Goal: Task Accomplishment & Management: Manage account settings

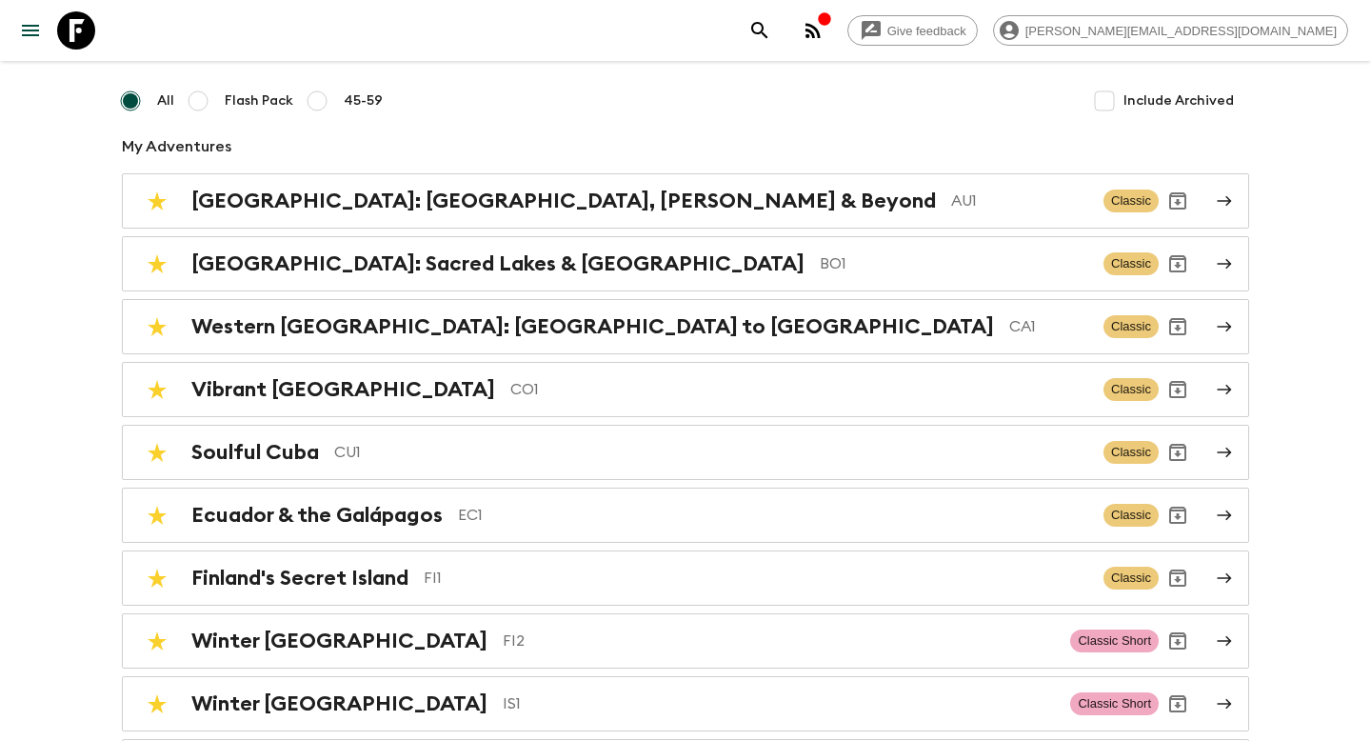
scroll to position [149, 0]
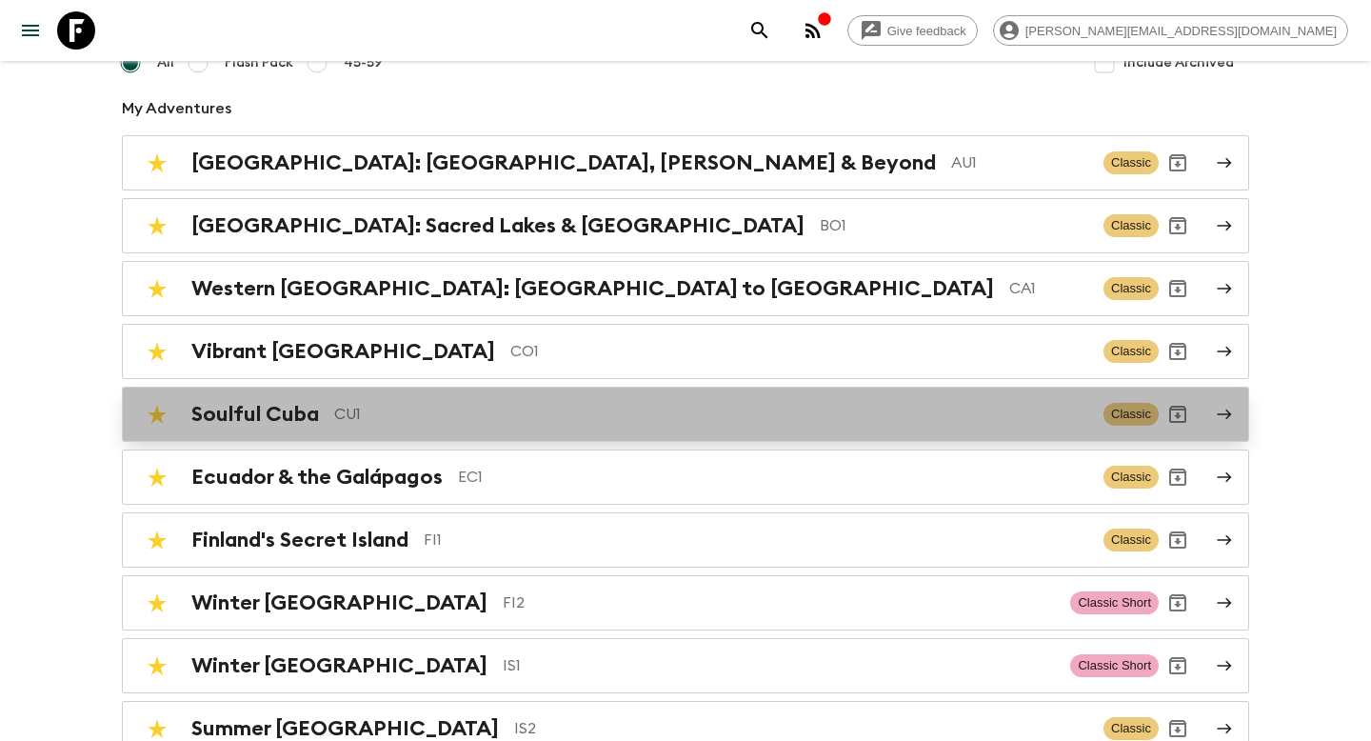
click at [635, 403] on p "CU1" at bounding box center [711, 414] width 754 height 23
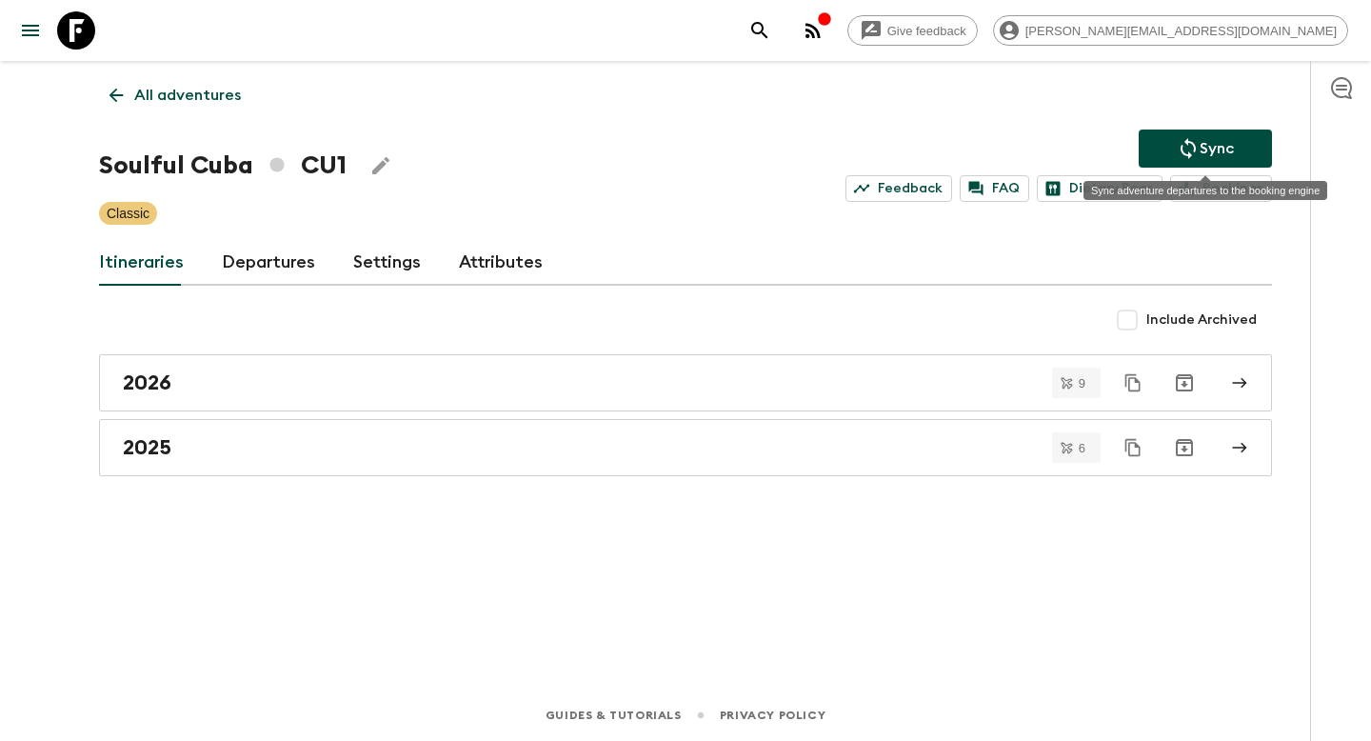
click at [1204, 186] on div "Sync adventure departures to the booking engine" at bounding box center [1206, 190] width 244 height 19
click at [1206, 200] on div "Sync adventure departures to the booking engine" at bounding box center [1206, 190] width 244 height 19
click at [1224, 193] on link "Bookings" at bounding box center [1221, 188] width 102 height 27
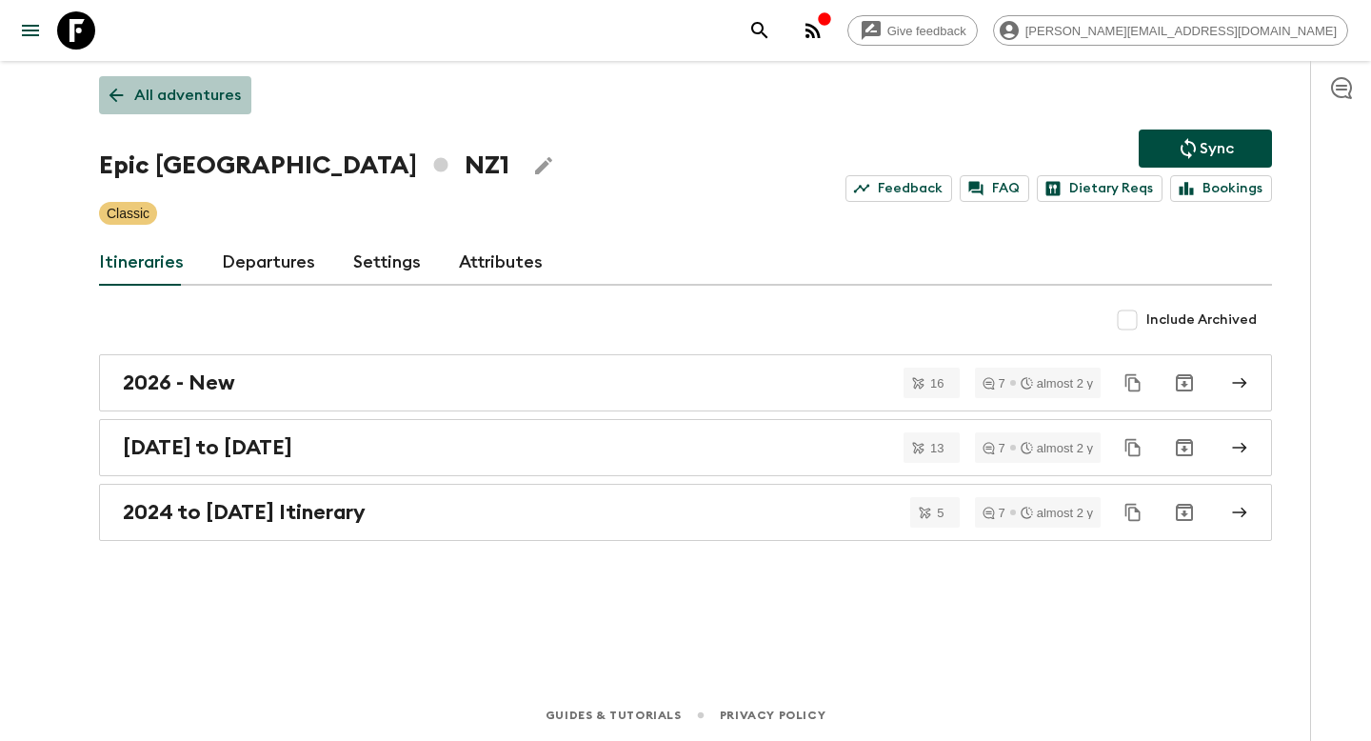
click at [219, 92] on p "All adventures" at bounding box center [187, 95] width 107 height 23
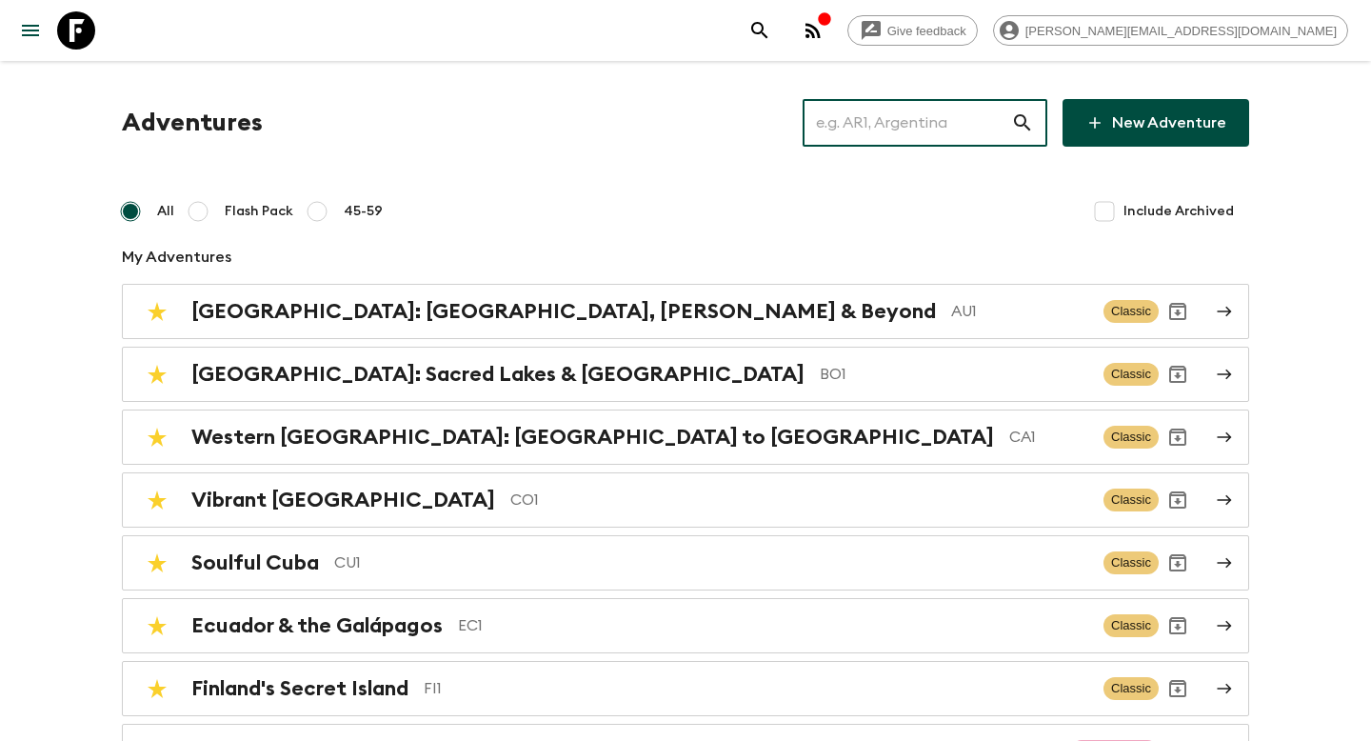
click at [936, 104] on input "text" at bounding box center [907, 122] width 209 height 53
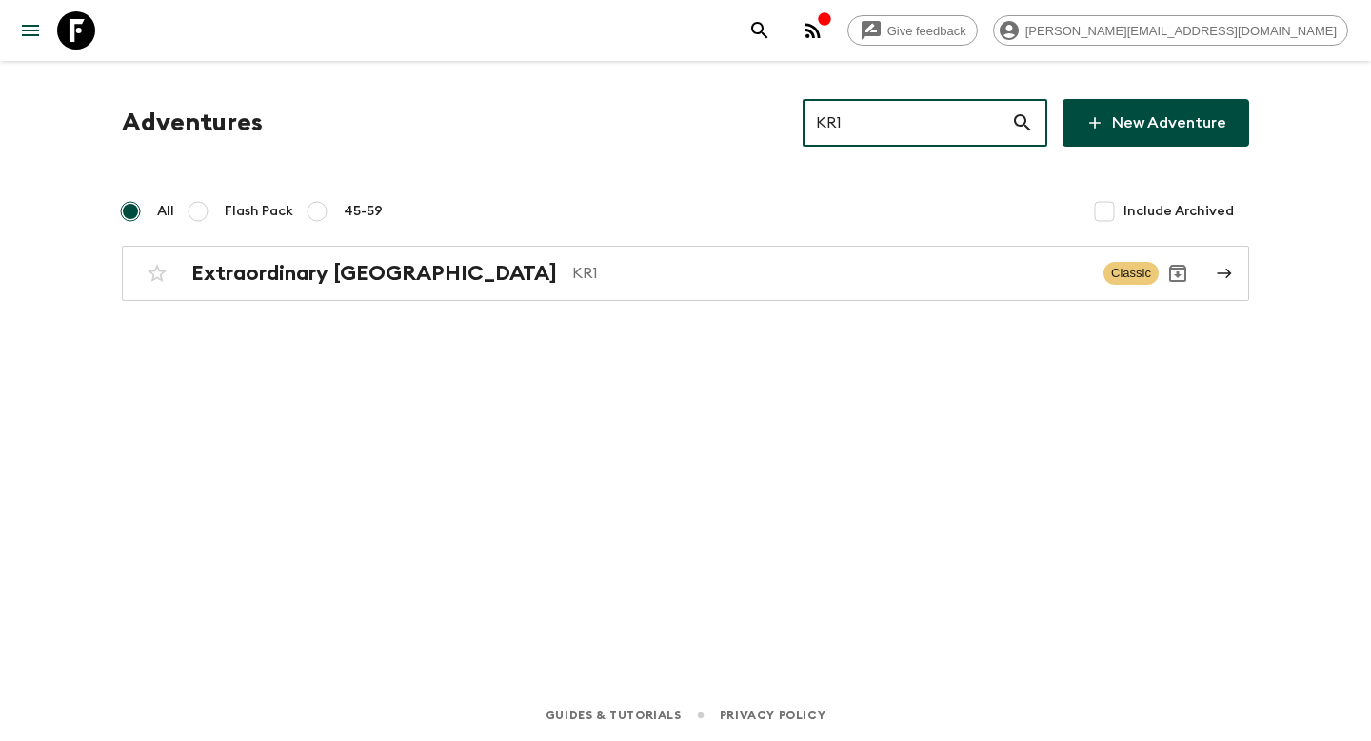
type input "KR1"
click at [824, 241] on div "Adventures KR1 ​ New Adventure All Flash Pack 45-59 Include Archived Extraordin…" at bounding box center [685, 200] width 1173 height 202
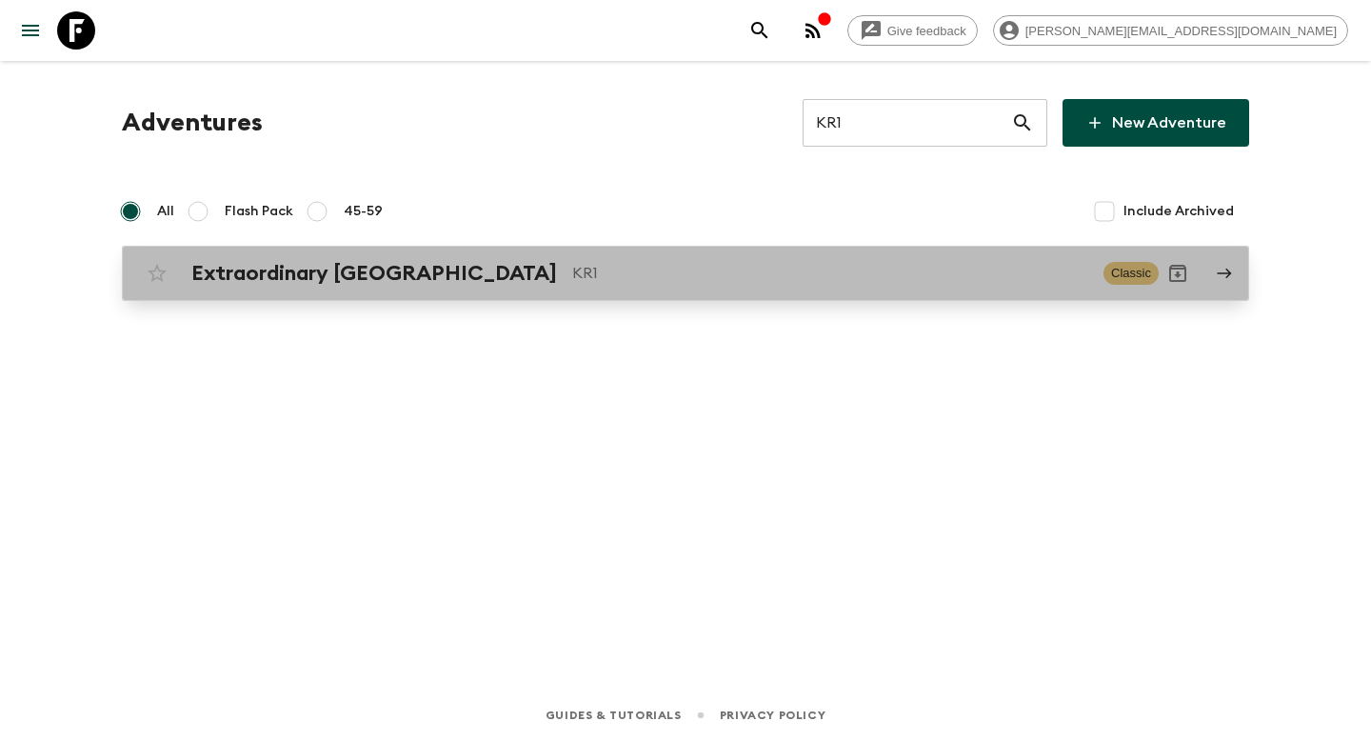
click at [811, 259] on div "Extraordinary South Korea KR1 Classic" at bounding box center [648, 273] width 1021 height 38
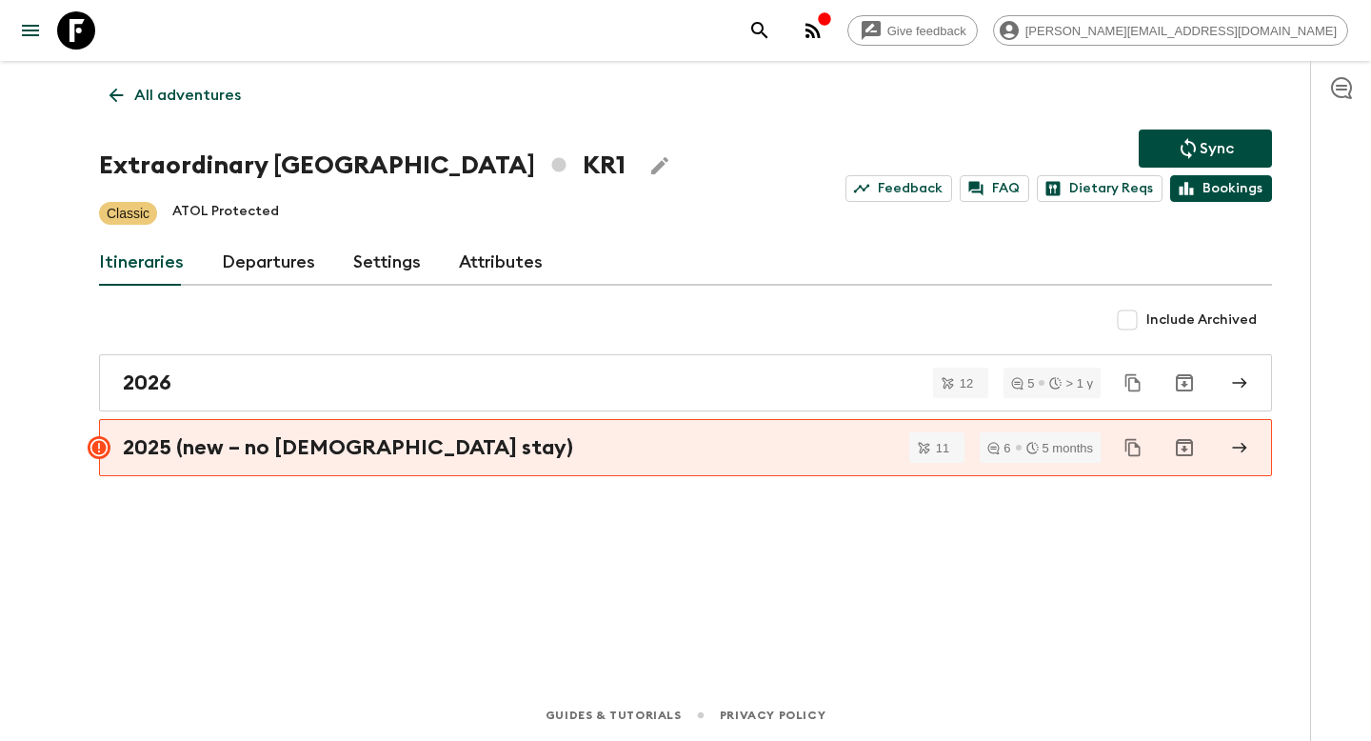
click at [1199, 187] on link "Bookings" at bounding box center [1221, 188] width 102 height 27
click at [230, 97] on p "All adventures" at bounding box center [187, 95] width 107 height 23
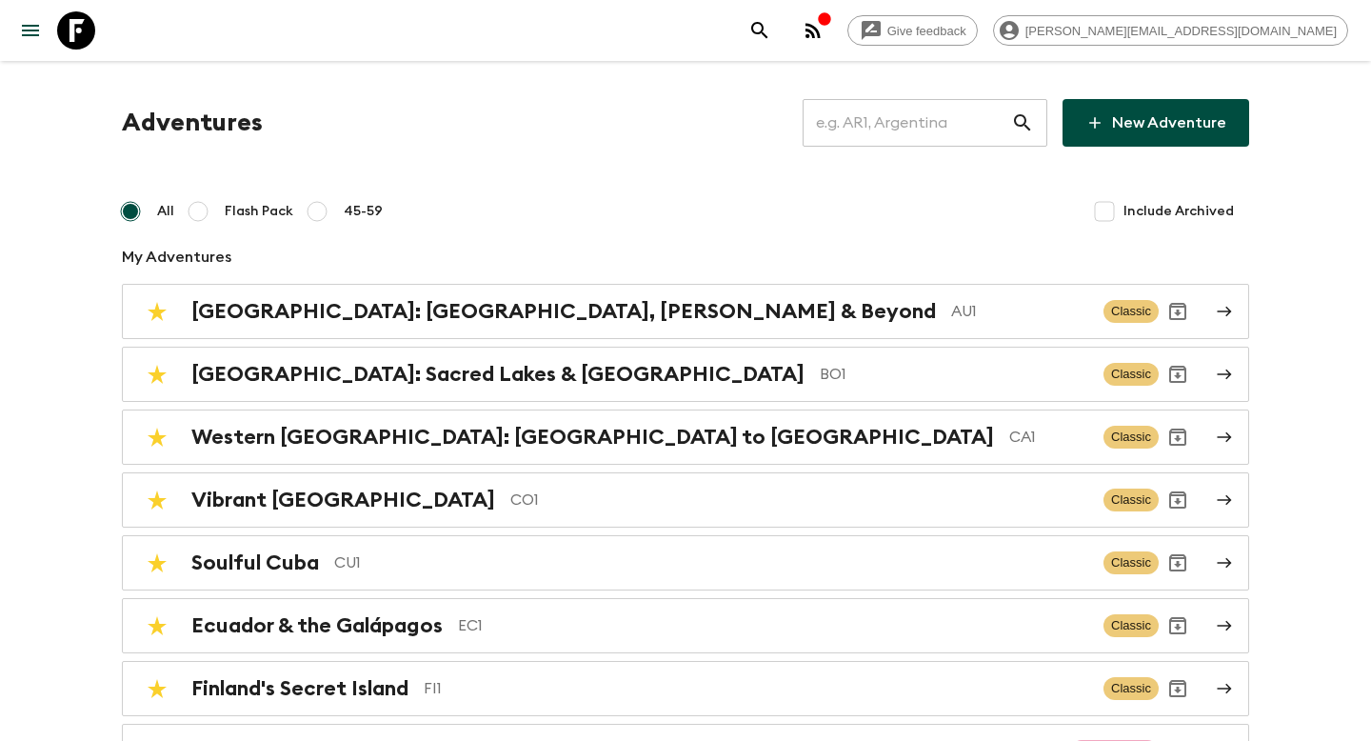
click at [934, 119] on input "text" at bounding box center [907, 122] width 209 height 53
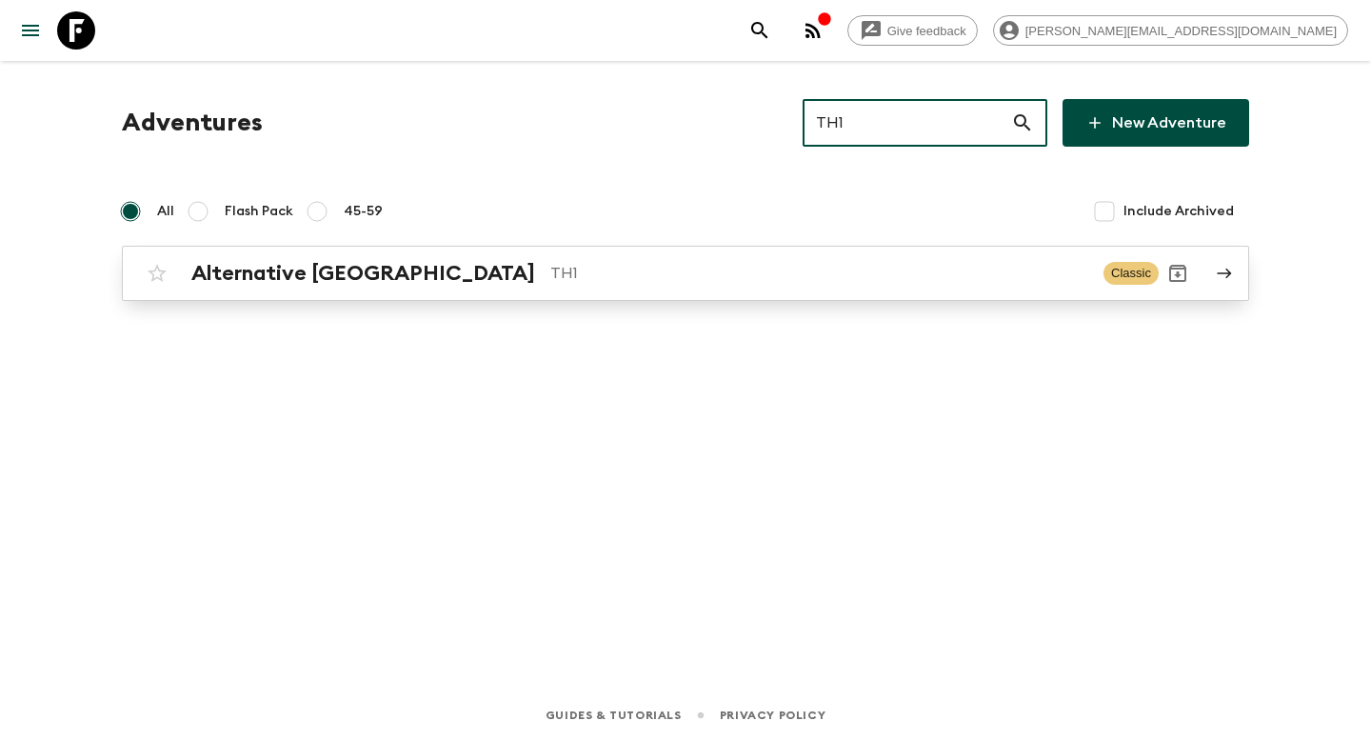
type input "TH1"
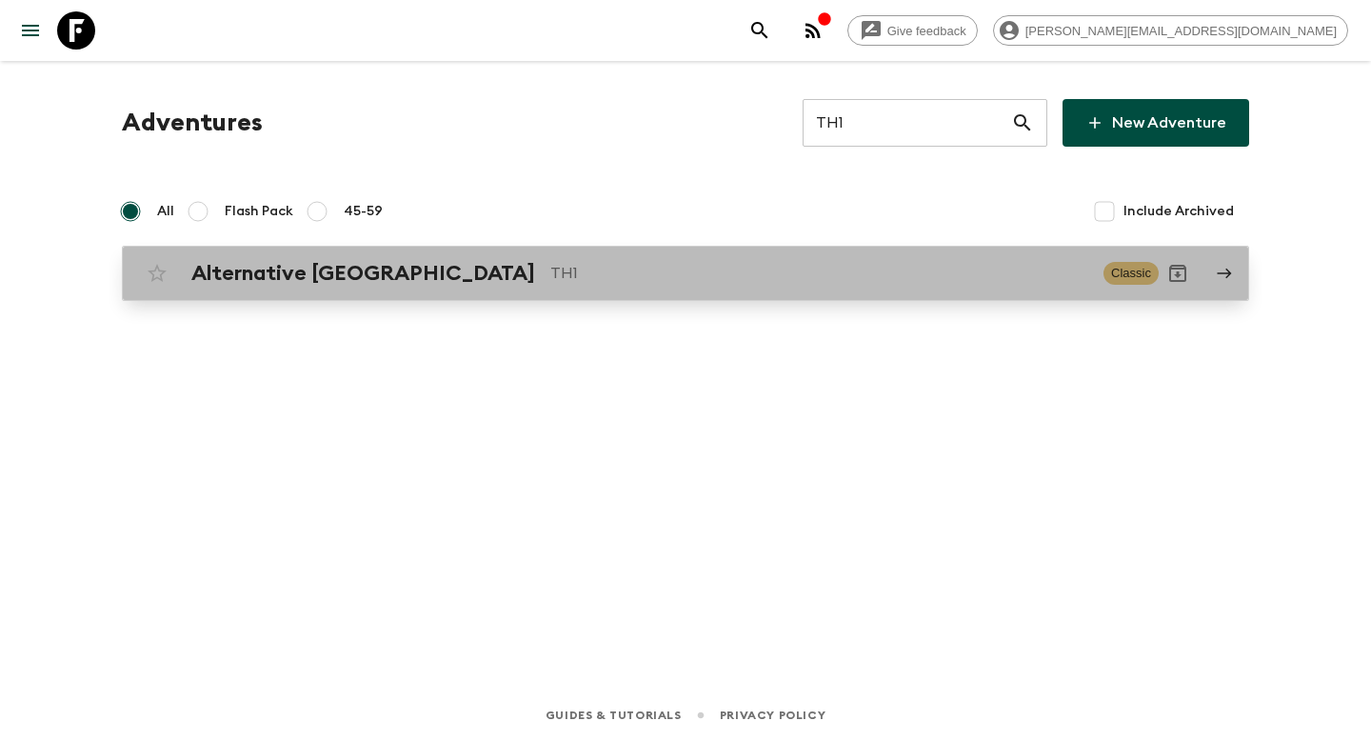
click at [860, 276] on p "TH1" at bounding box center [819, 273] width 538 height 23
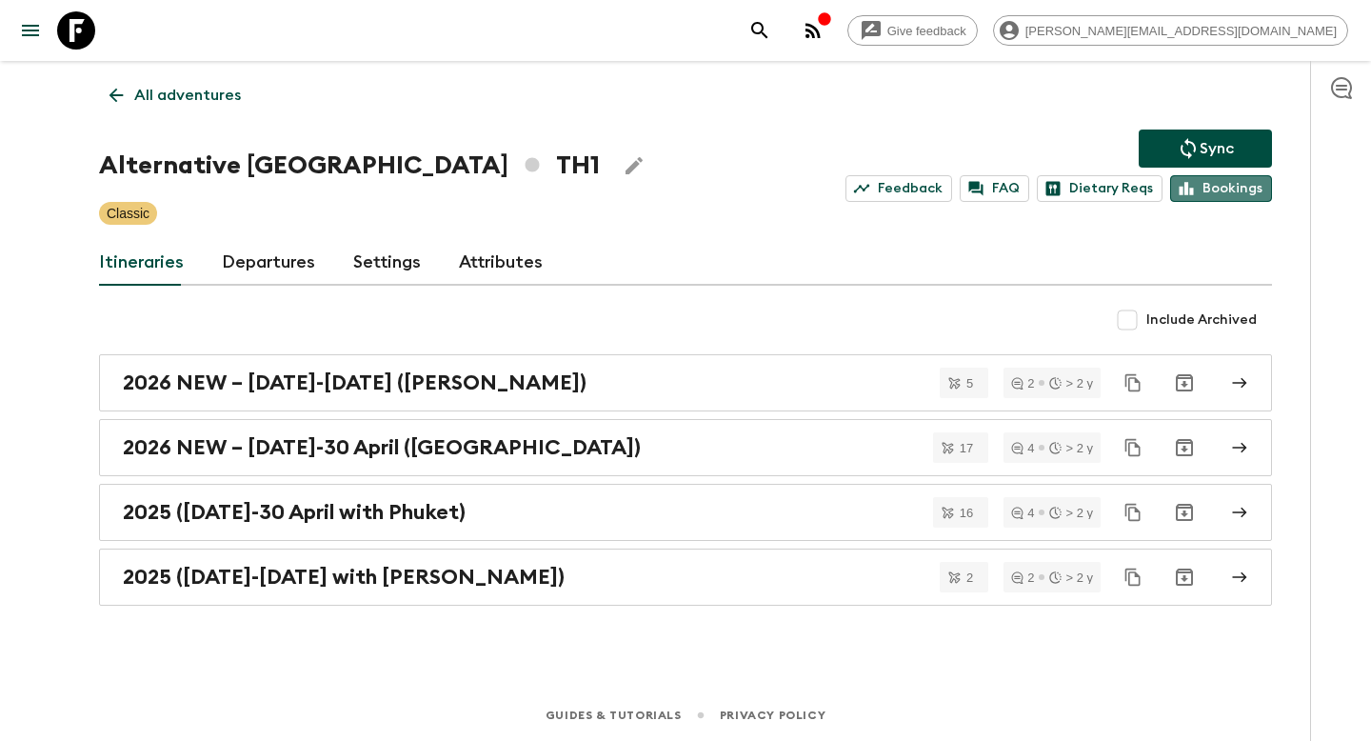
click at [1224, 195] on link "Bookings" at bounding box center [1221, 188] width 102 height 27
click at [208, 106] on p "All adventures" at bounding box center [187, 95] width 107 height 23
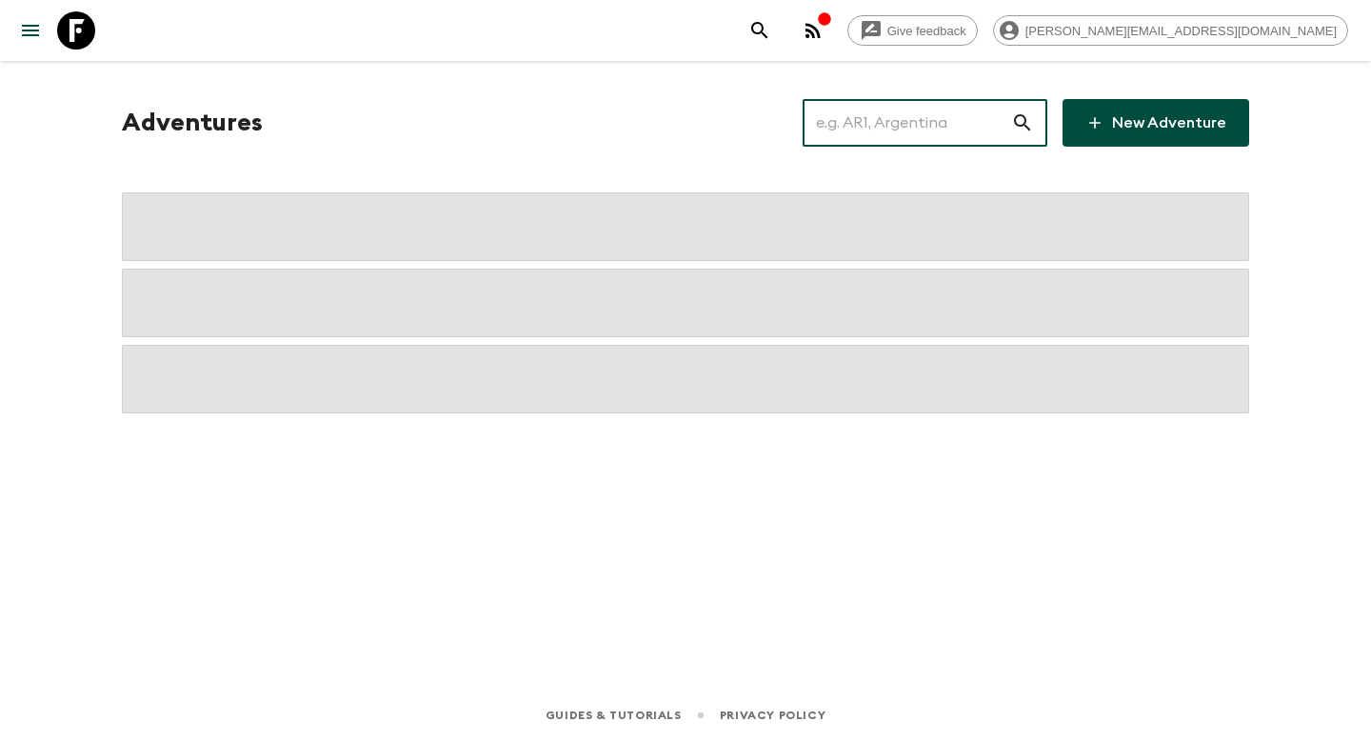
click at [908, 99] on input "text" at bounding box center [907, 122] width 209 height 53
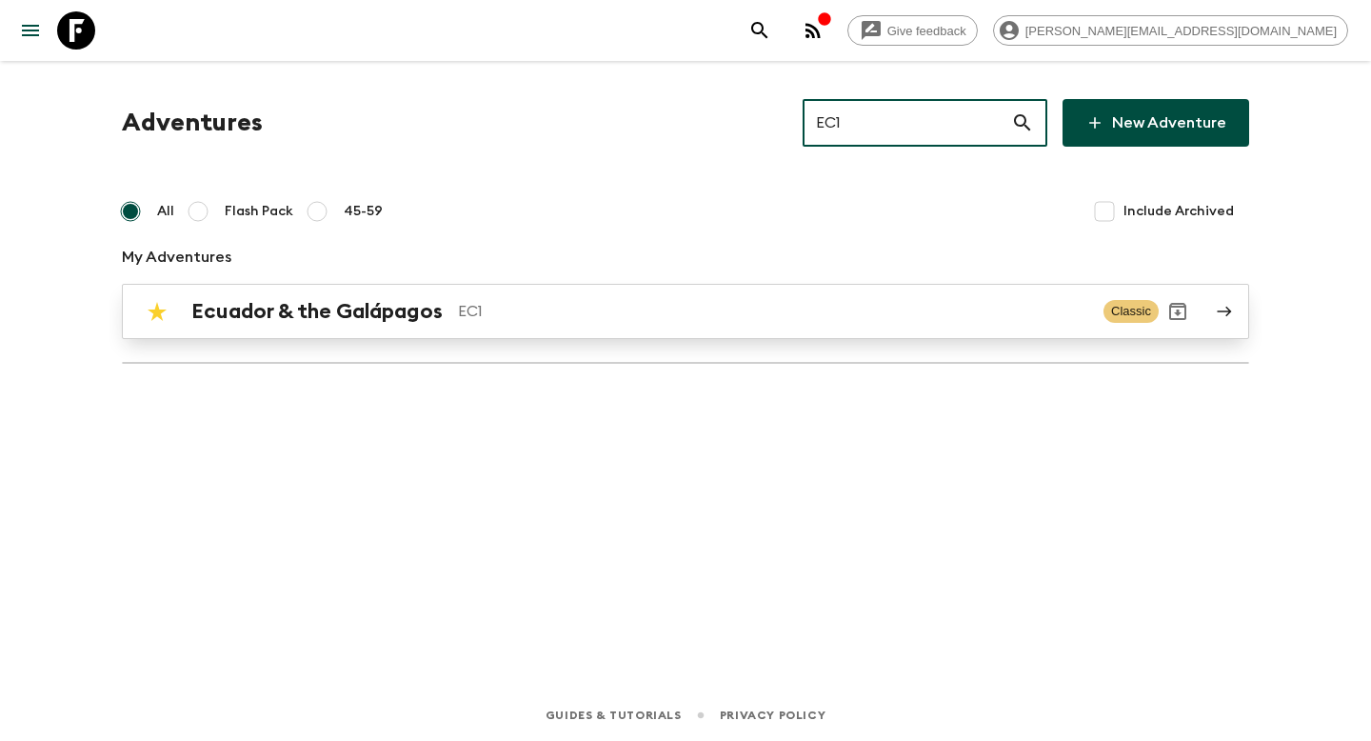
type input "EC1"
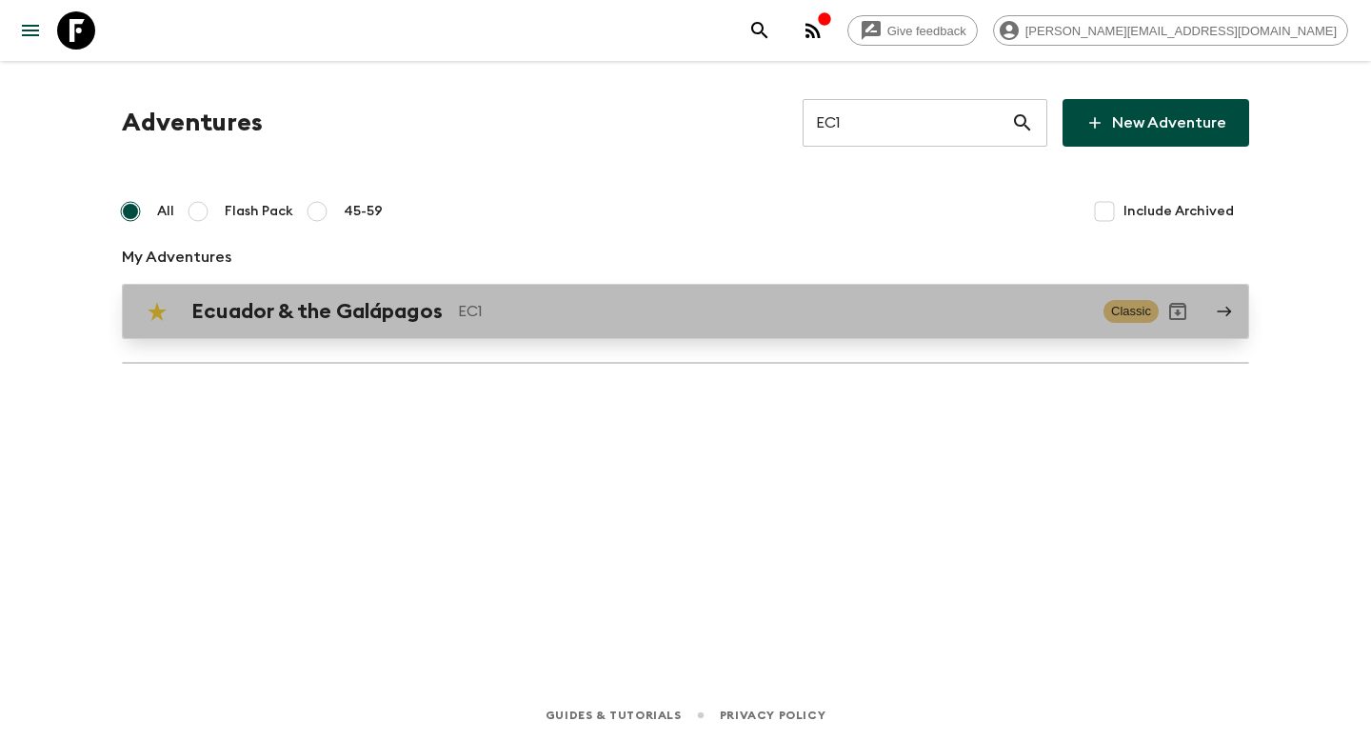
click at [547, 299] on div "Ecuador & the Galápagos EC1" at bounding box center [639, 311] width 897 height 25
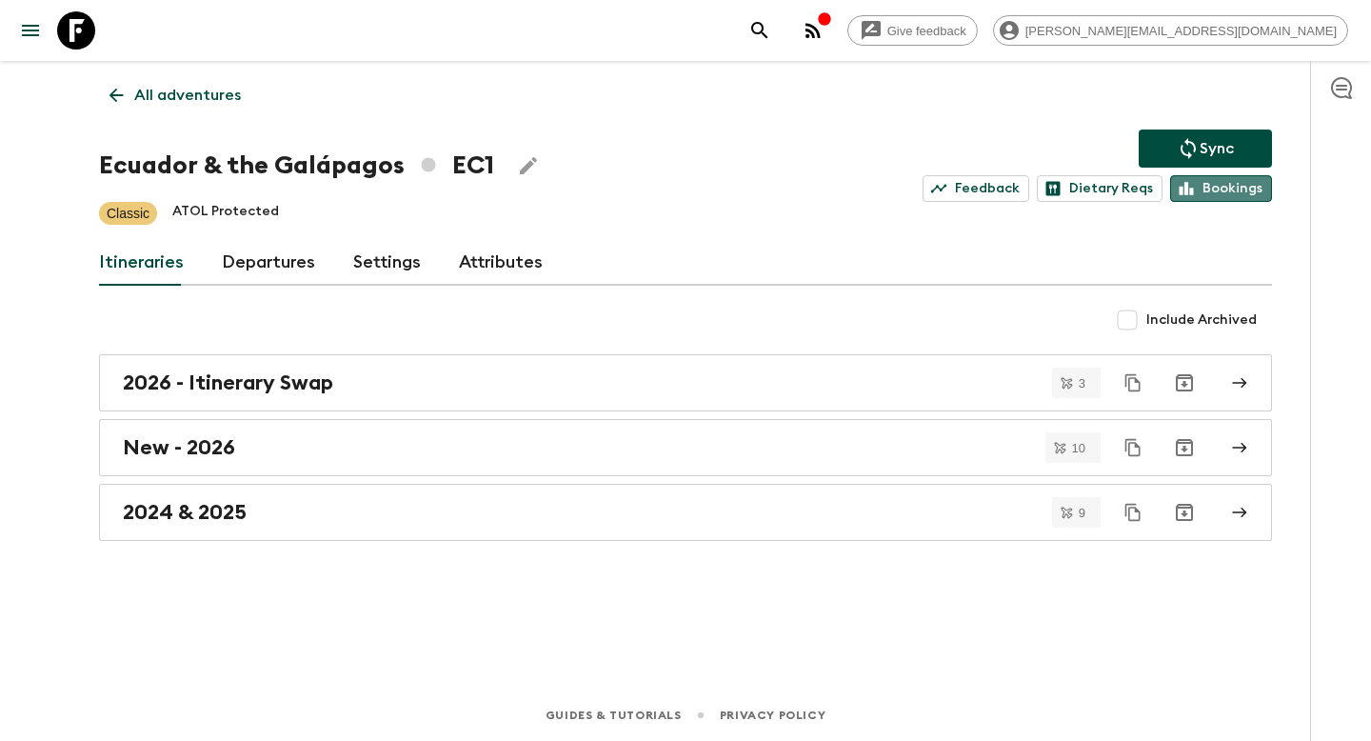
click at [1240, 189] on link "Bookings" at bounding box center [1221, 188] width 102 height 27
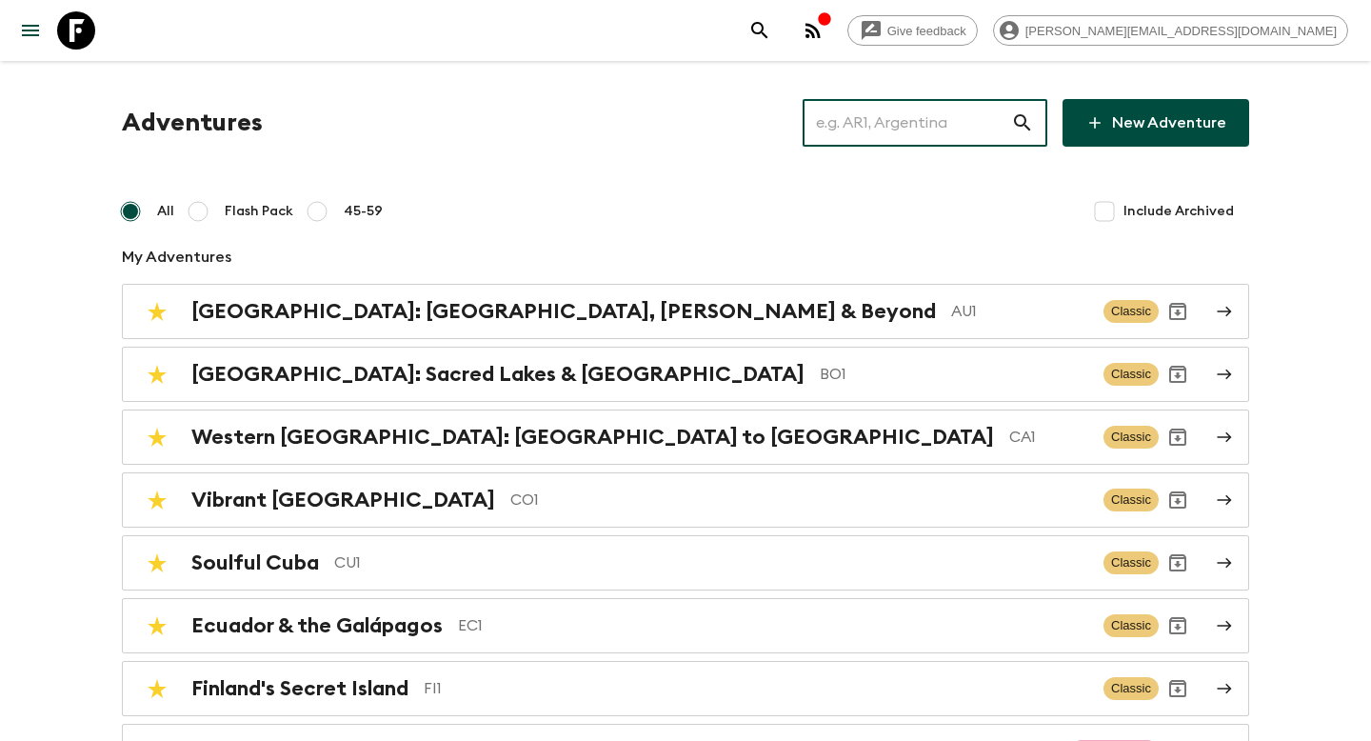
click at [970, 120] on input "text" at bounding box center [907, 122] width 209 height 53
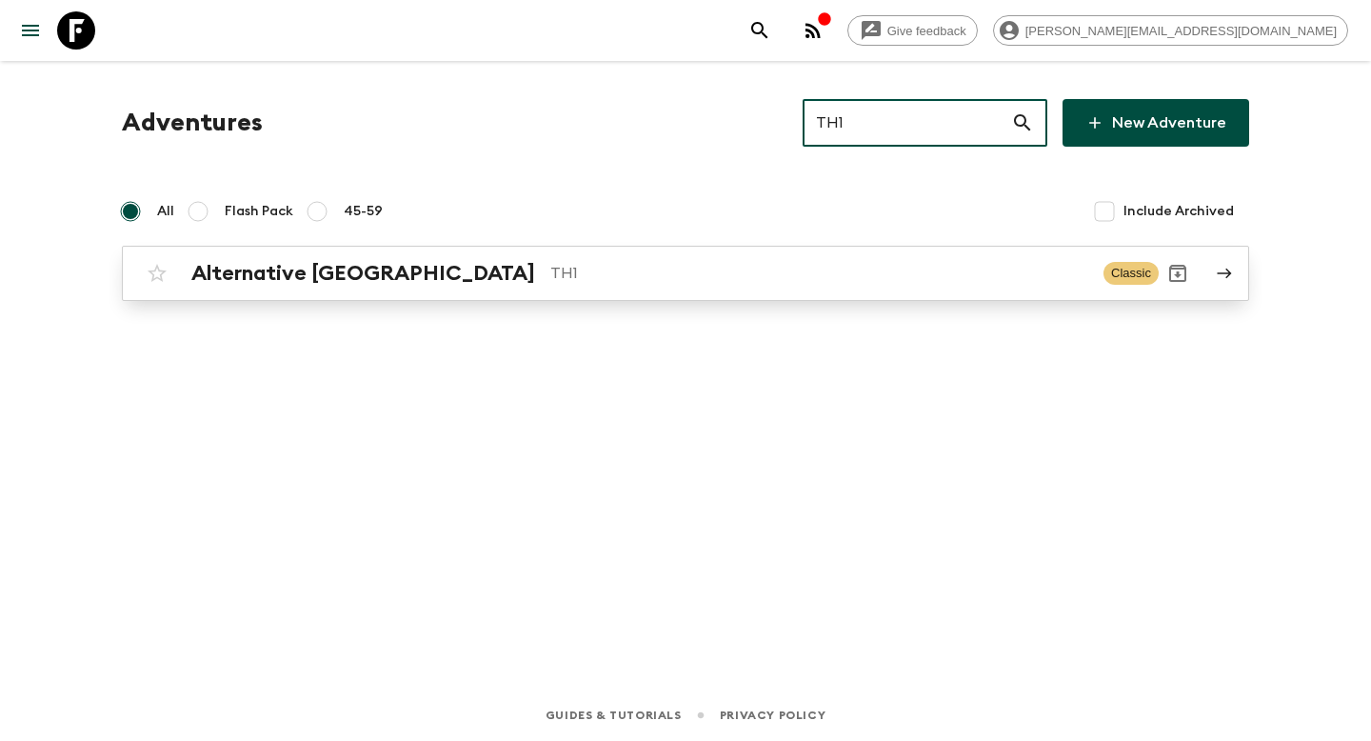
type input "TH1"
click at [756, 265] on p "TH1" at bounding box center [819, 273] width 538 height 23
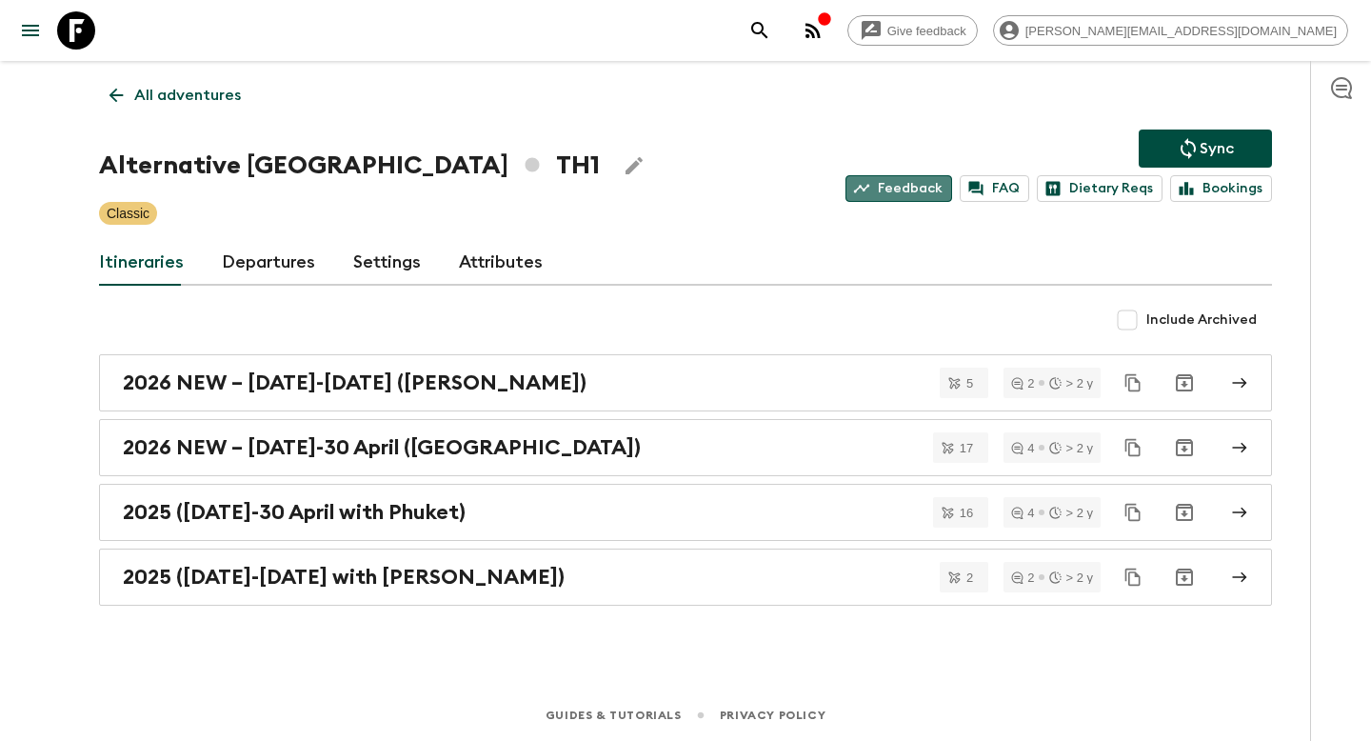
click at [919, 185] on link "Feedback" at bounding box center [899, 188] width 107 height 27
click at [205, 100] on p "All adventures" at bounding box center [187, 95] width 107 height 23
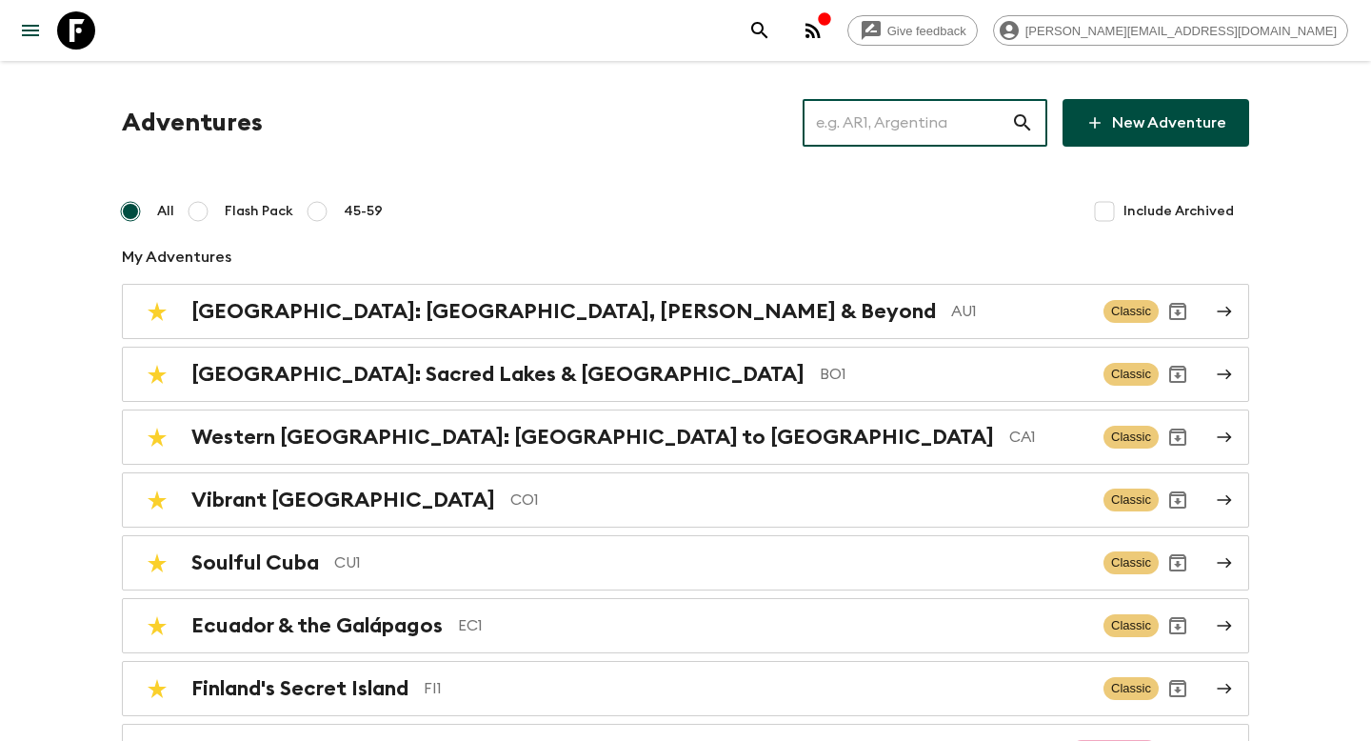
click at [980, 126] on input "text" at bounding box center [907, 122] width 209 height 53
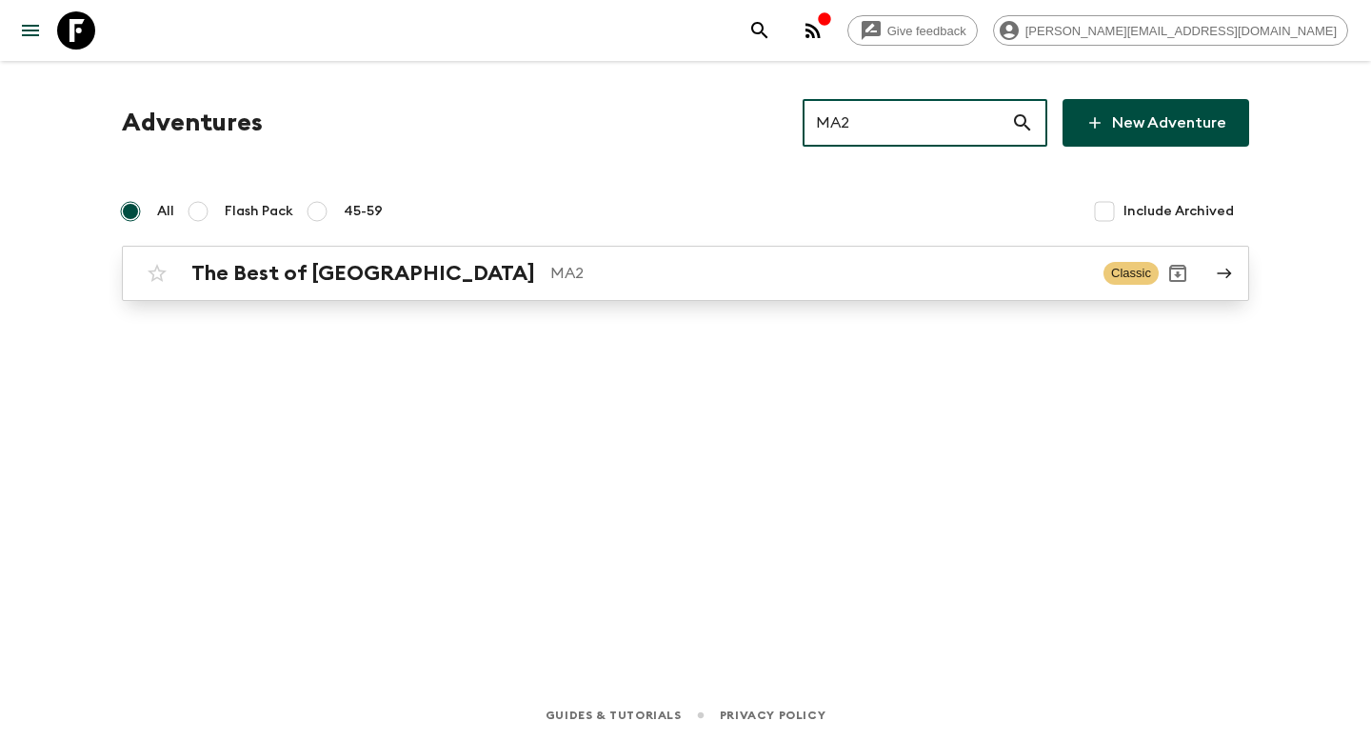
type input "MA2"
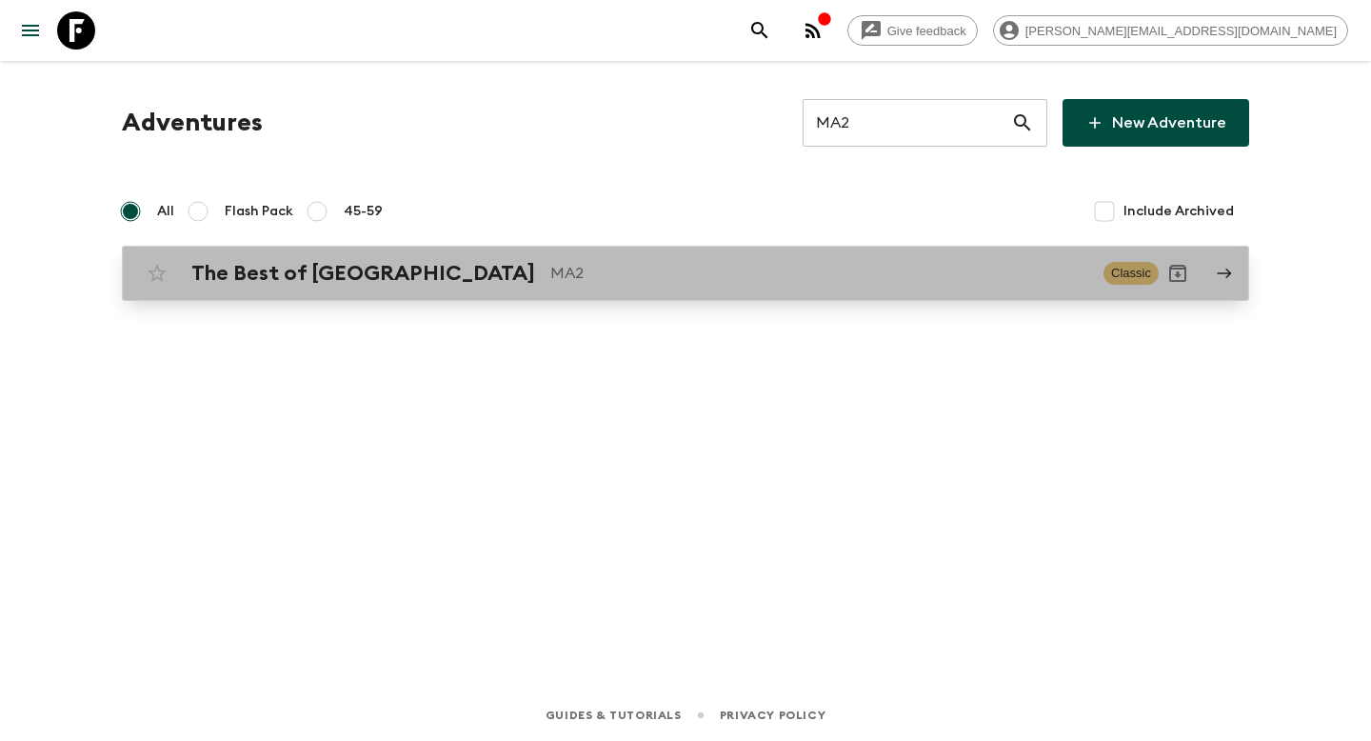
click at [916, 282] on p "MA2" at bounding box center [819, 273] width 538 height 23
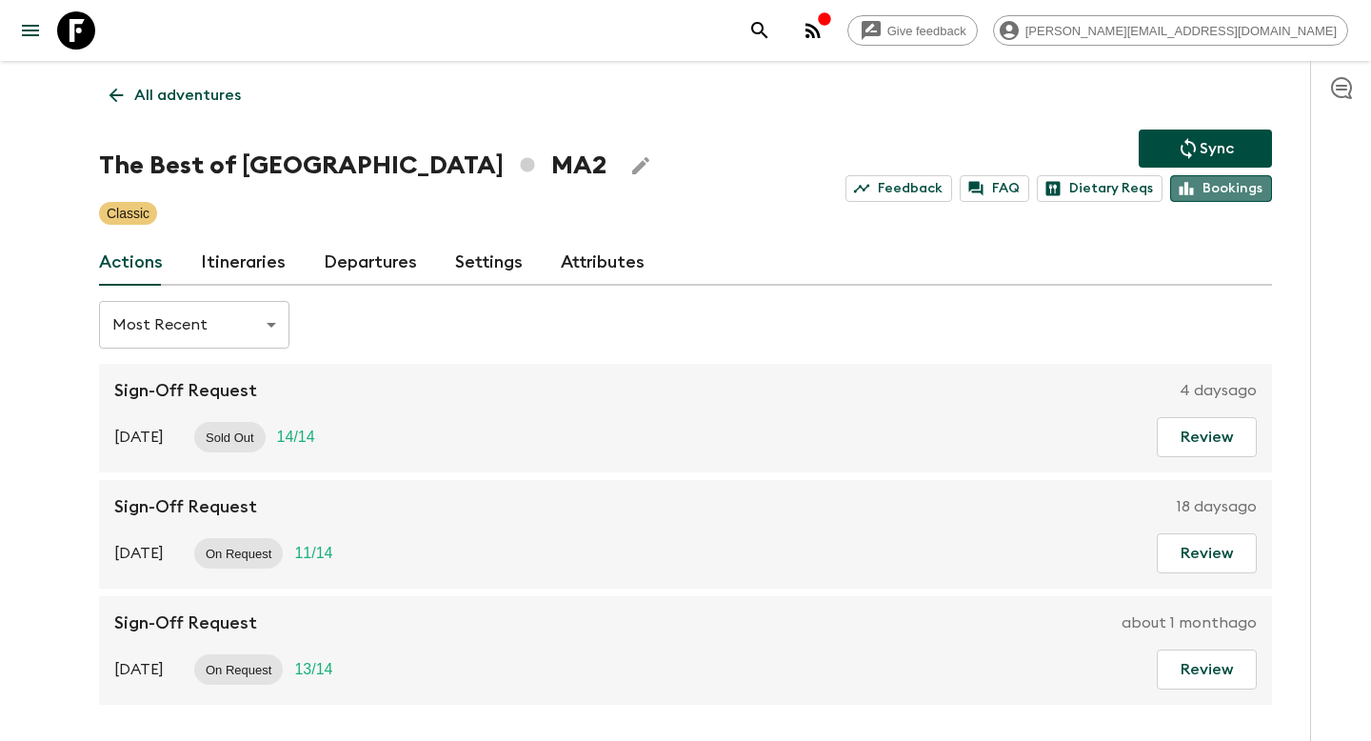
click at [1242, 192] on link "Bookings" at bounding box center [1221, 188] width 102 height 27
click at [171, 90] on p "All adventures" at bounding box center [187, 95] width 107 height 23
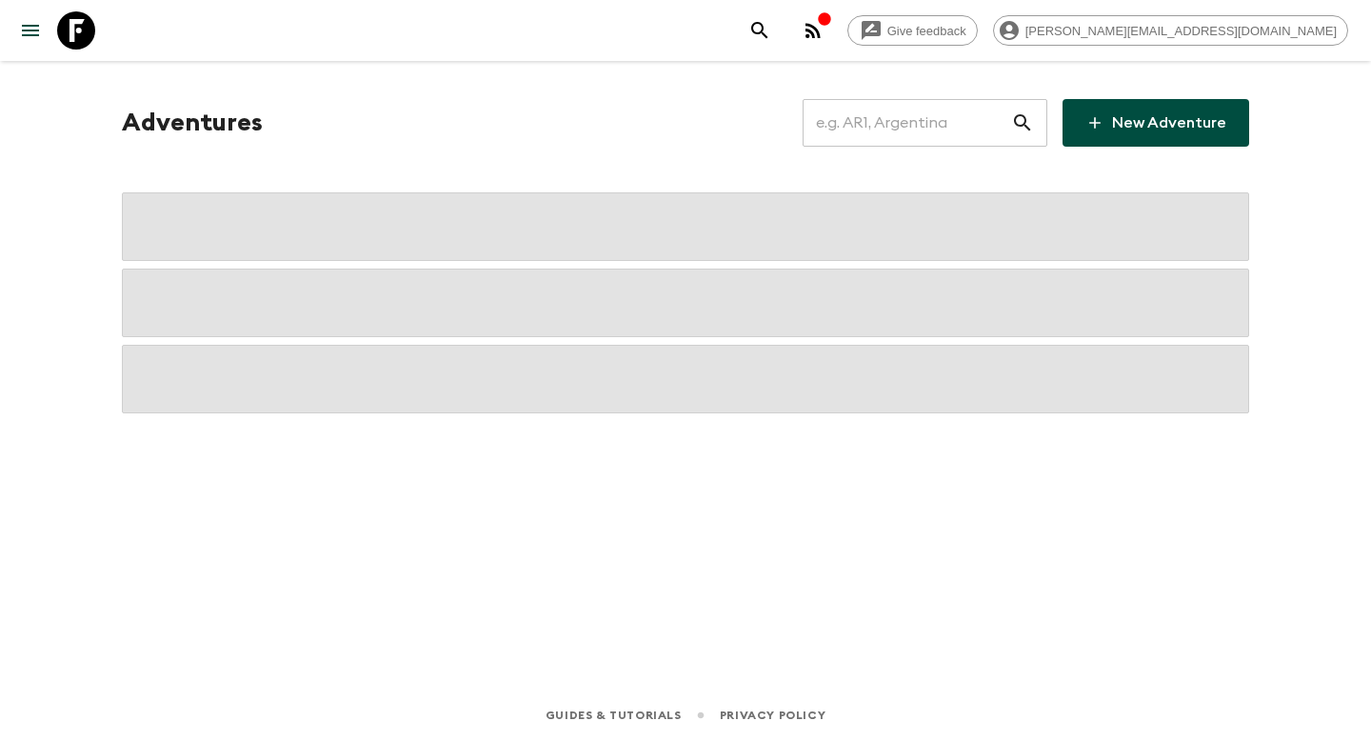
click at [879, 131] on input "text" at bounding box center [907, 122] width 209 height 53
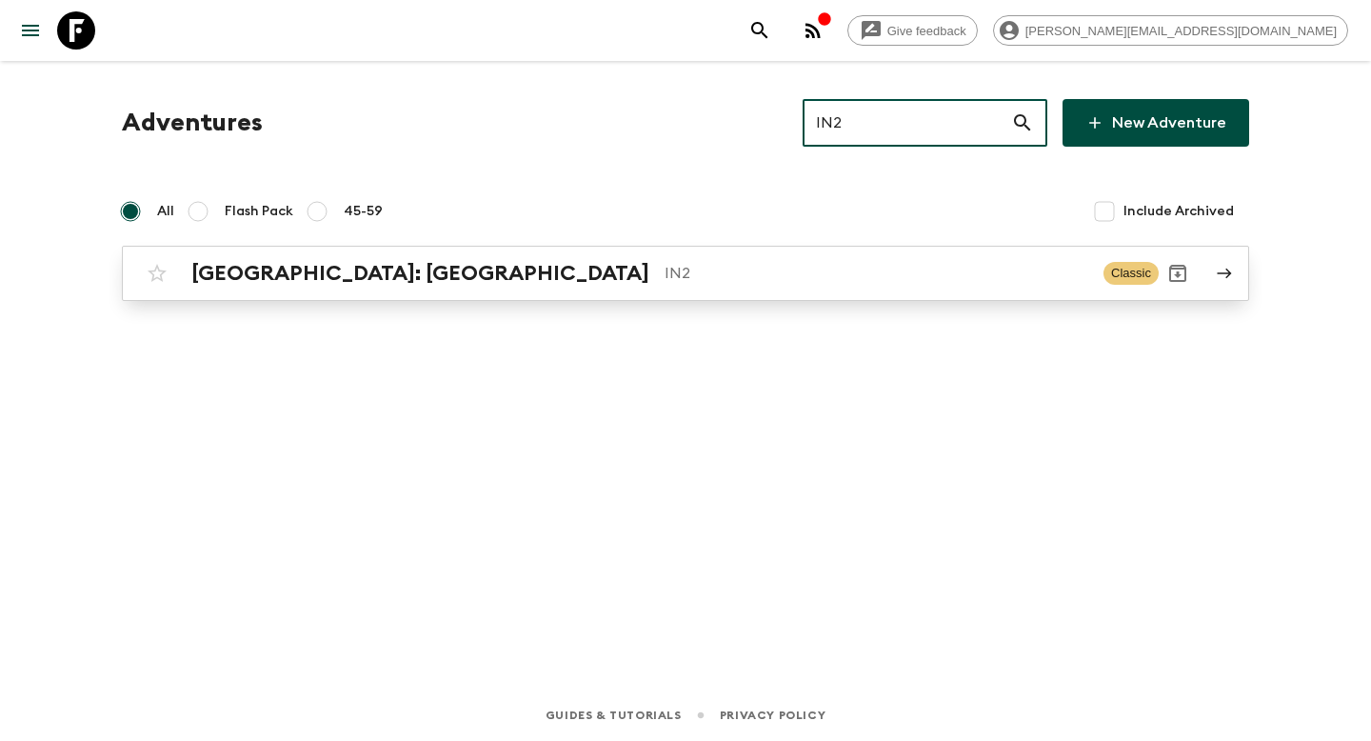
type input "IN2"
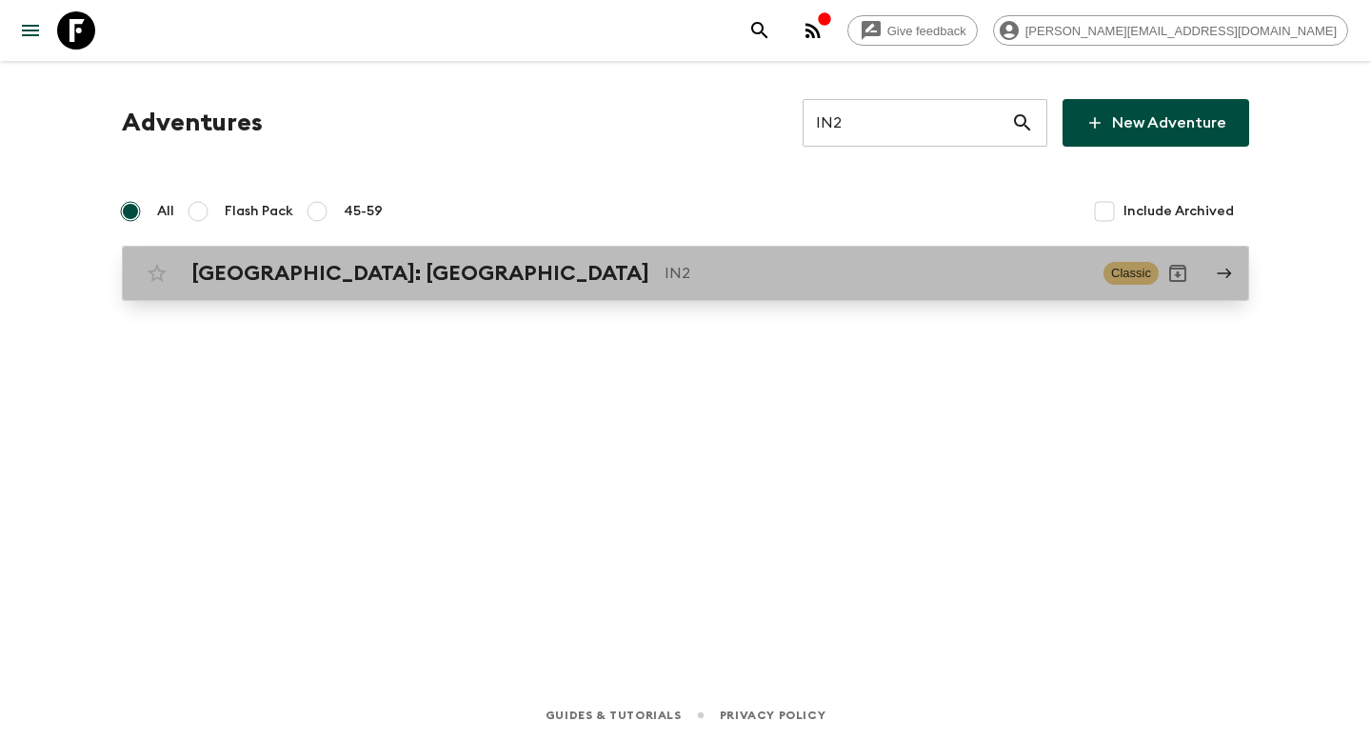
click at [665, 264] on p "IN2" at bounding box center [877, 273] width 424 height 23
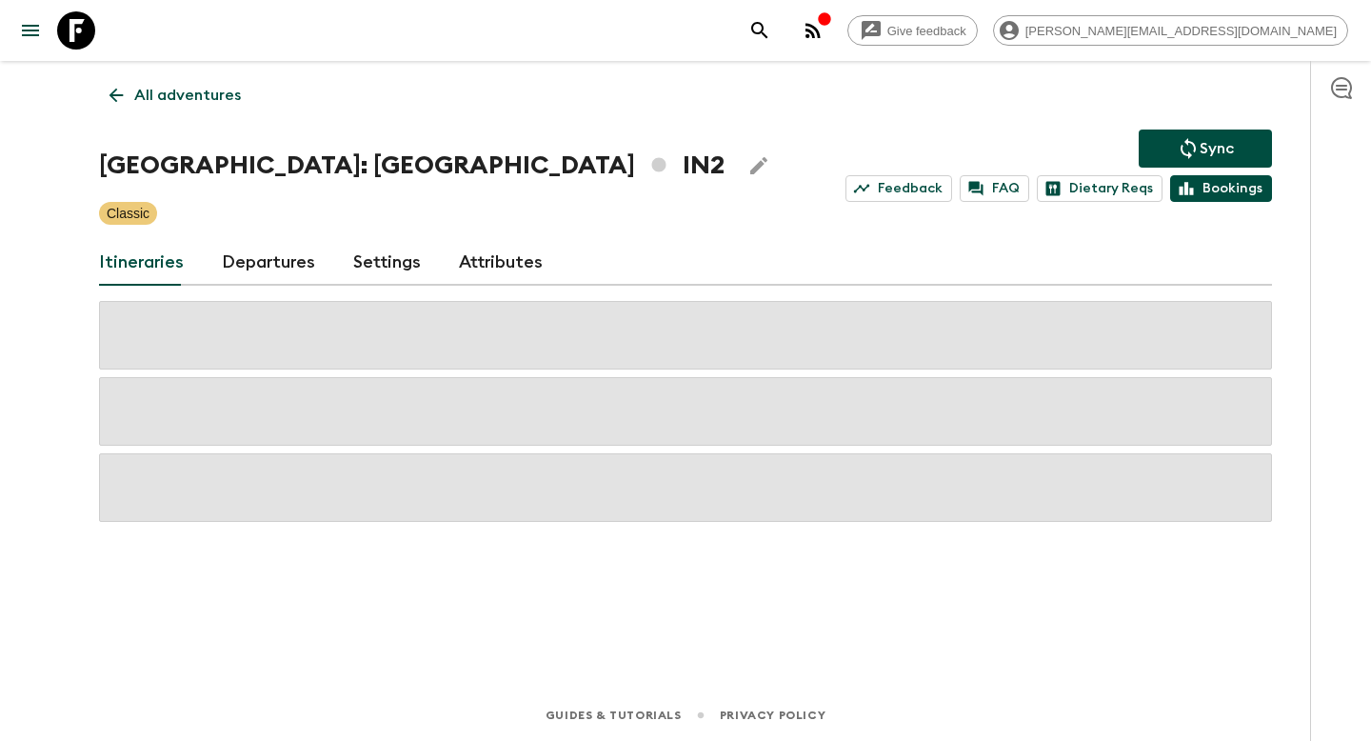
click at [1240, 195] on link "Bookings" at bounding box center [1221, 188] width 102 height 27
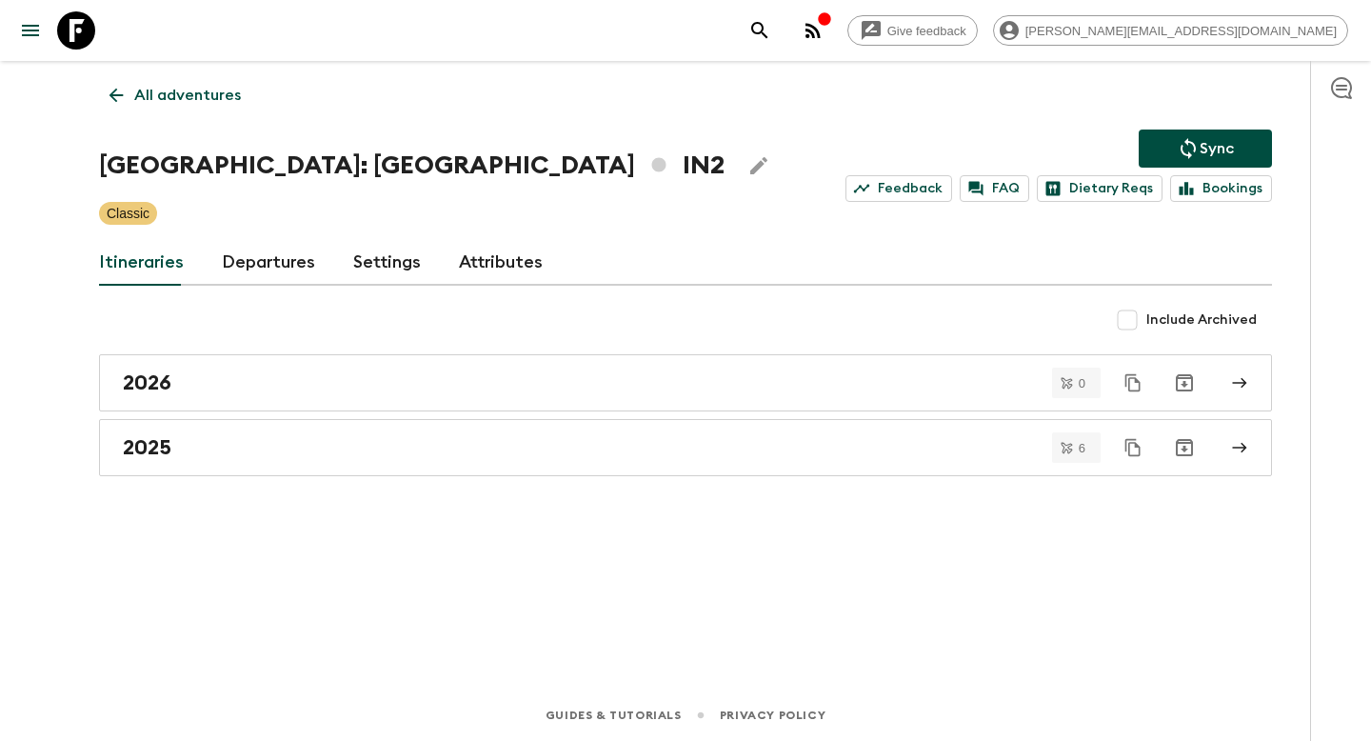
click at [187, 92] on p "All adventures" at bounding box center [187, 95] width 107 height 23
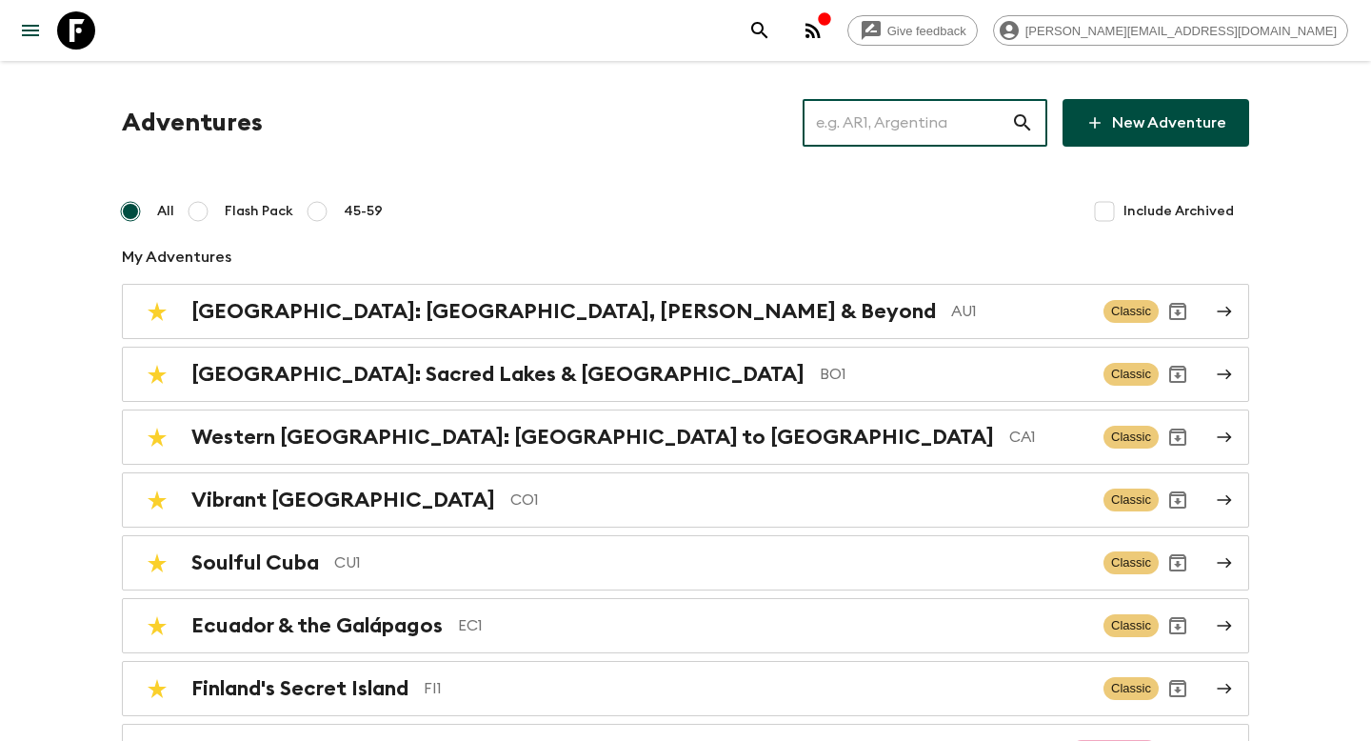
click at [942, 114] on input "text" at bounding box center [907, 122] width 209 height 53
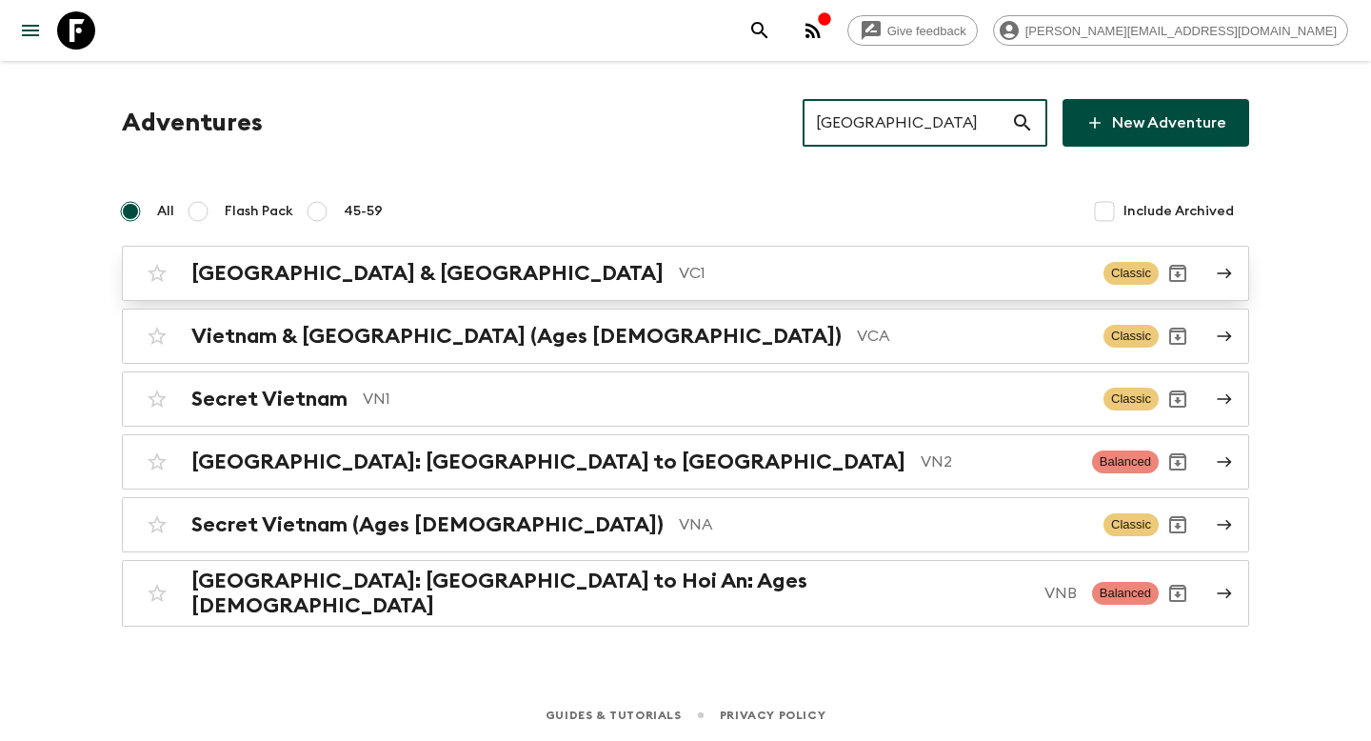
type input "VIETNAM"
click at [739, 294] on link "Vietnam & Cambodia VC1 Classic" at bounding box center [685, 273] width 1127 height 55
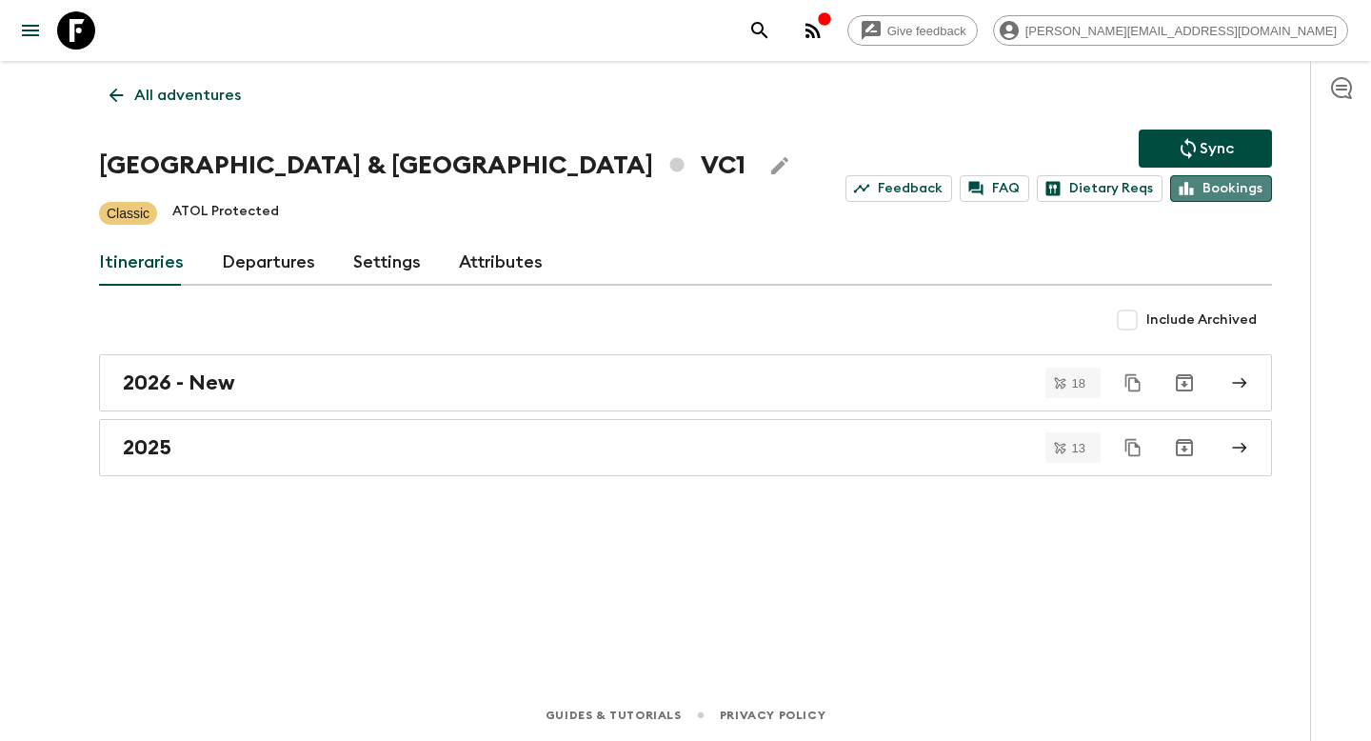
click at [1232, 183] on link "Bookings" at bounding box center [1221, 188] width 102 height 27
click at [173, 106] on p "All adventures" at bounding box center [187, 95] width 107 height 23
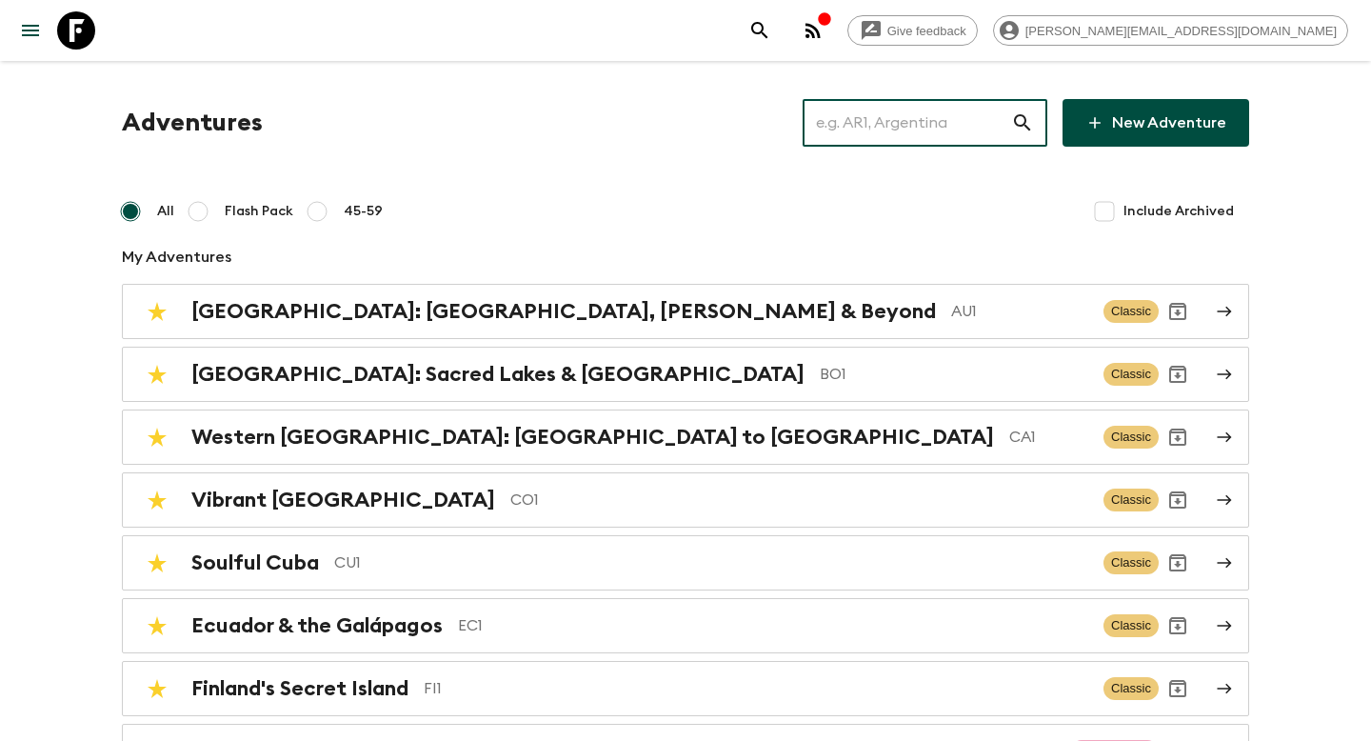
click at [898, 129] on input "text" at bounding box center [907, 122] width 209 height 53
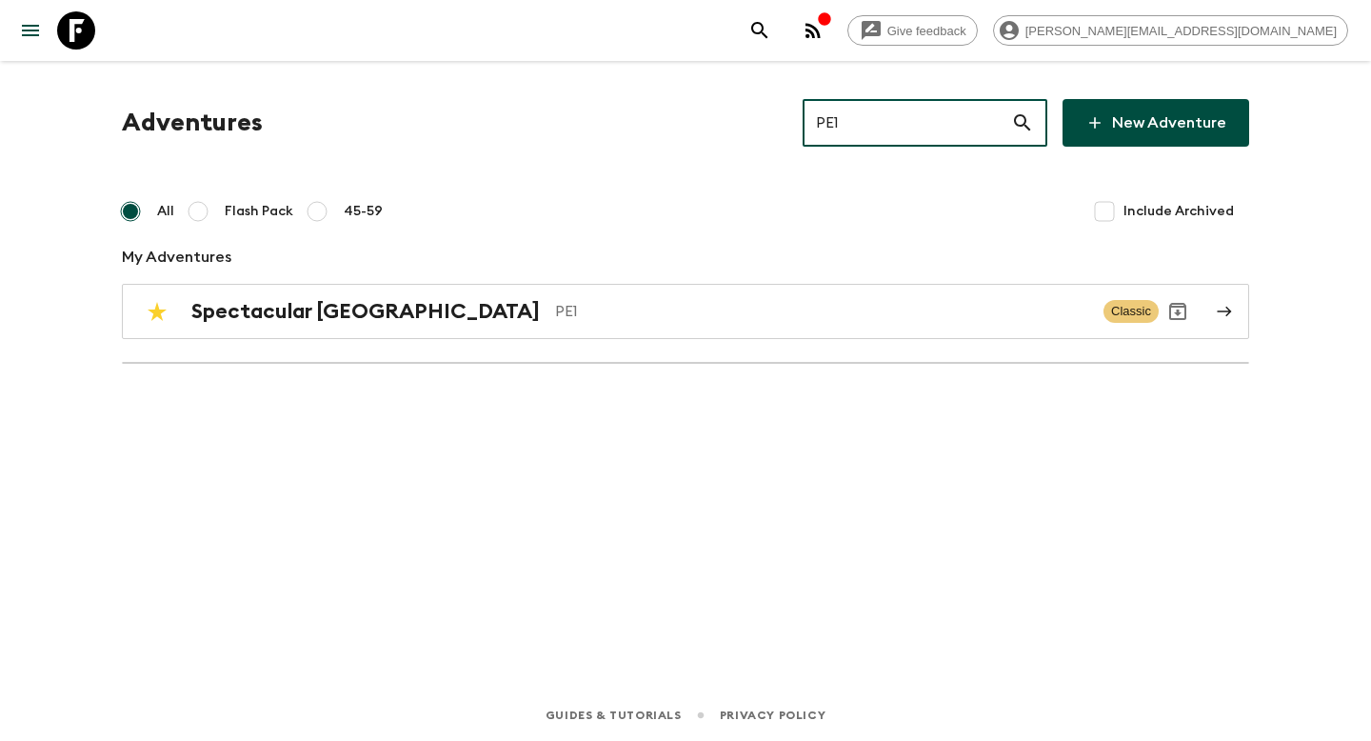
type input "PE1"
click at [856, 272] on div "Adventures PE1 ​ New Adventure All Flash Pack 45-59 Include Archived My Adventu…" at bounding box center [685, 243] width 1173 height 288
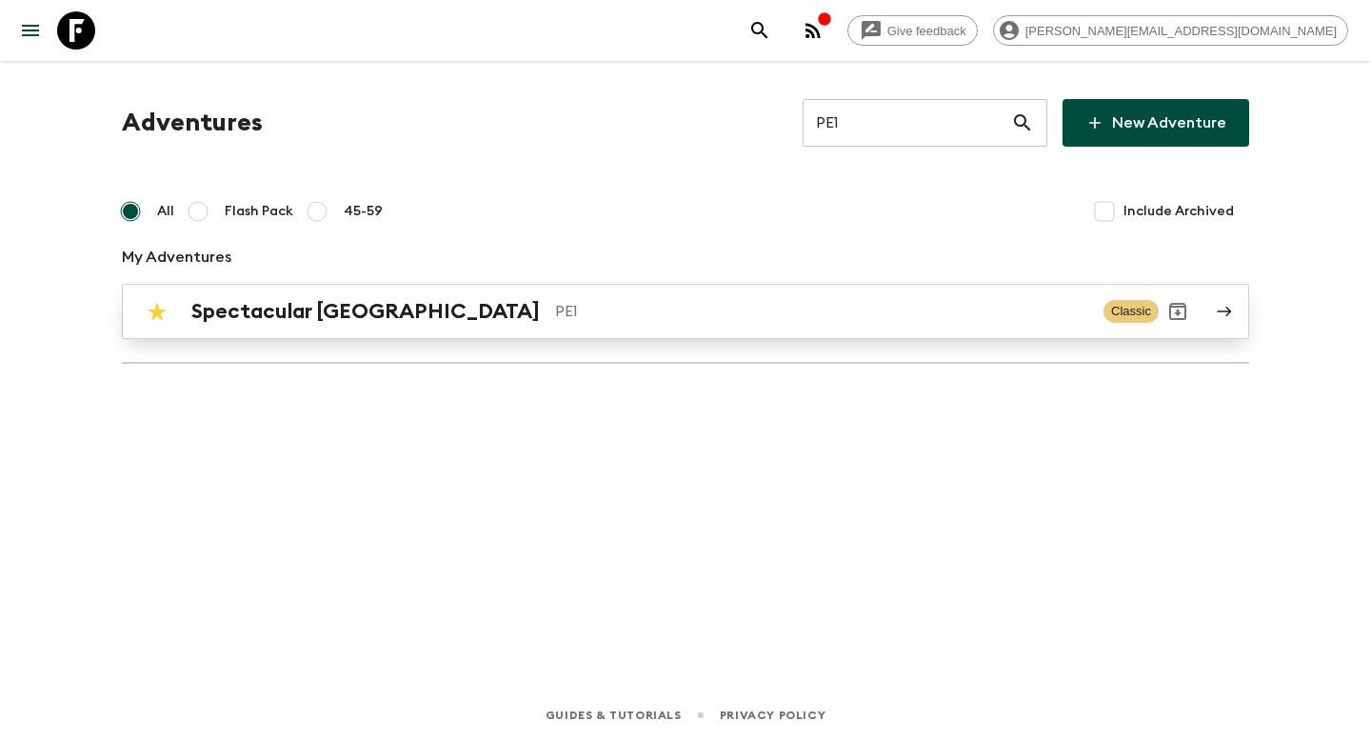
click at [846, 302] on p "PE1" at bounding box center [821, 311] width 533 height 23
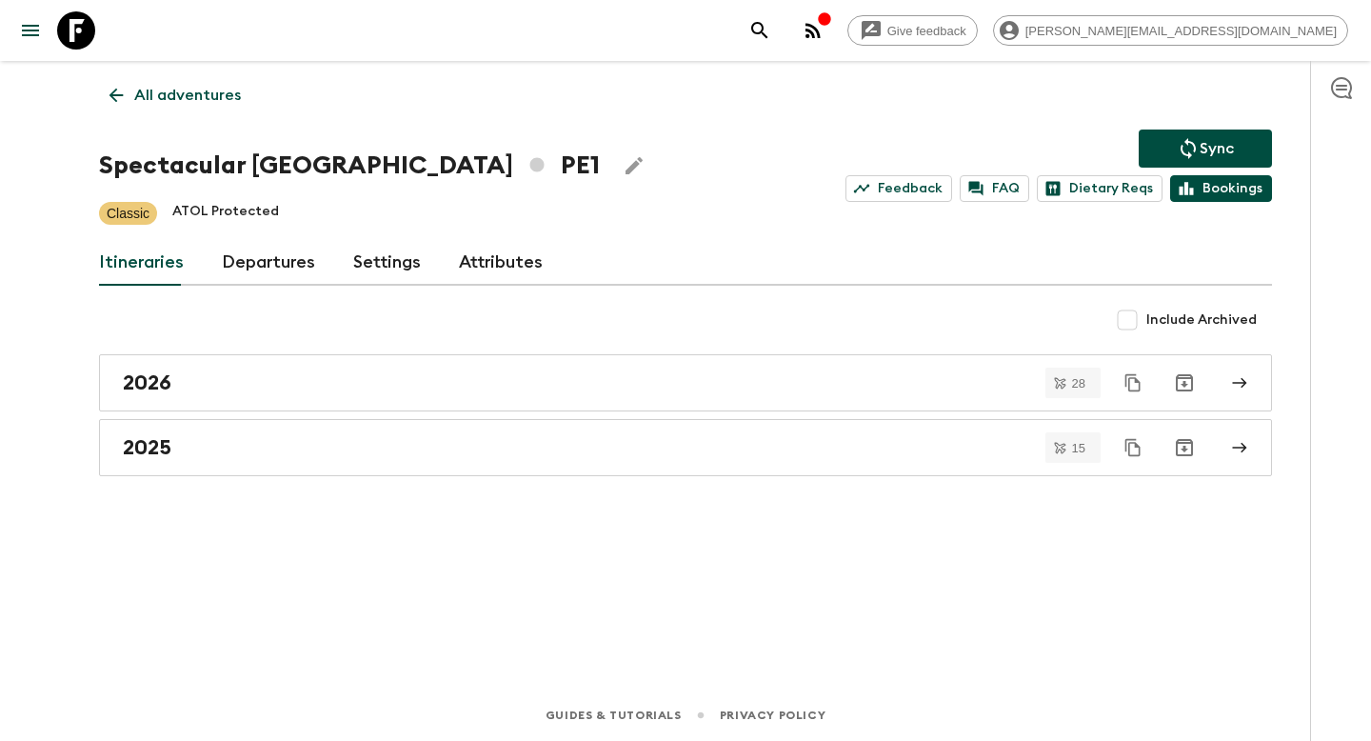
click at [1198, 187] on link "Bookings" at bounding box center [1221, 188] width 102 height 27
click at [211, 92] on p "All adventures" at bounding box center [187, 95] width 107 height 23
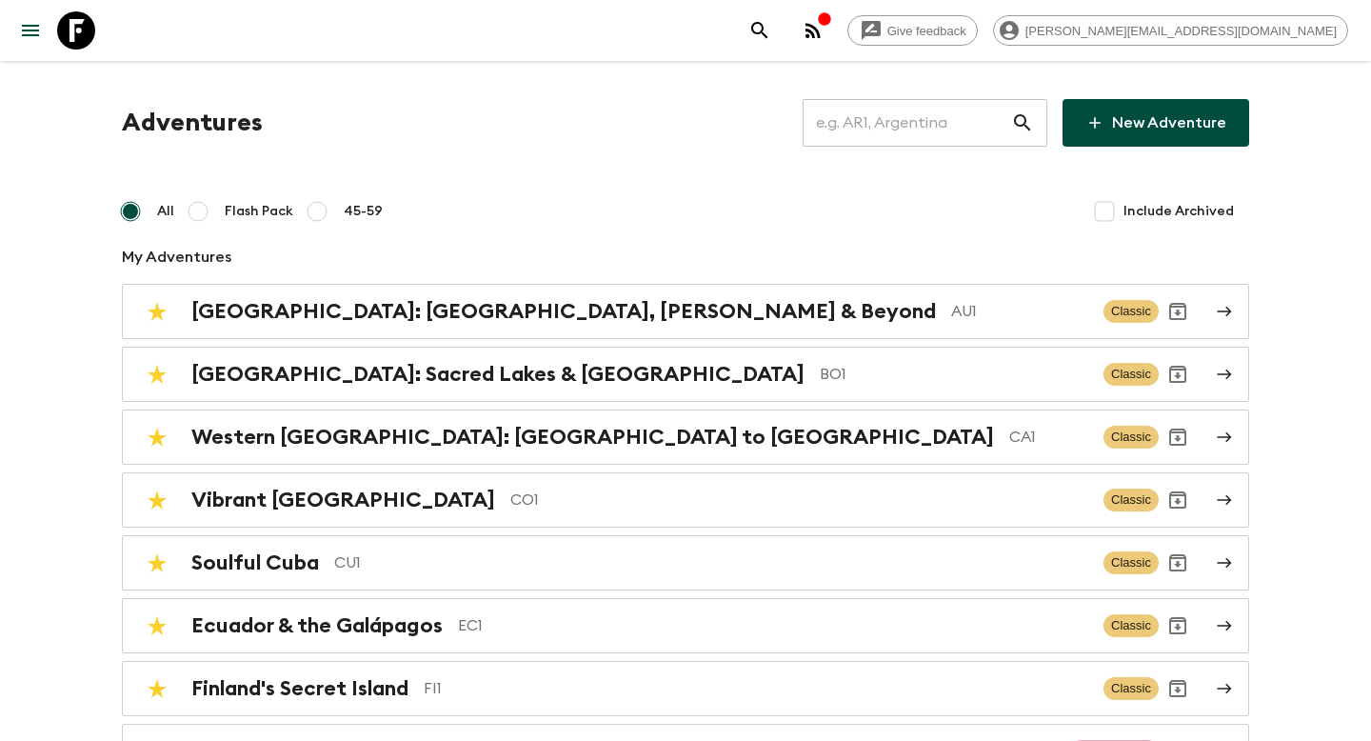
click at [937, 118] on input "text" at bounding box center [907, 122] width 209 height 53
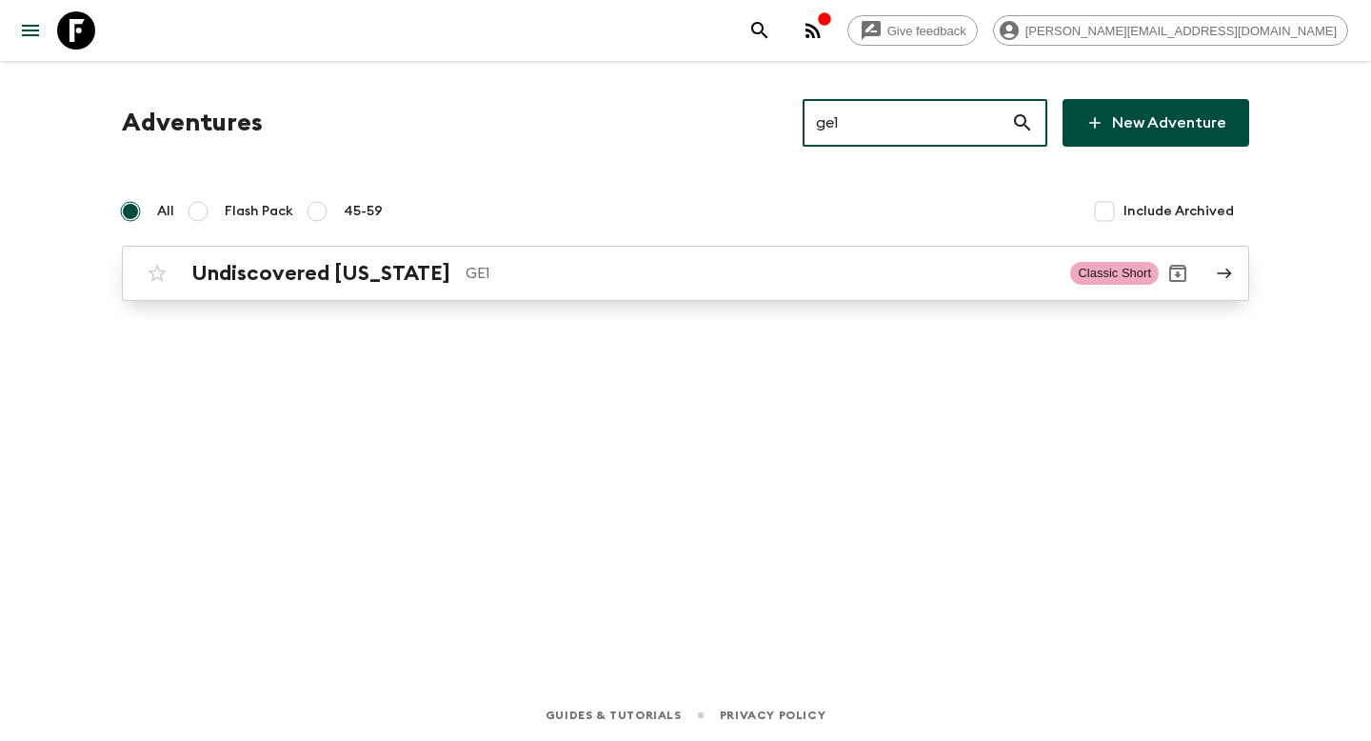
type input "ge1"
click at [702, 283] on p "GE1" at bounding box center [760, 273] width 589 height 23
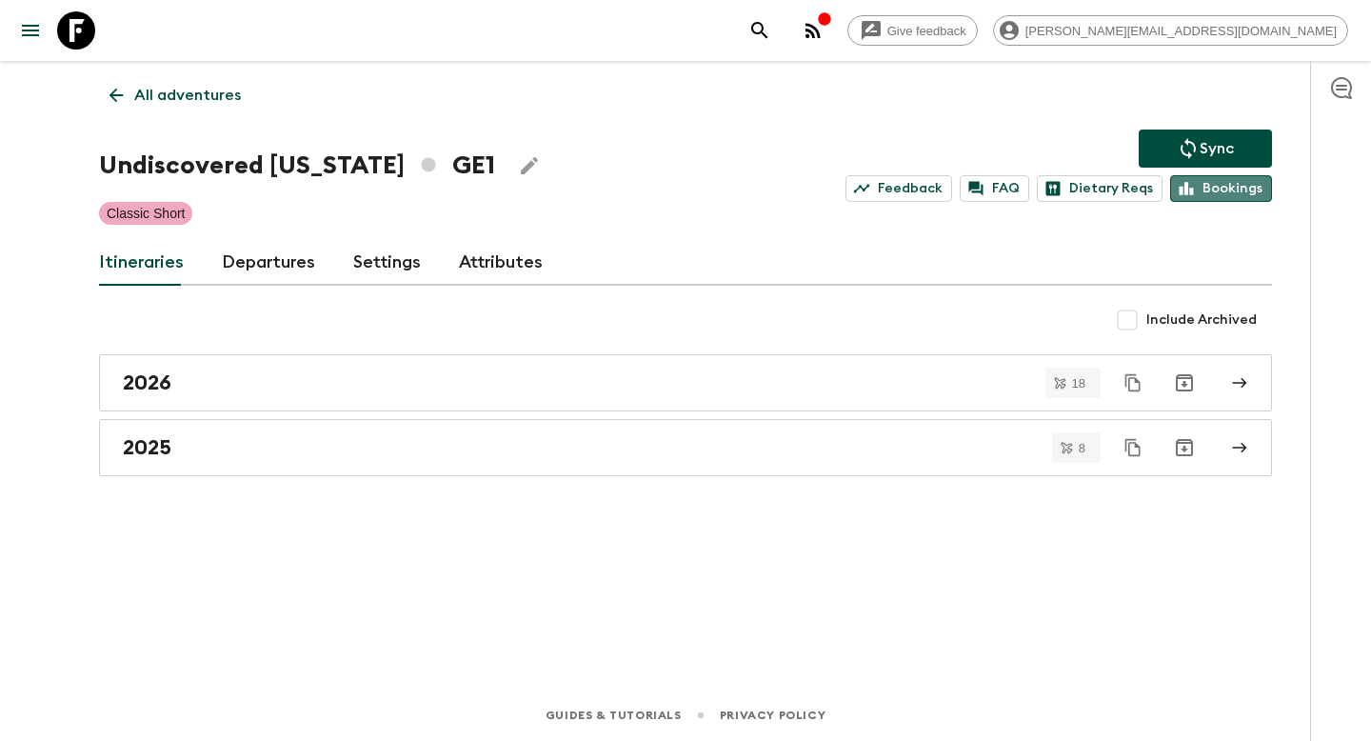
click at [1244, 197] on link "Bookings" at bounding box center [1221, 188] width 102 height 27
click at [239, 92] on link "All adventures" at bounding box center [175, 95] width 152 height 38
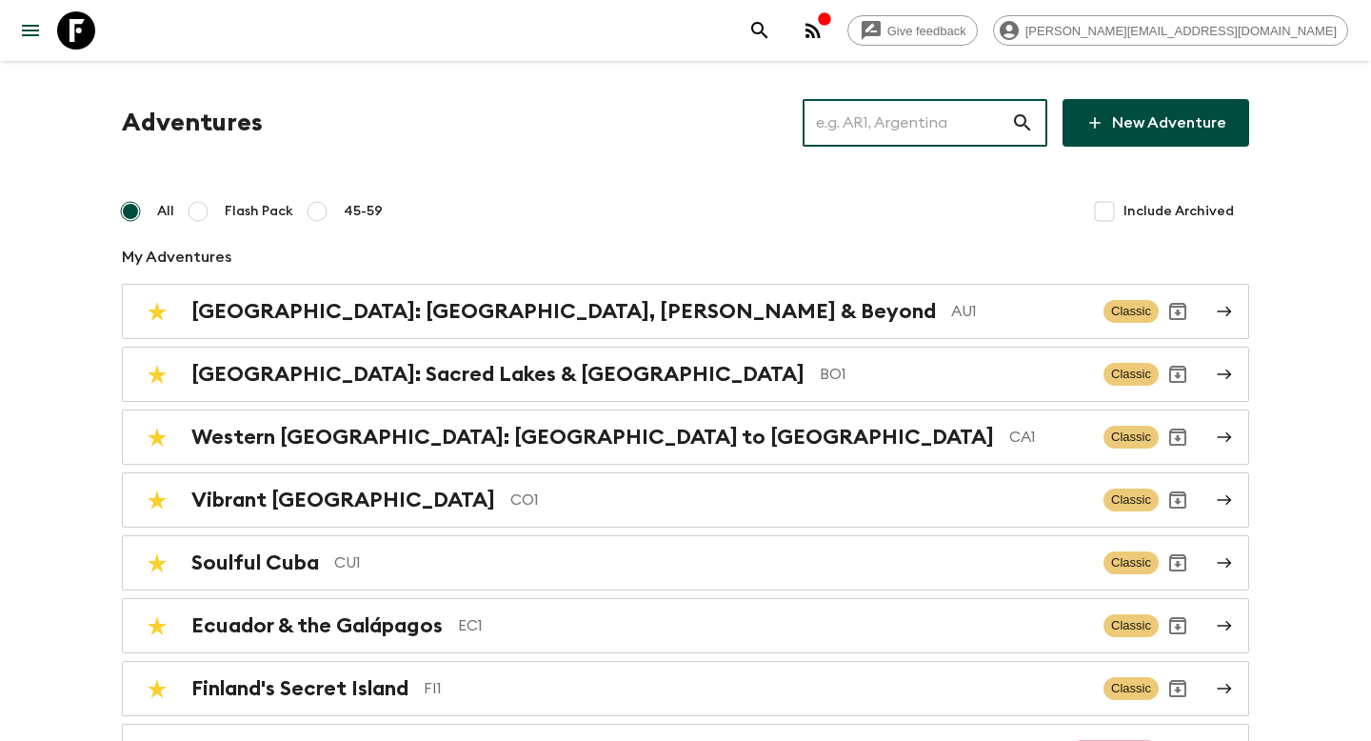
click at [992, 139] on input "text" at bounding box center [907, 122] width 209 height 53
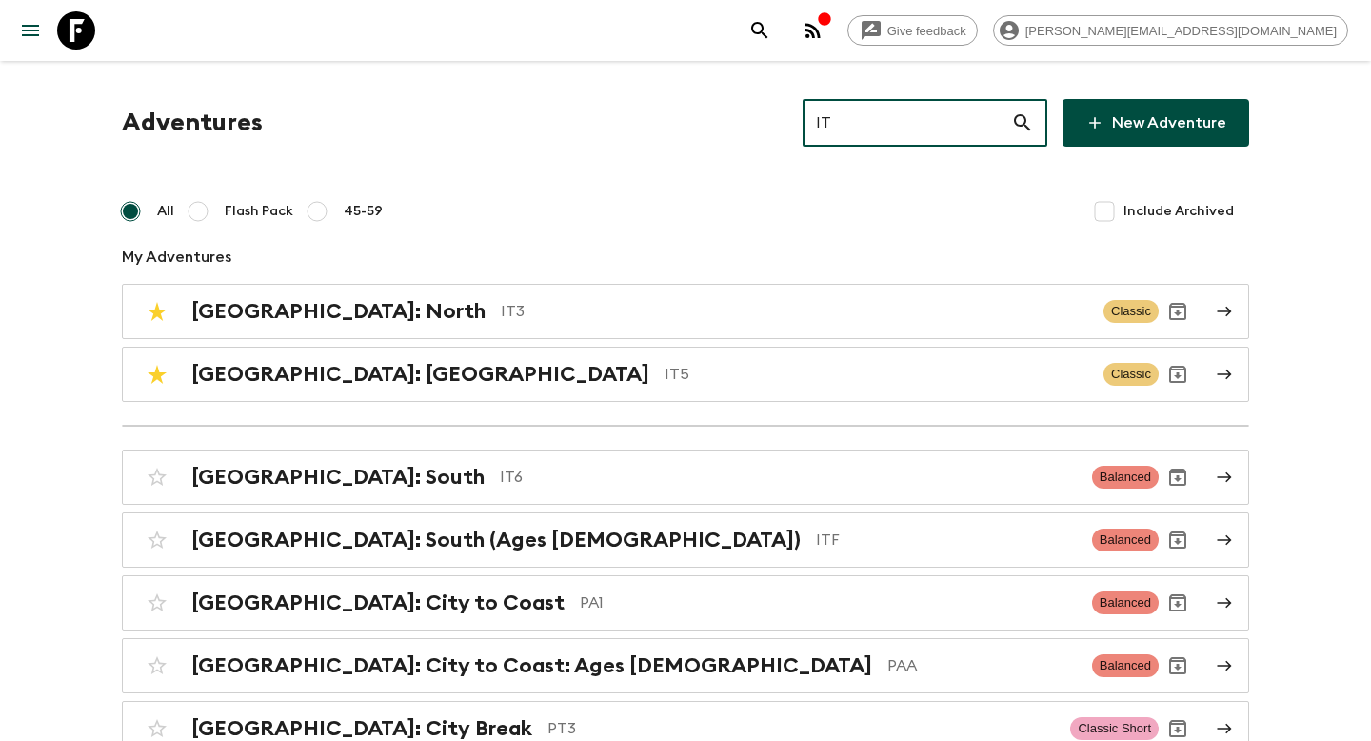
type input "IT5"
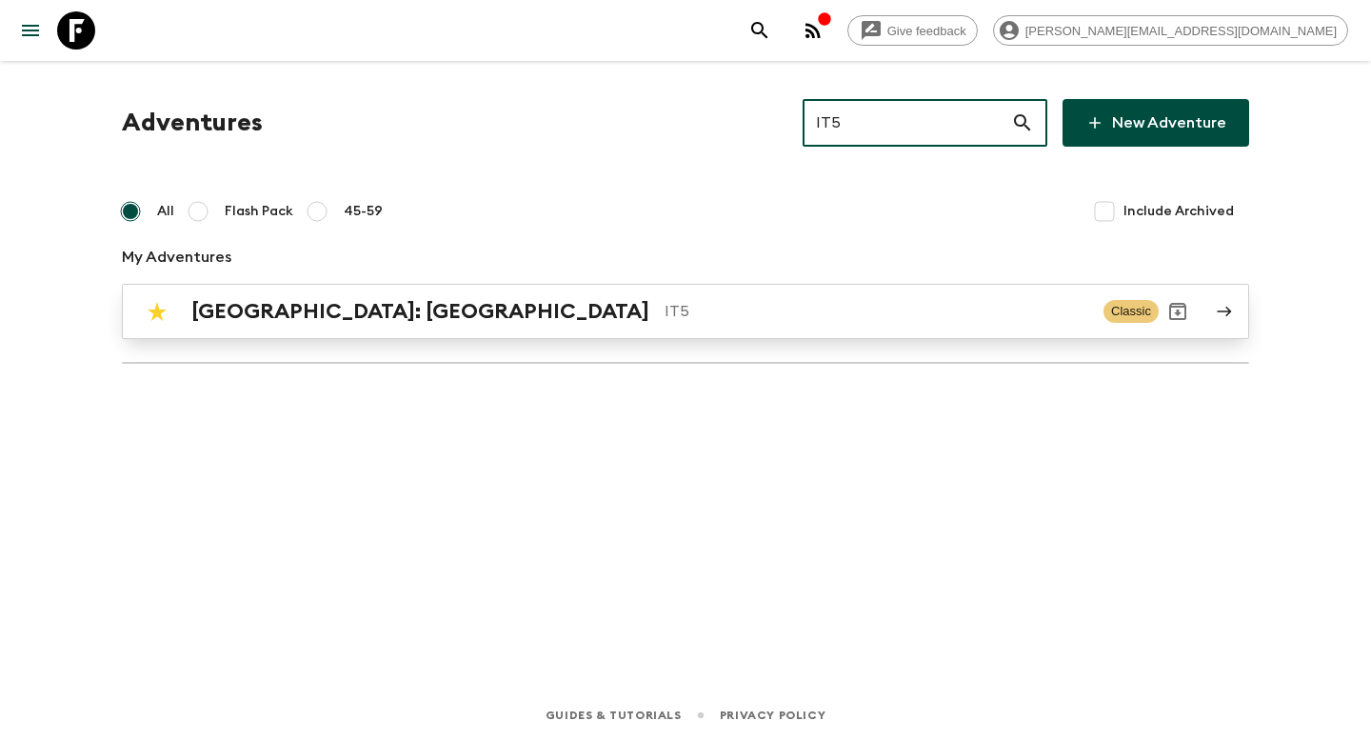
click at [665, 306] on p "IT5" at bounding box center [877, 311] width 424 height 23
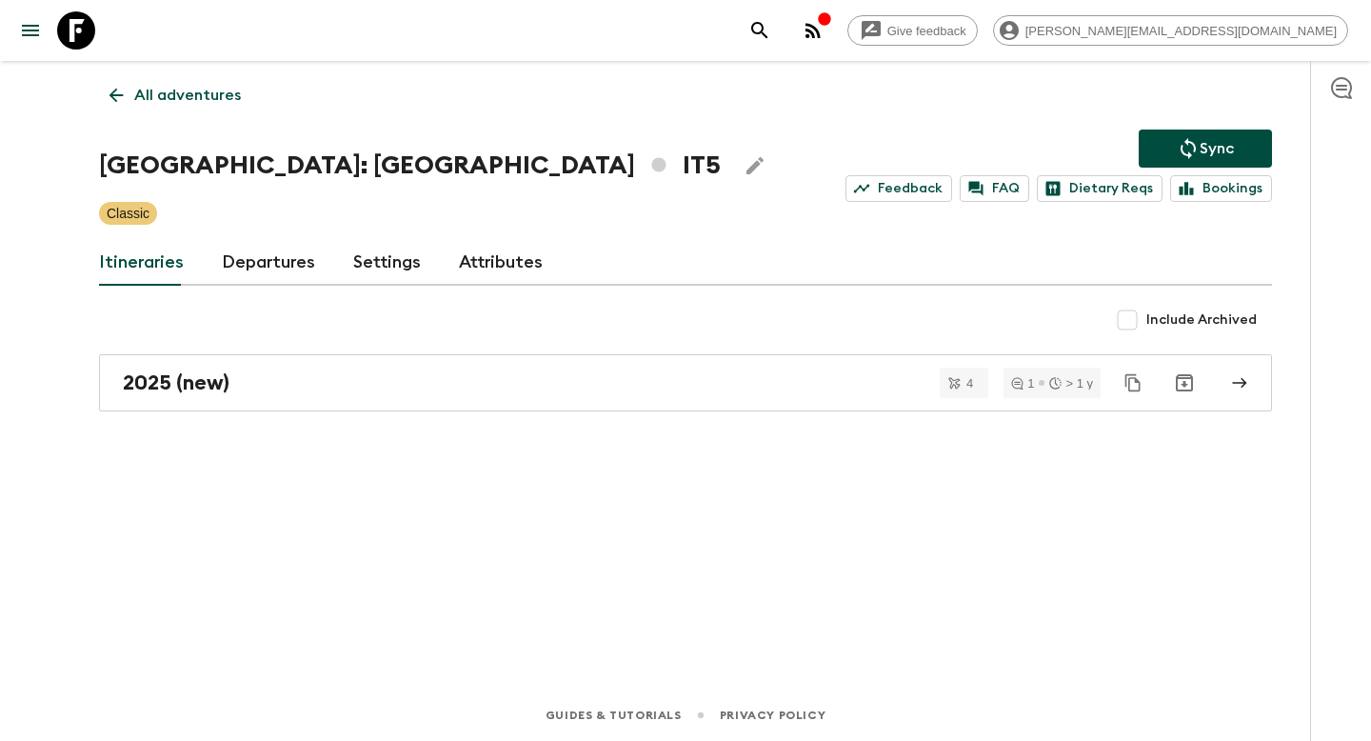
click at [1267, 203] on div "Classic" at bounding box center [685, 213] width 1173 height 23
click at [1224, 181] on link "Bookings" at bounding box center [1221, 188] width 102 height 27
click at [134, 91] on p "All adventures" at bounding box center [187, 95] width 107 height 23
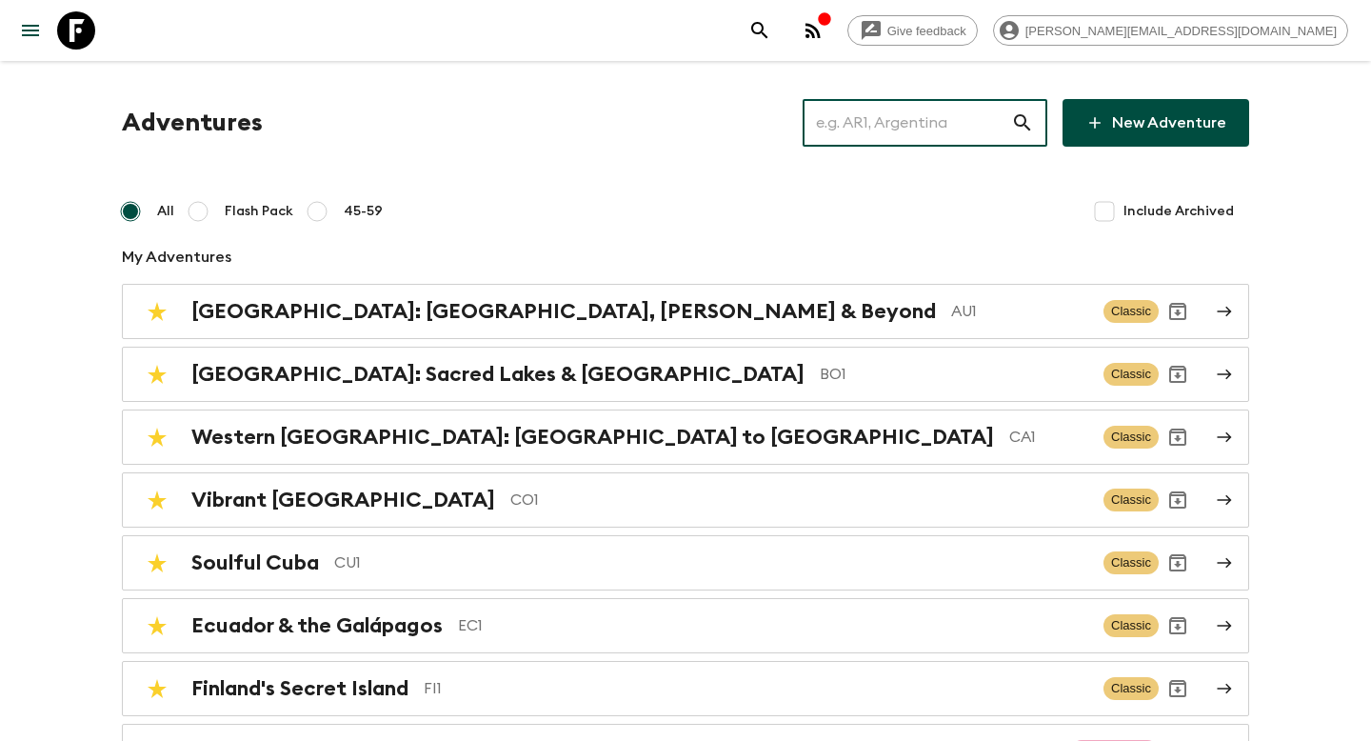
click at [911, 126] on input "text" at bounding box center [907, 122] width 209 height 53
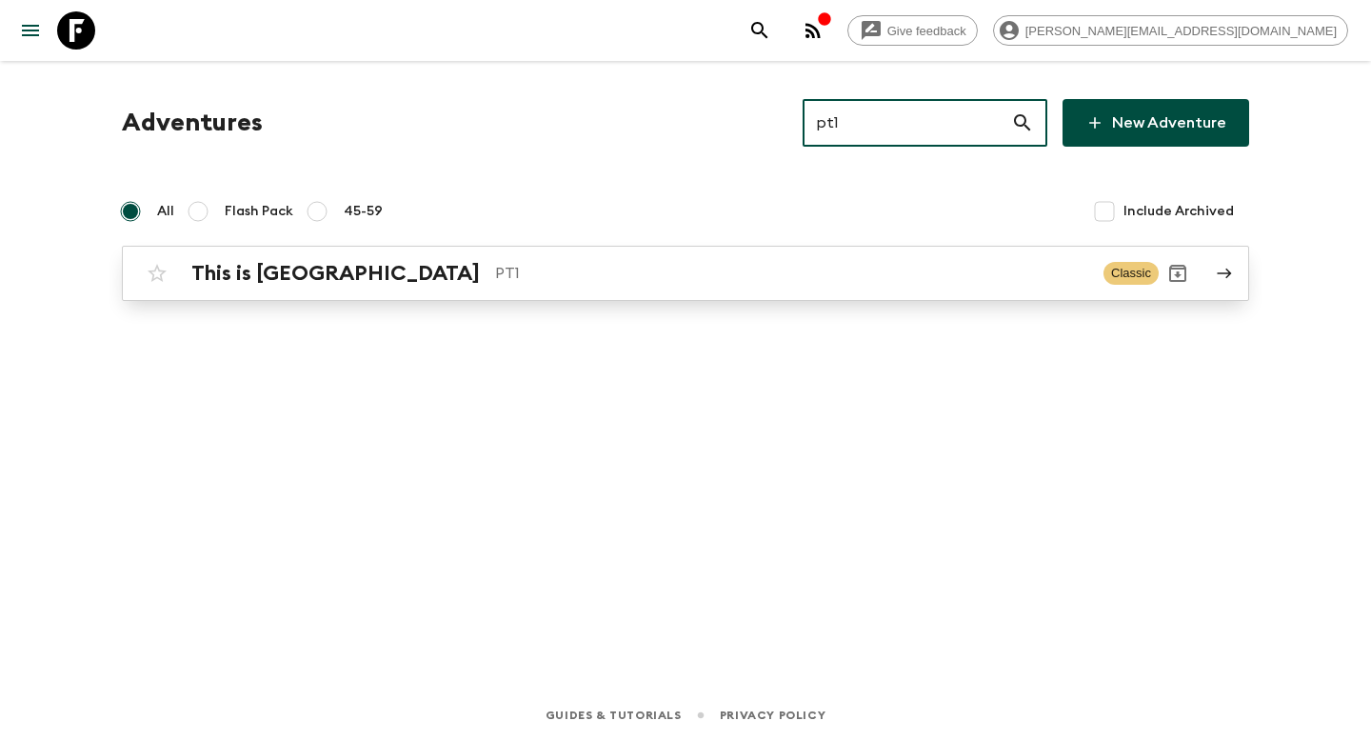
type input "pt1"
click at [697, 281] on p "PT1" at bounding box center [791, 273] width 593 height 23
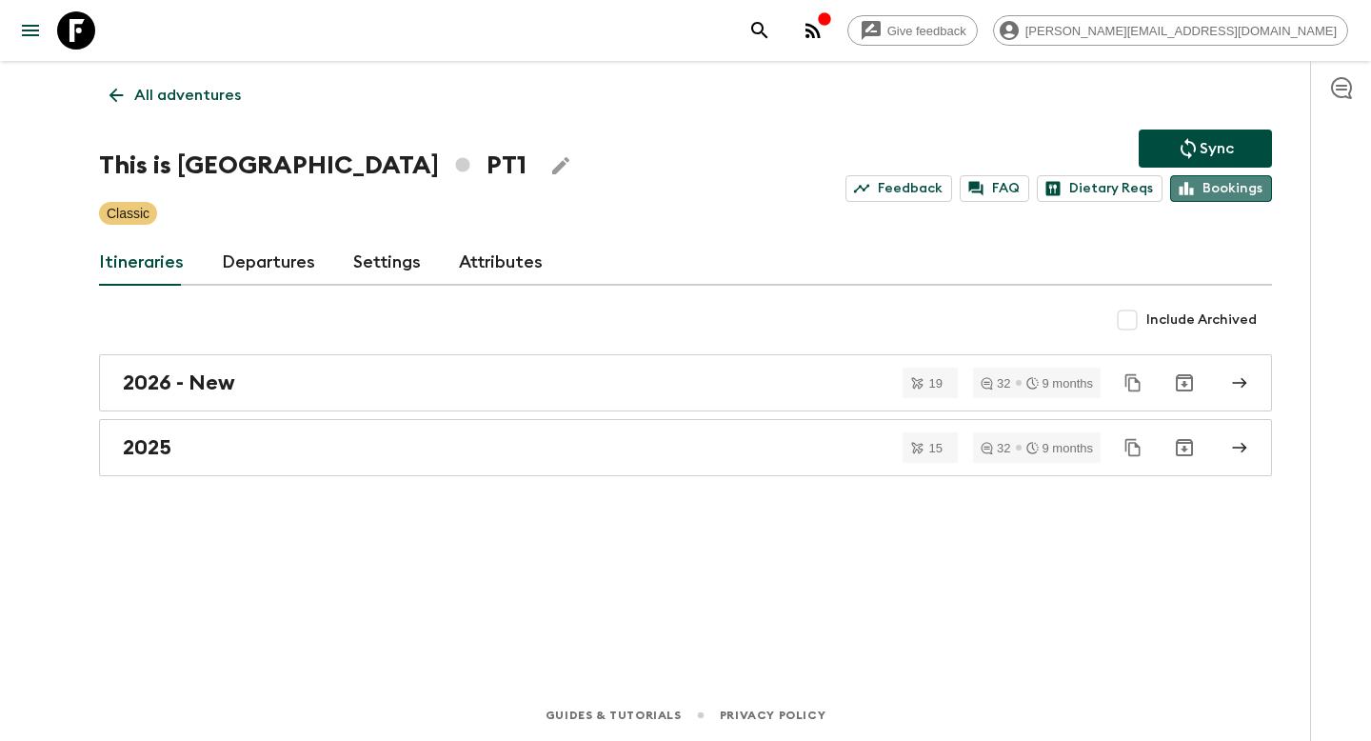
click at [1224, 192] on link "Bookings" at bounding box center [1221, 188] width 102 height 27
click at [197, 96] on p "All adventures" at bounding box center [187, 95] width 107 height 23
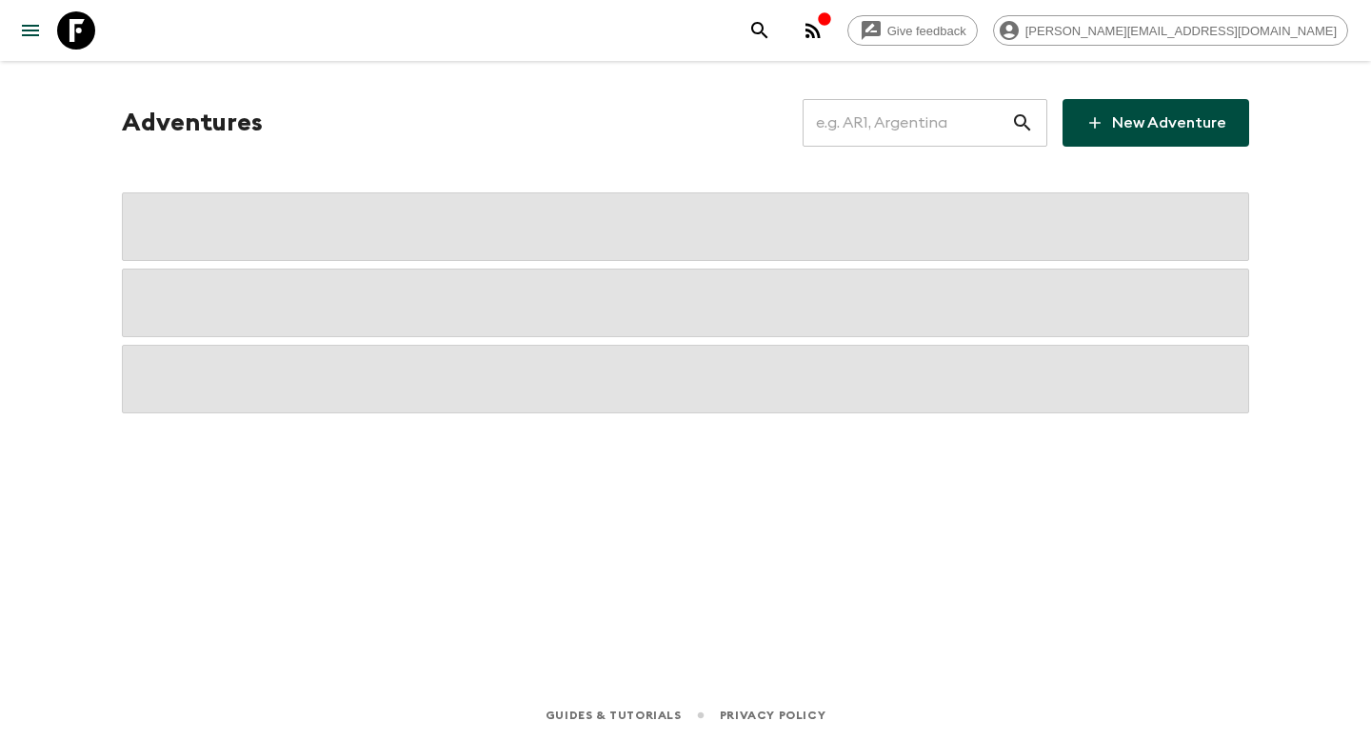
click at [958, 141] on input "text" at bounding box center [907, 122] width 209 height 53
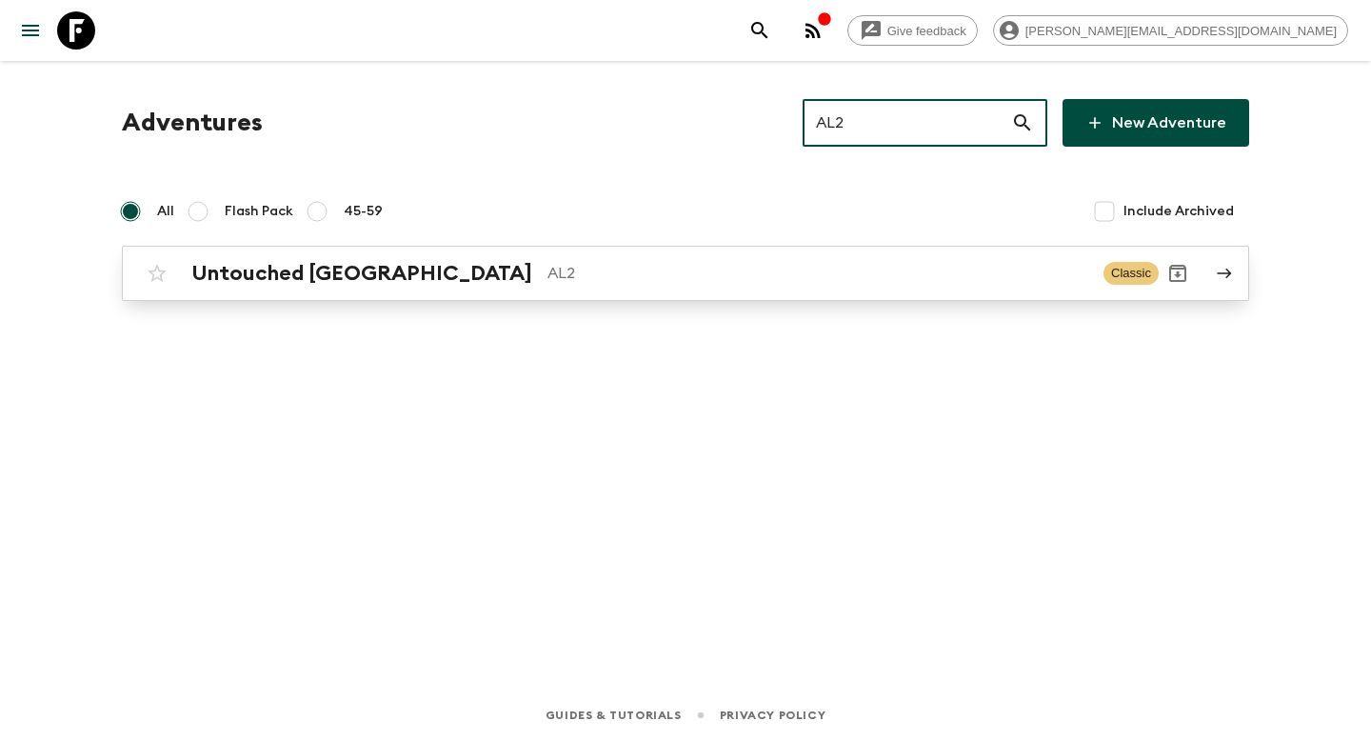
type input "AL2"
click at [846, 280] on p "AL2" at bounding box center [817, 273] width 541 height 23
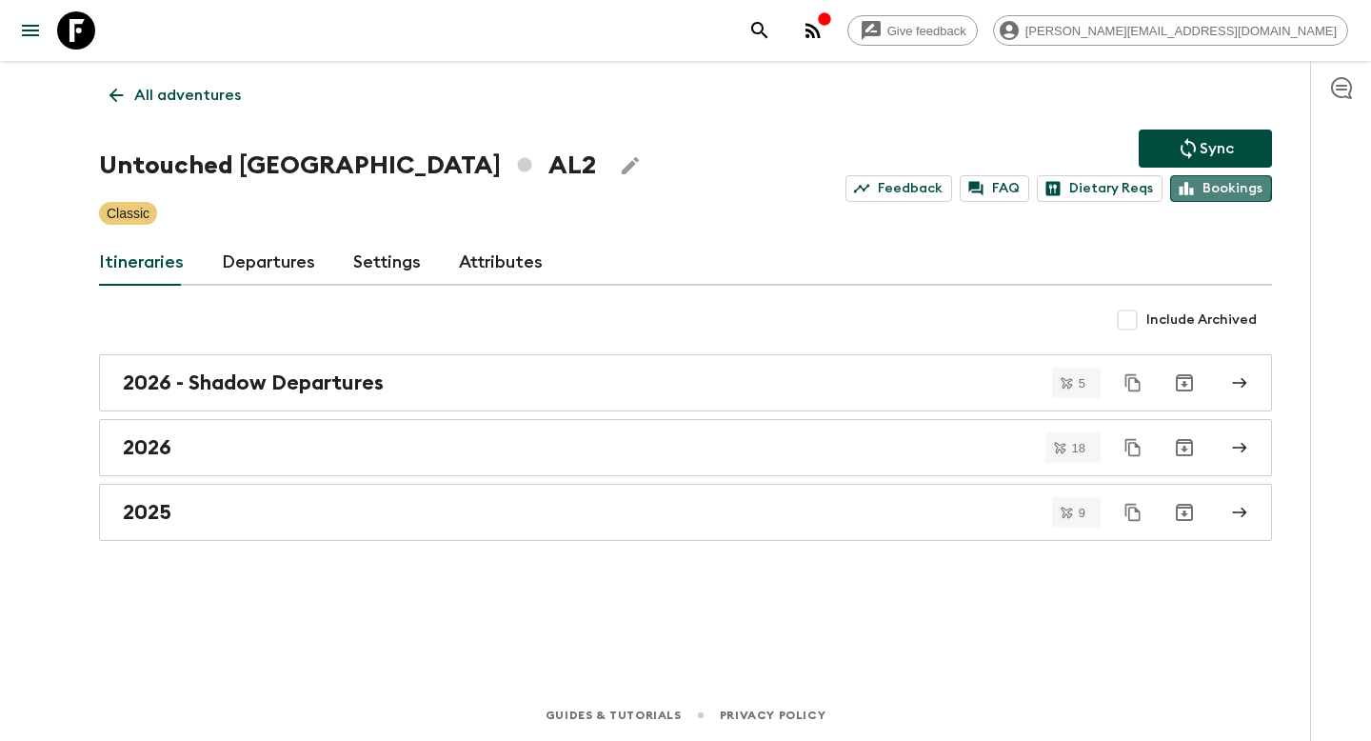
click at [1199, 187] on link "Bookings" at bounding box center [1221, 188] width 102 height 27
click at [209, 88] on p "All adventures" at bounding box center [187, 95] width 107 height 23
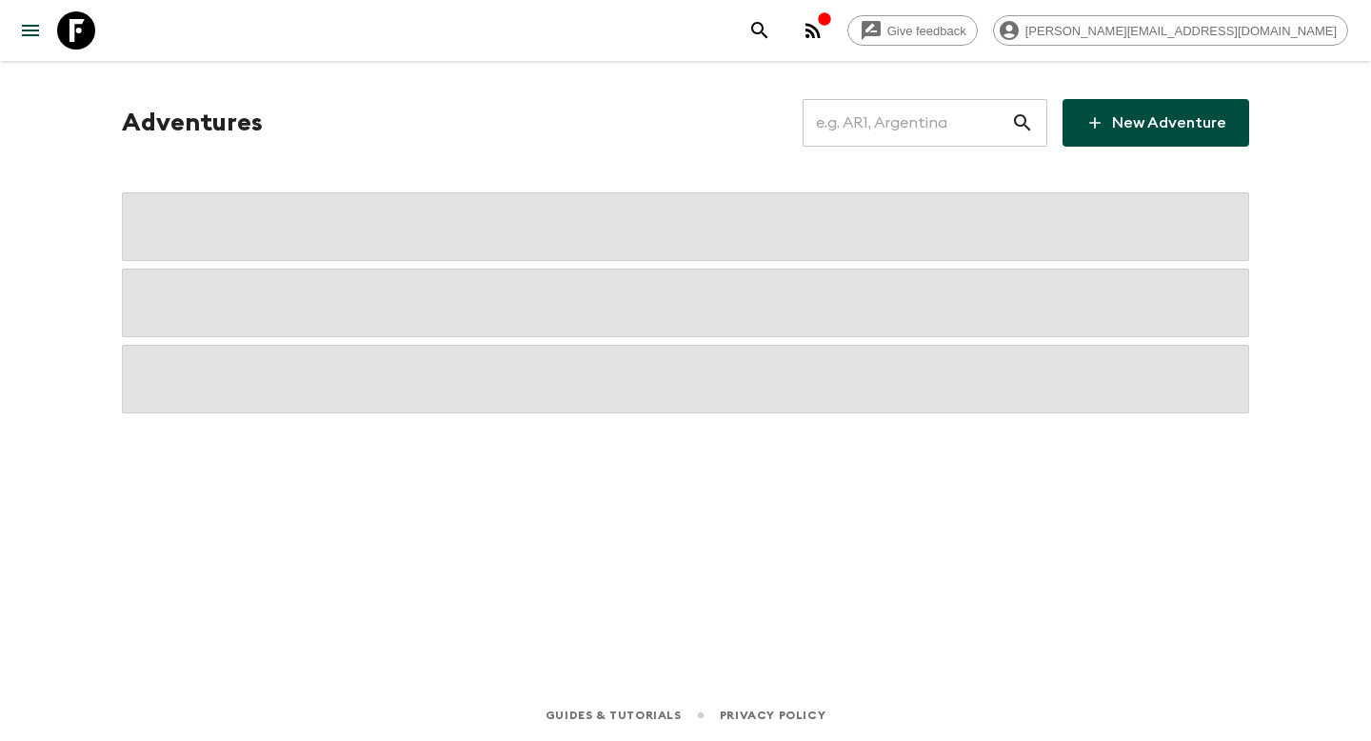
click at [906, 109] on input "text" at bounding box center [907, 122] width 209 height 53
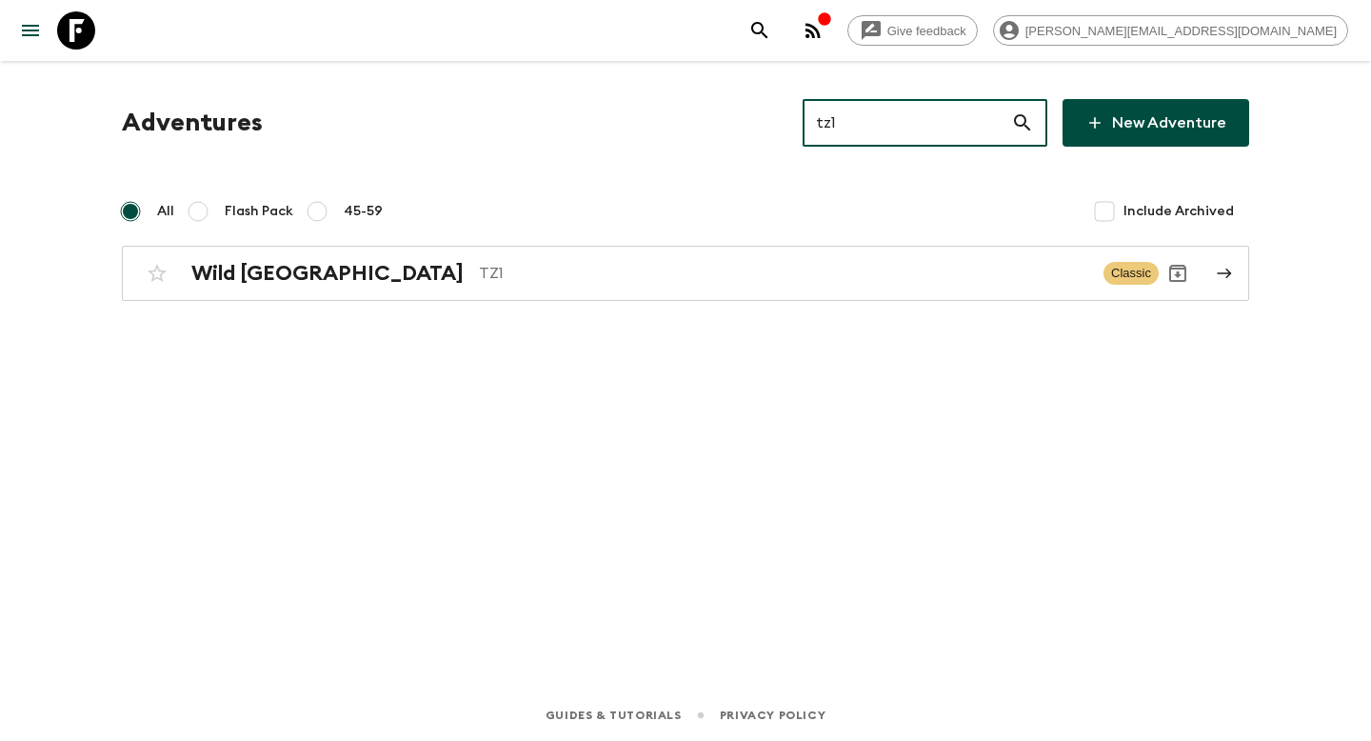
type input "tz1"
click at [898, 277] on p "TZ1" at bounding box center [783, 273] width 609 height 23
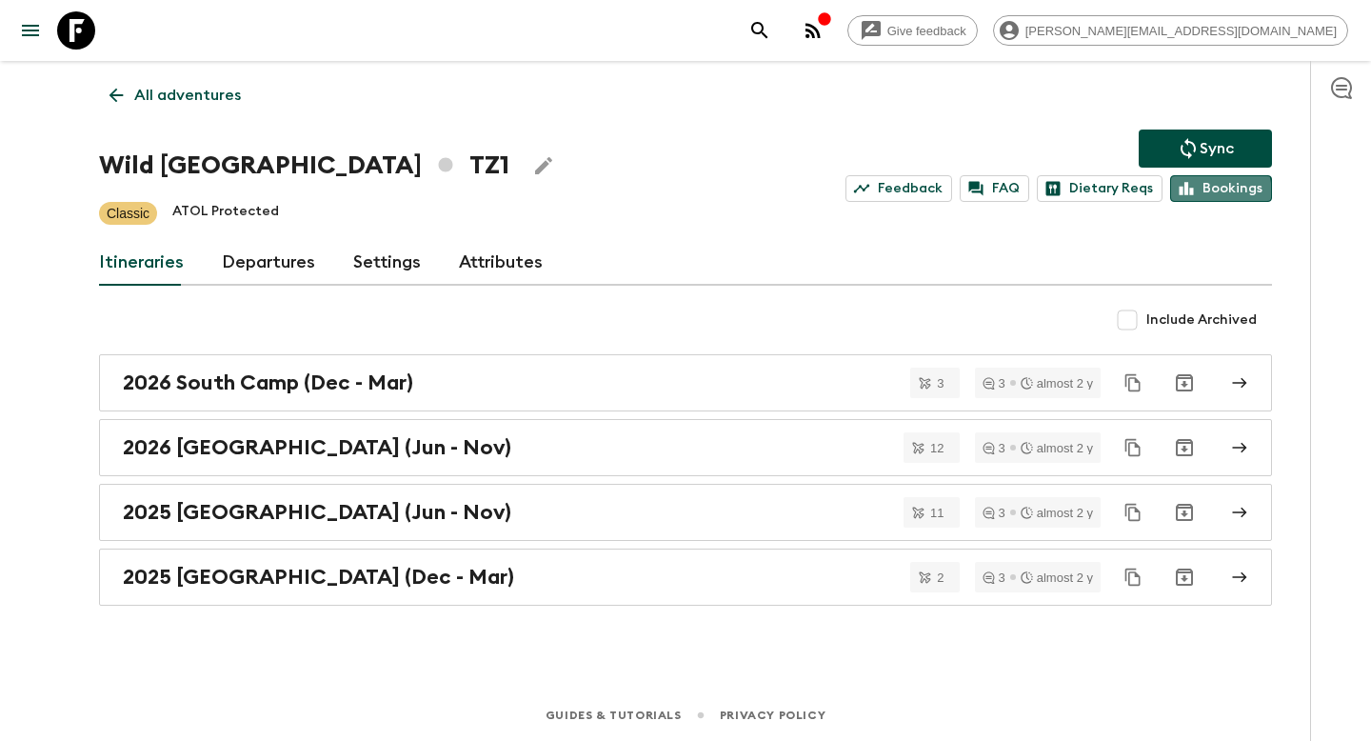
click at [1186, 196] on icon at bounding box center [1186, 188] width 17 height 17
click at [210, 92] on p "All adventures" at bounding box center [187, 95] width 107 height 23
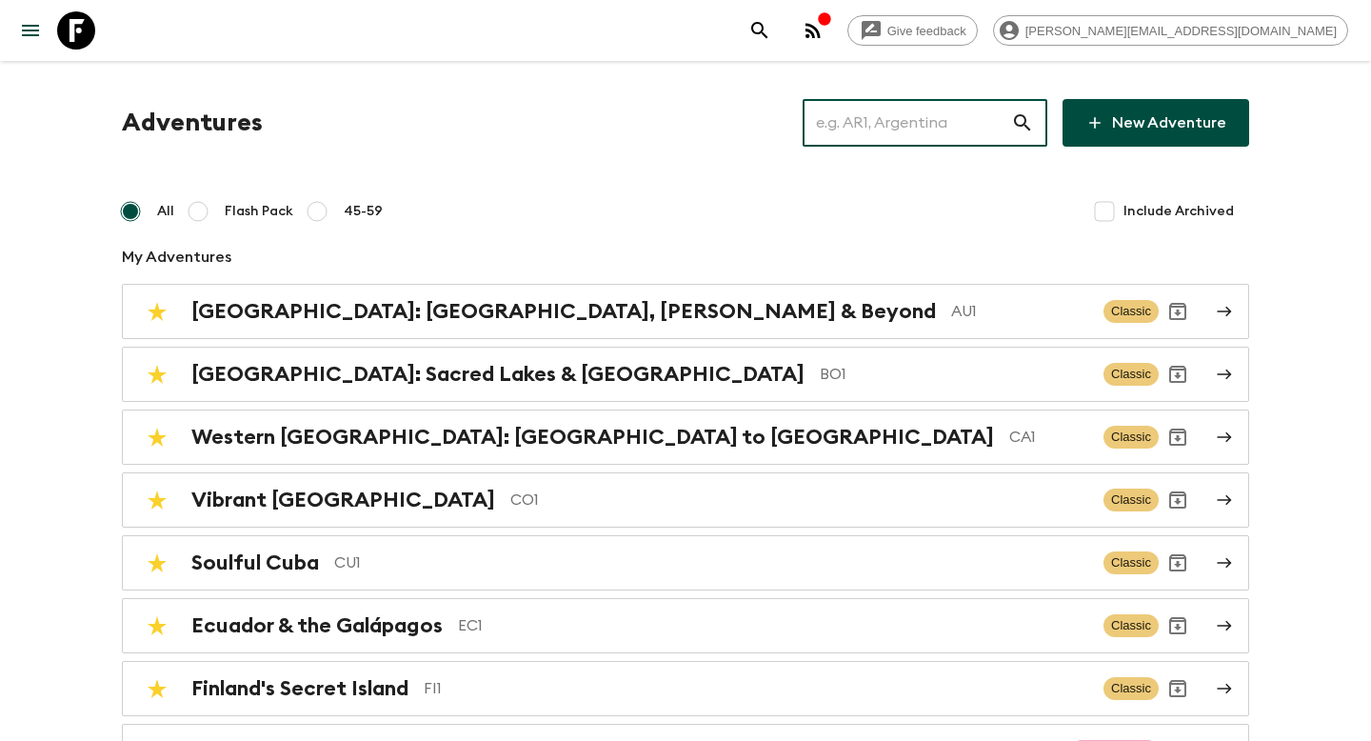
click at [866, 123] on input "text" at bounding box center [907, 122] width 209 height 53
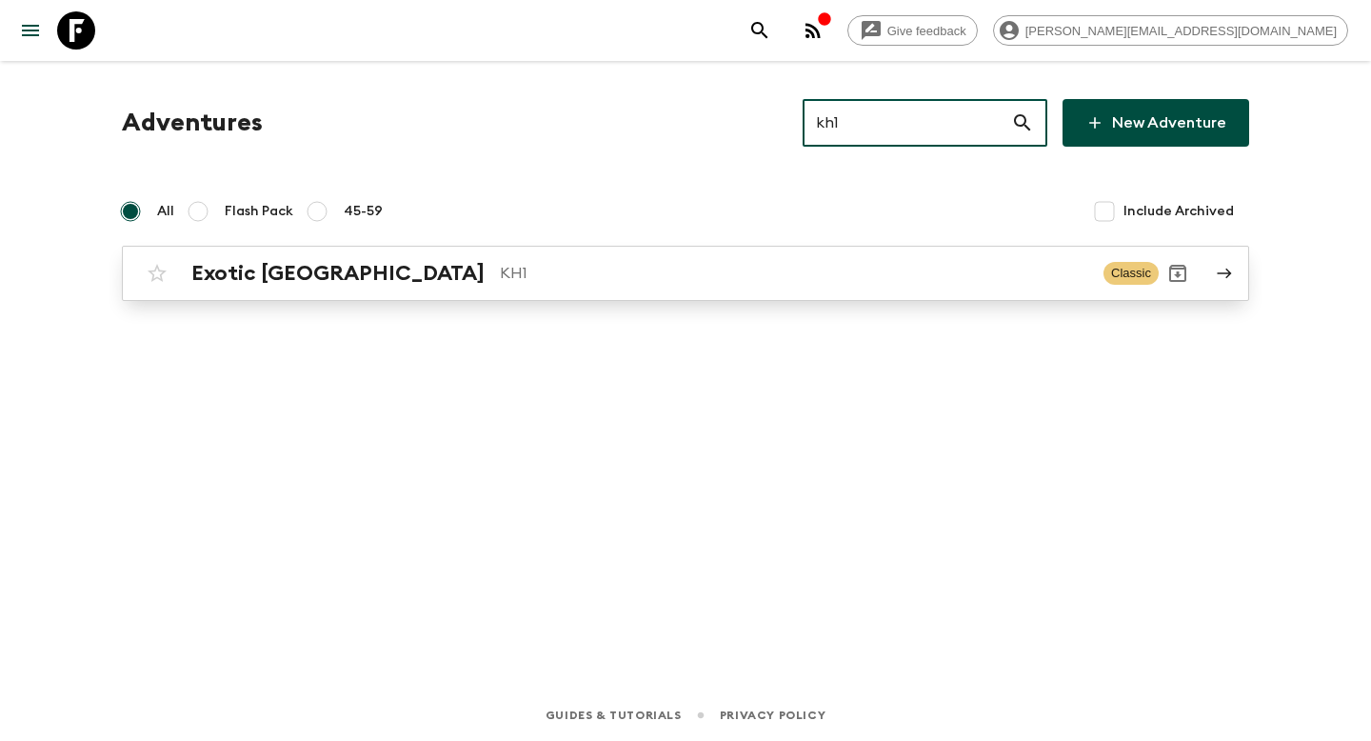
type input "kh1"
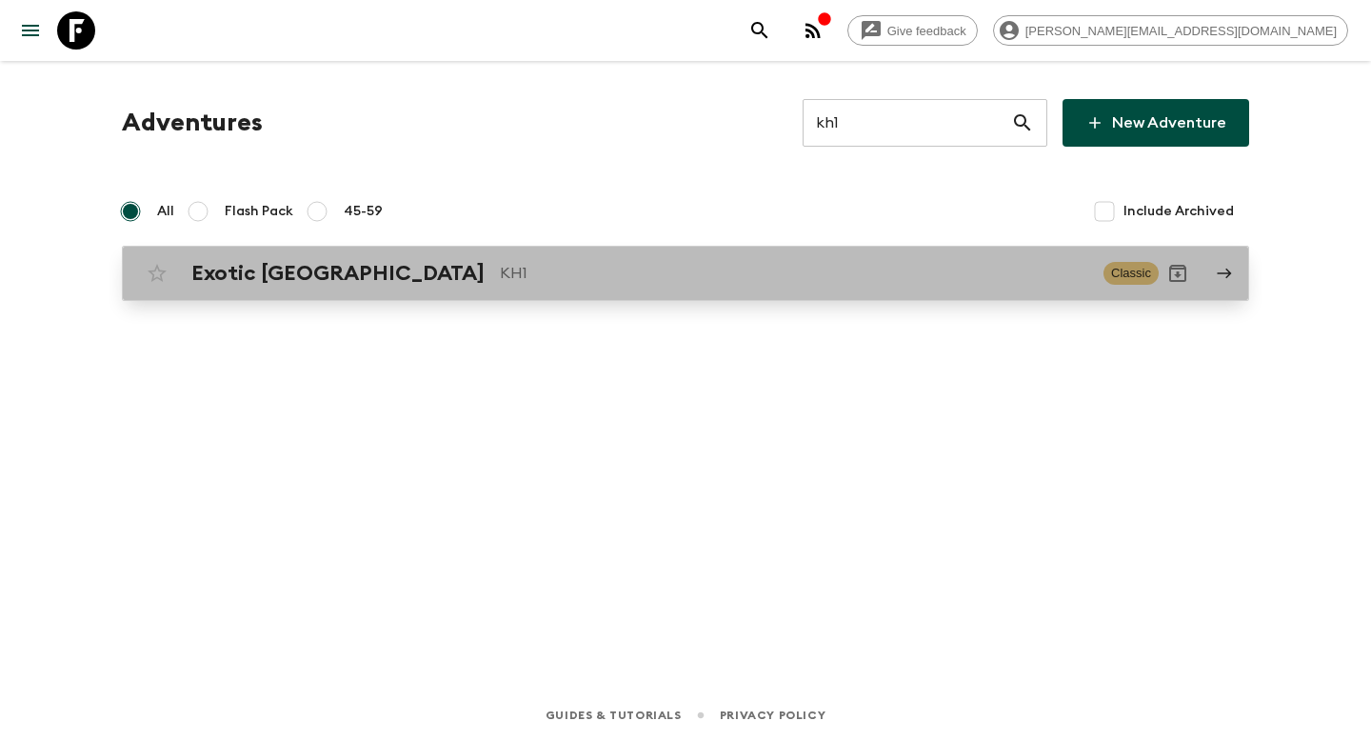
click at [720, 288] on div "Exotic Cambodia KH1 Classic" at bounding box center [648, 273] width 1021 height 38
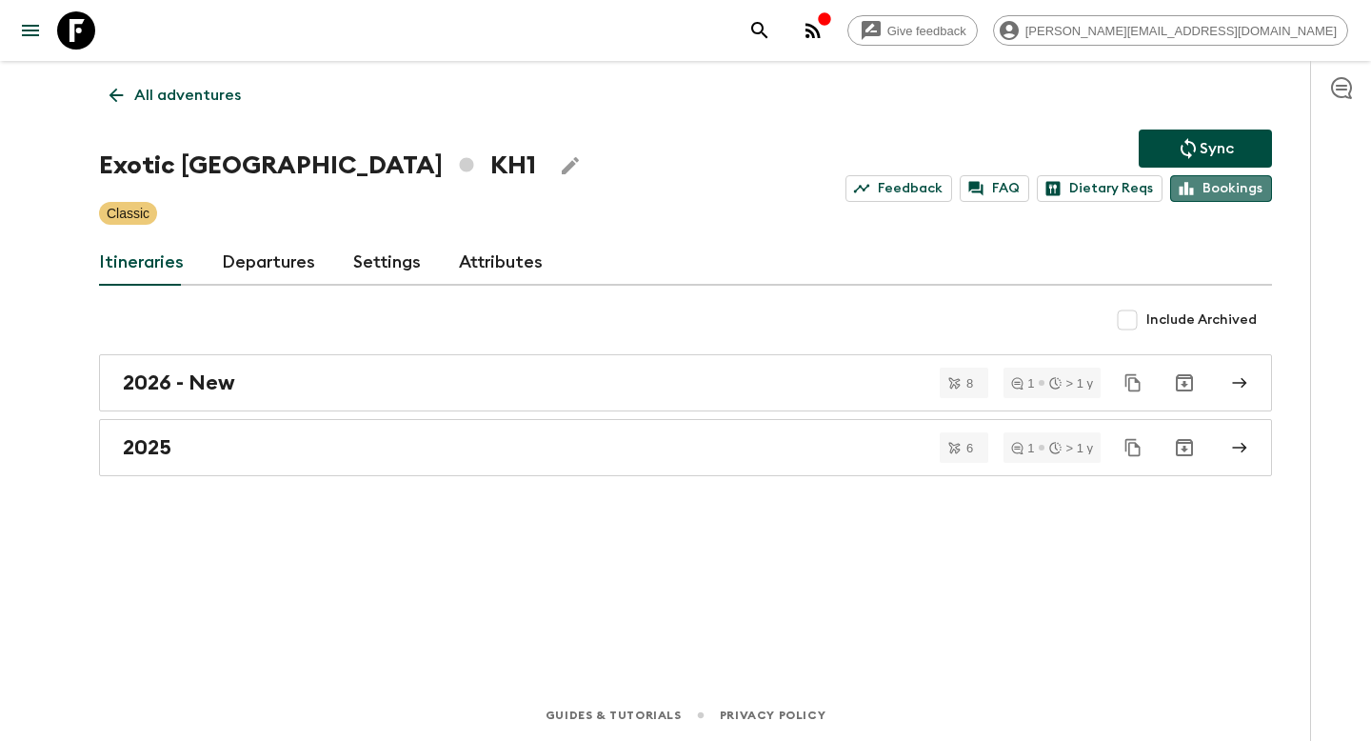
click at [1225, 194] on link "Bookings" at bounding box center [1221, 188] width 102 height 27
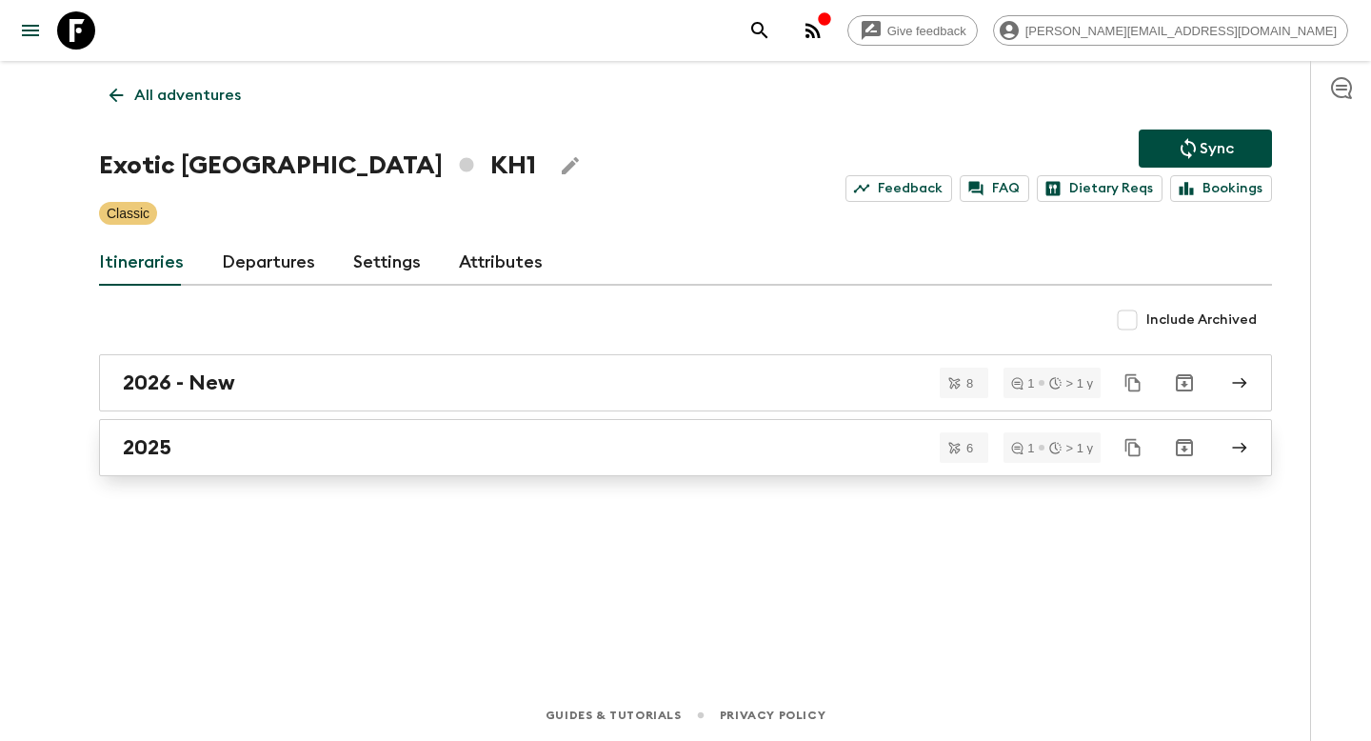
click at [192, 443] on div "2025" at bounding box center [667, 447] width 1089 height 25
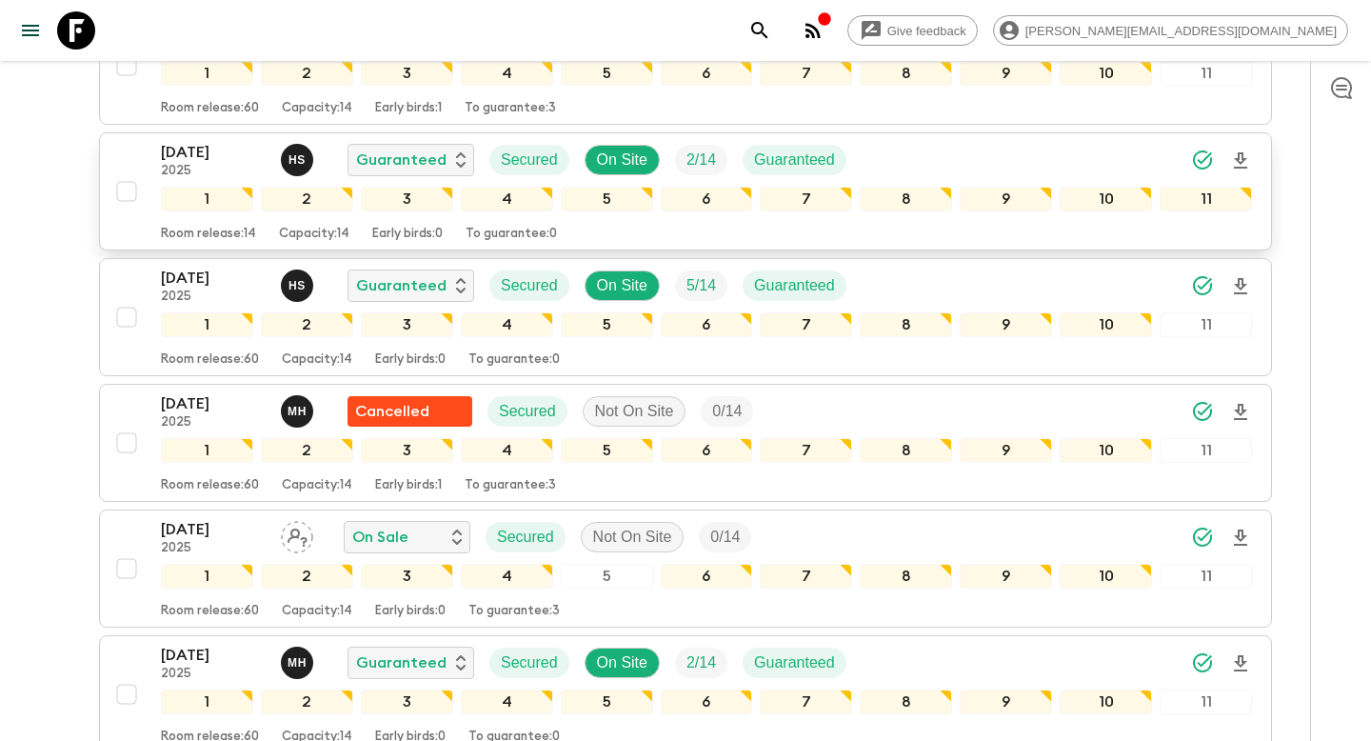
scroll to position [293, 0]
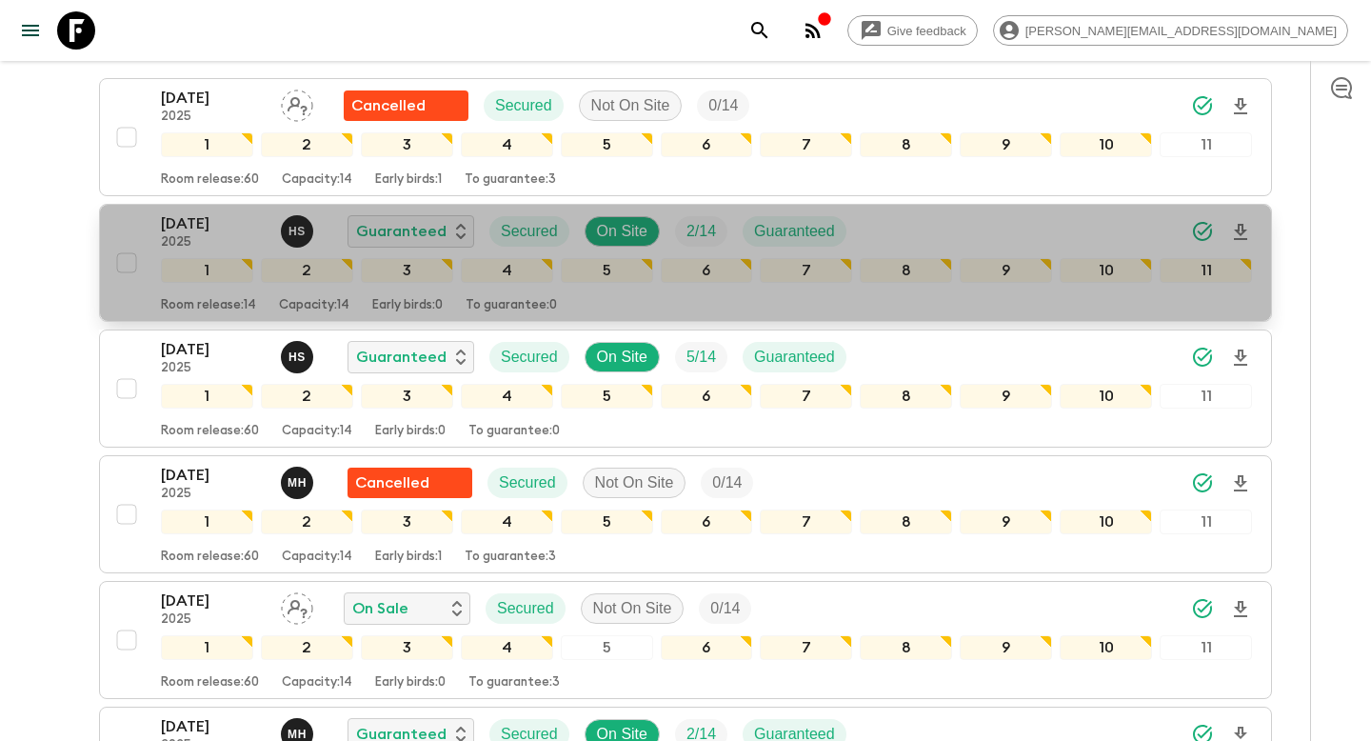
click at [225, 218] on p "24 Oct 2025" at bounding box center [213, 223] width 105 height 23
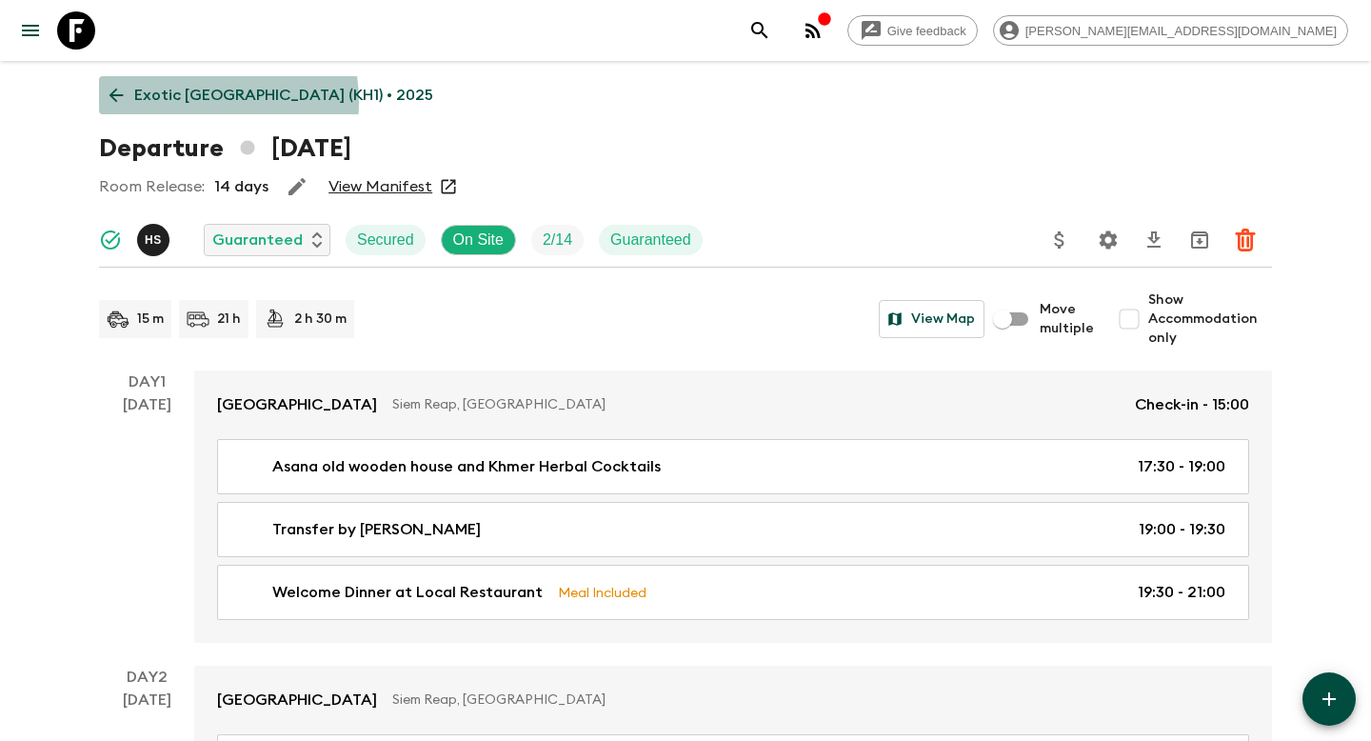
click at [181, 102] on p "Exotic Cambodia (KH1) • 2025" at bounding box center [283, 95] width 299 height 23
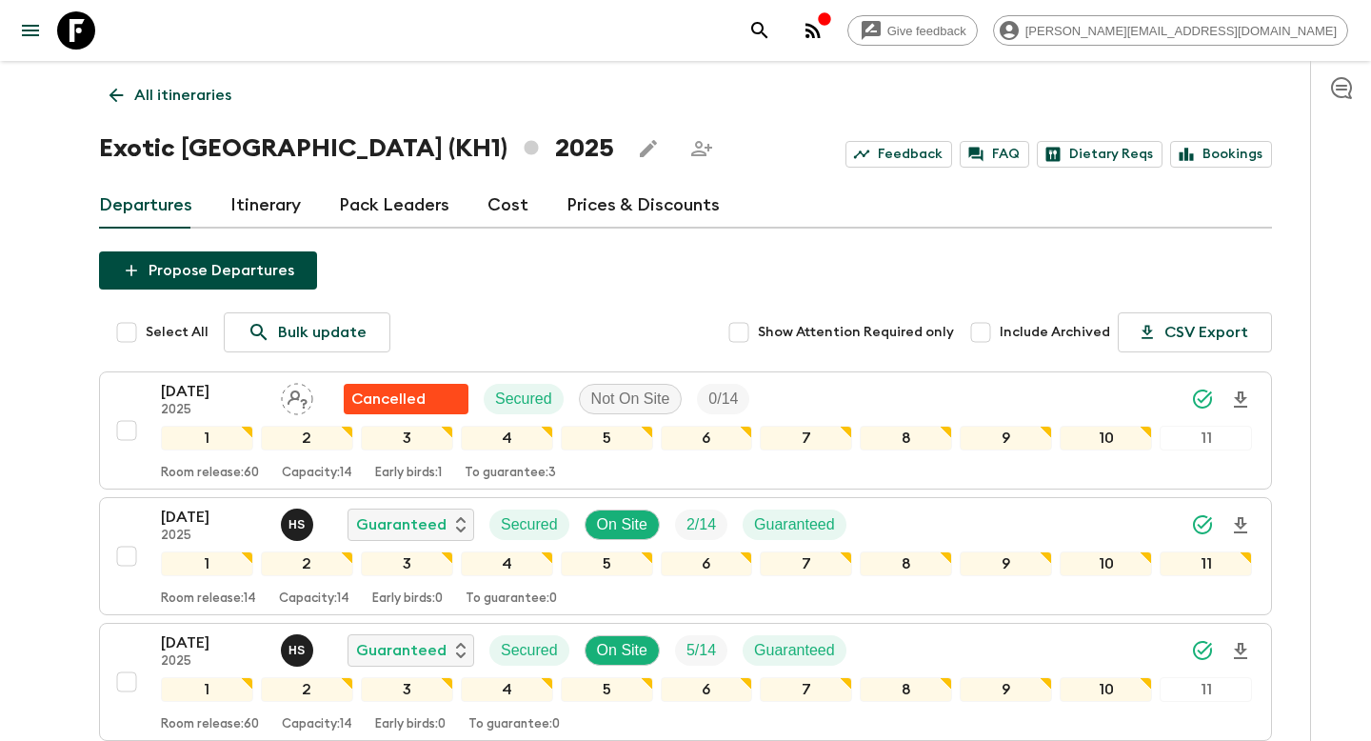
click at [189, 93] on p "All itineraries" at bounding box center [182, 95] width 97 height 23
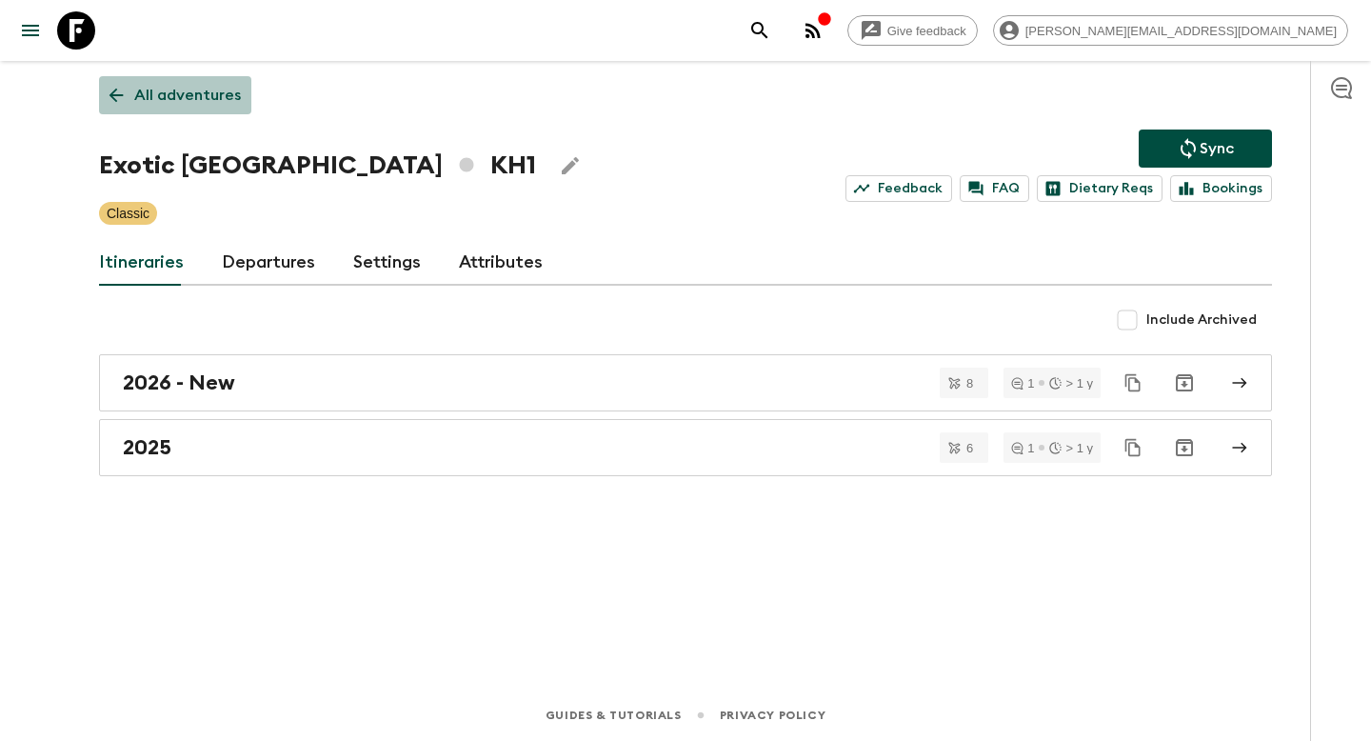
click at [180, 111] on link "All adventures" at bounding box center [175, 95] width 152 height 38
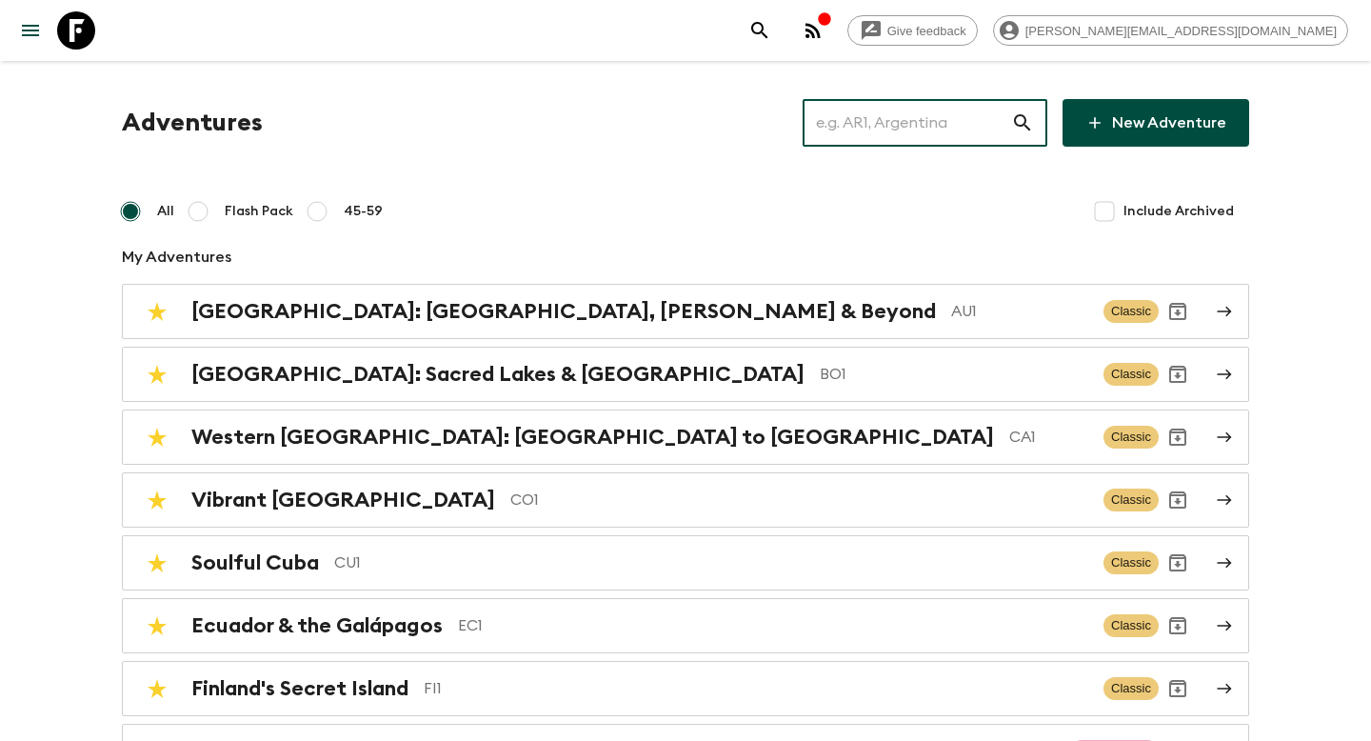
click at [928, 132] on input "text" at bounding box center [907, 122] width 209 height 53
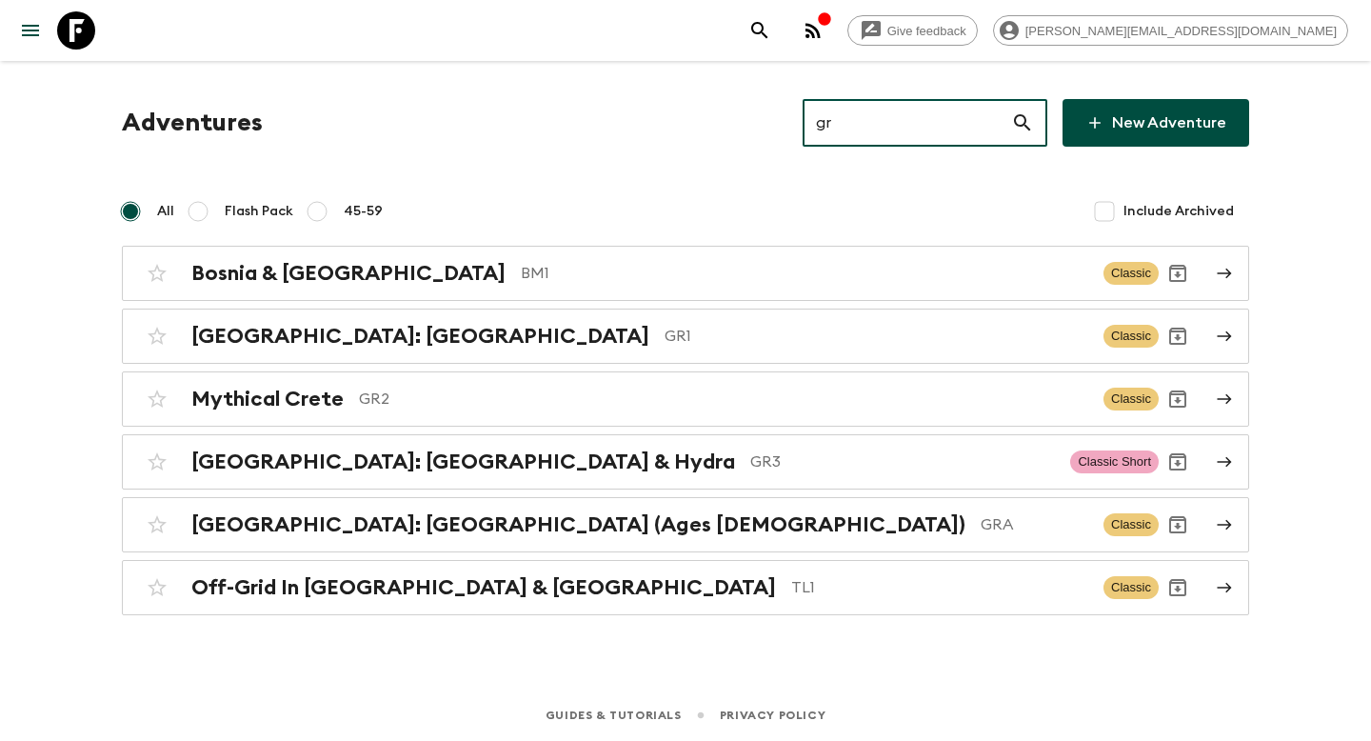
type input "gr1"
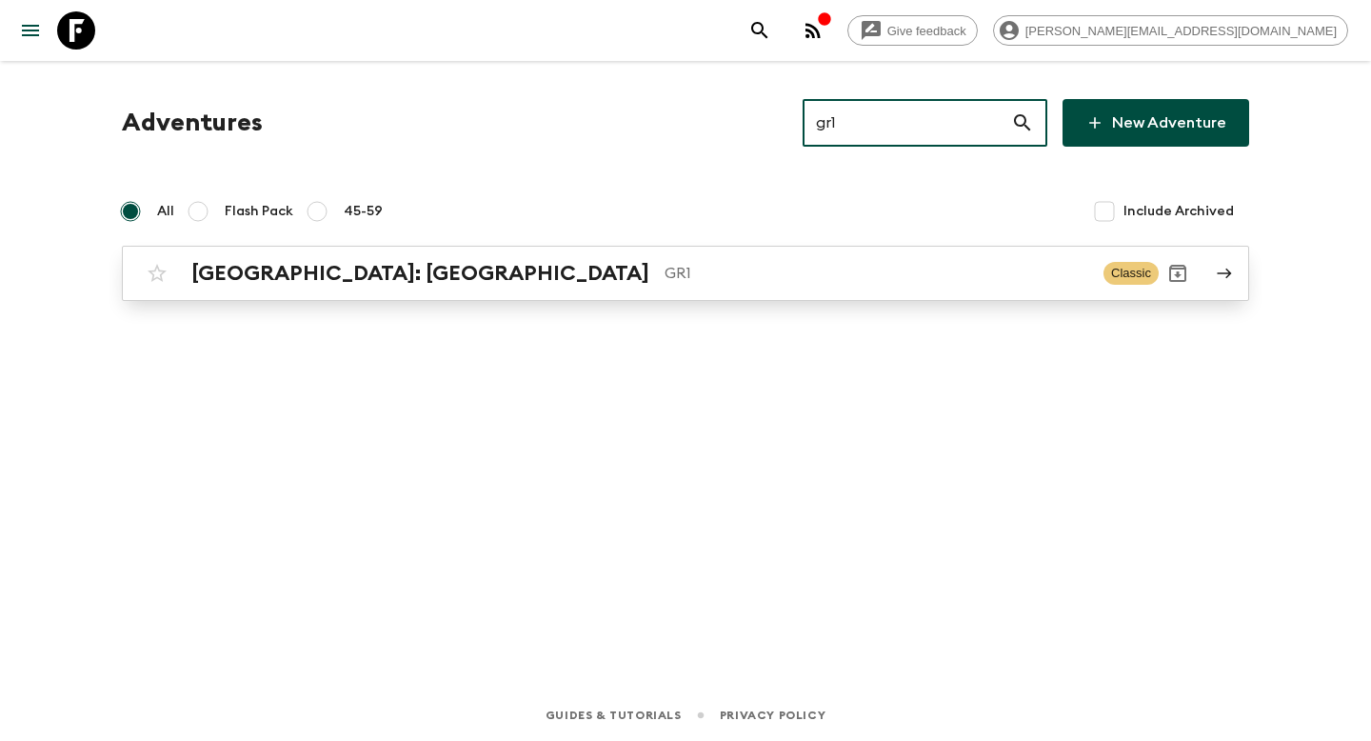
click at [665, 274] on p "GR1" at bounding box center [877, 273] width 424 height 23
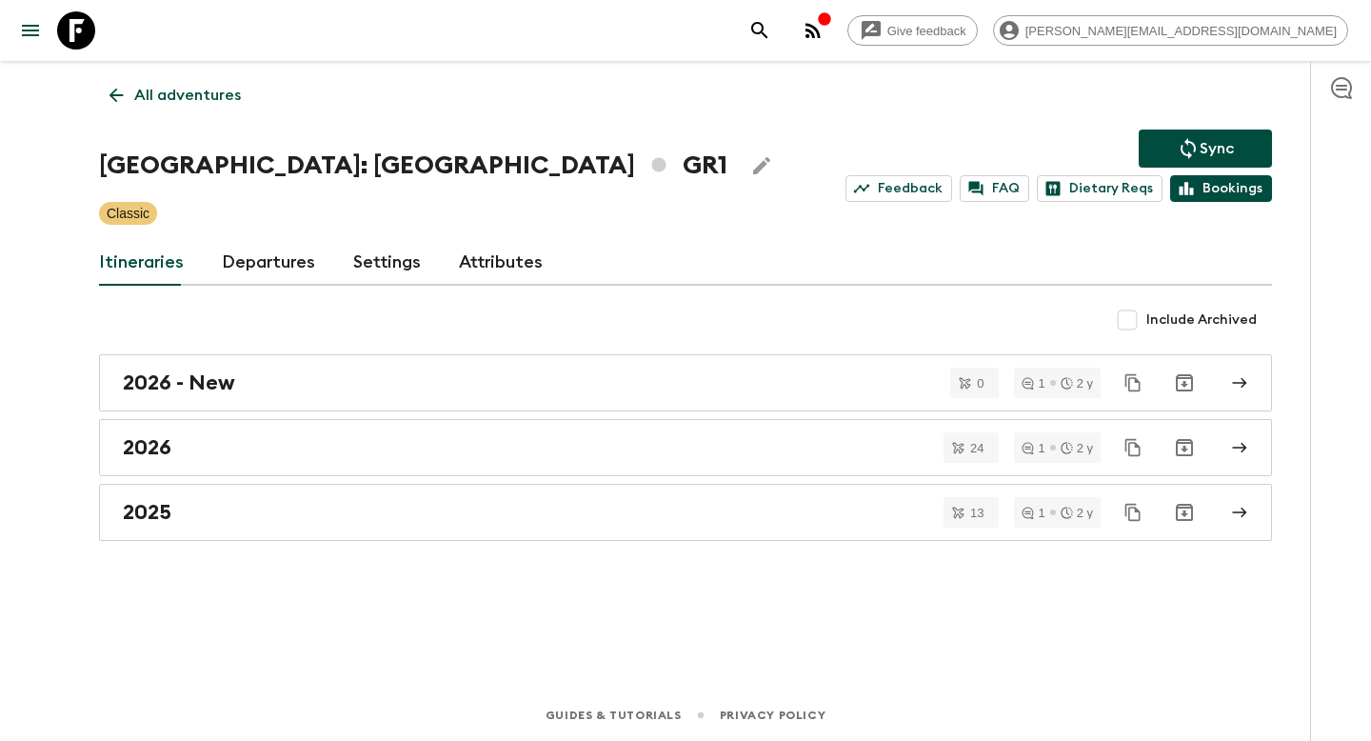
click at [1216, 194] on link "Bookings" at bounding box center [1221, 188] width 102 height 27
click at [157, 104] on p "All adventures" at bounding box center [187, 95] width 107 height 23
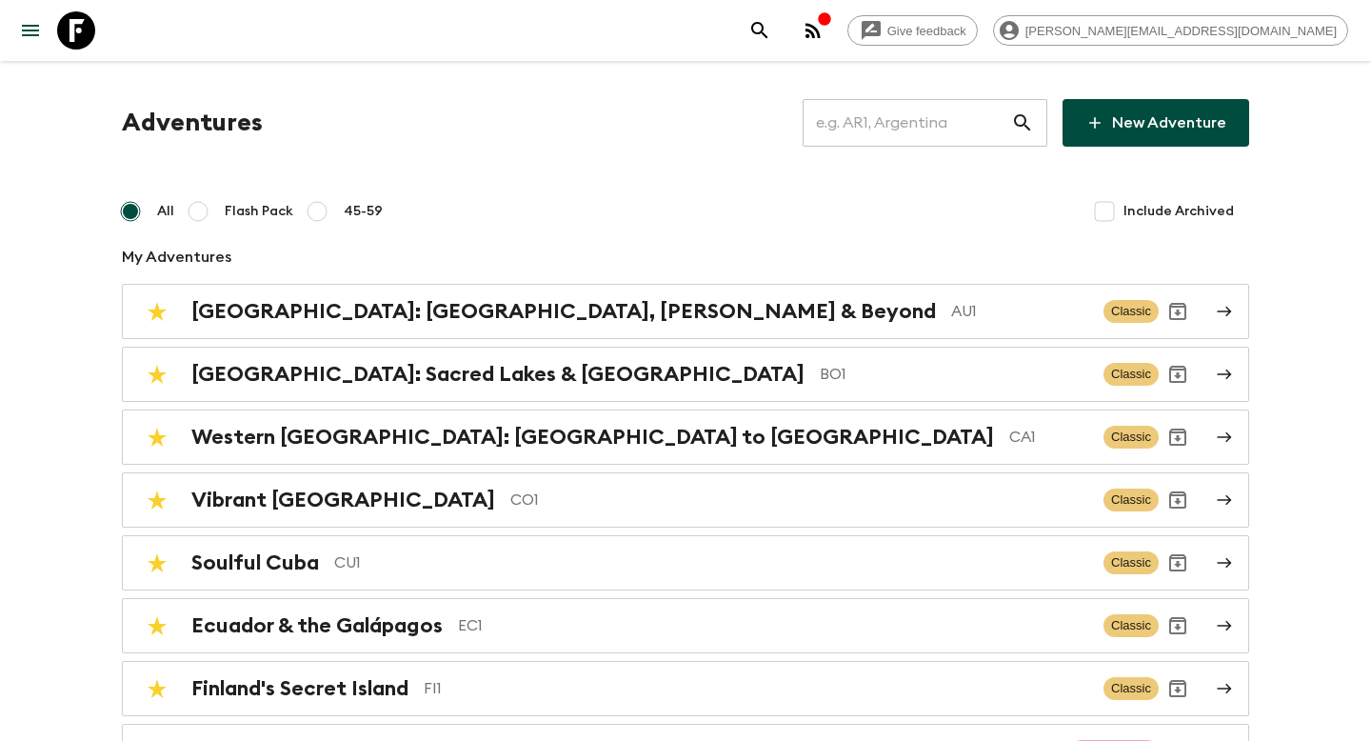
click at [876, 122] on input "text" at bounding box center [907, 122] width 209 height 53
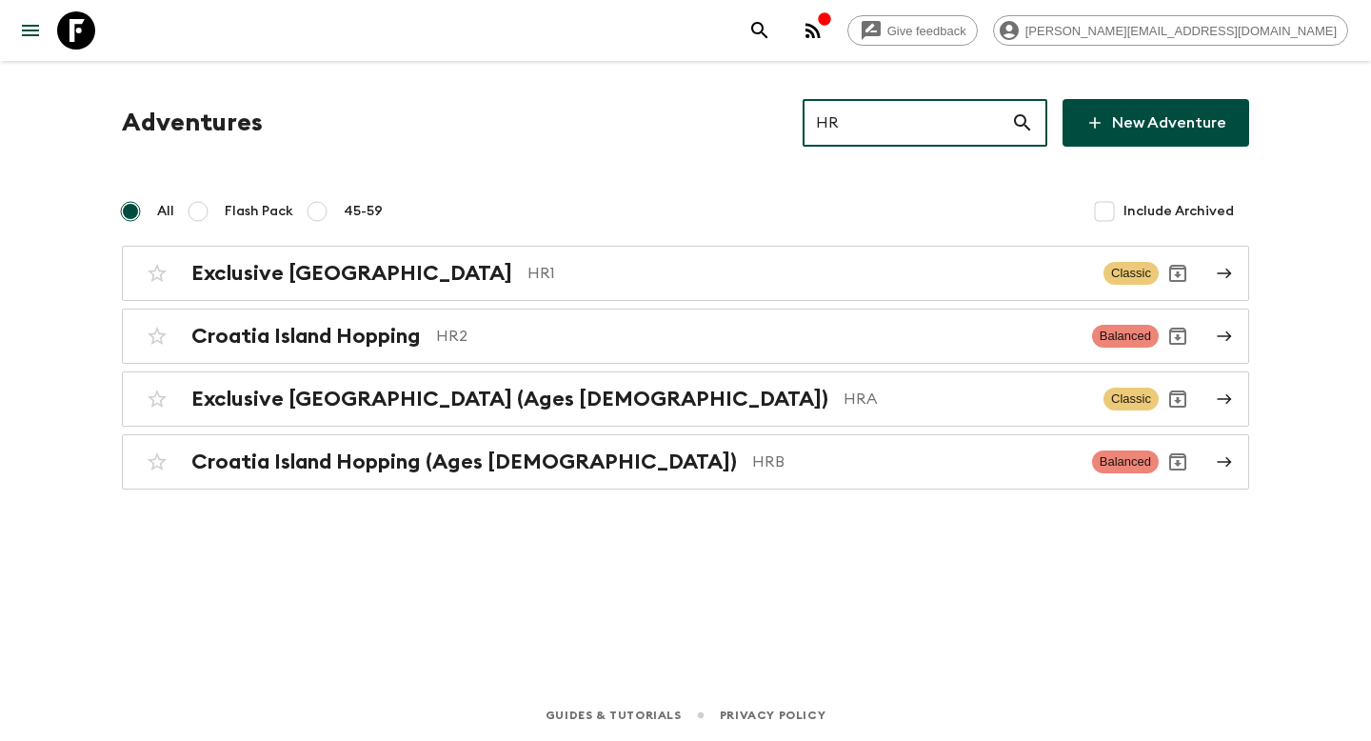
type input "HR1"
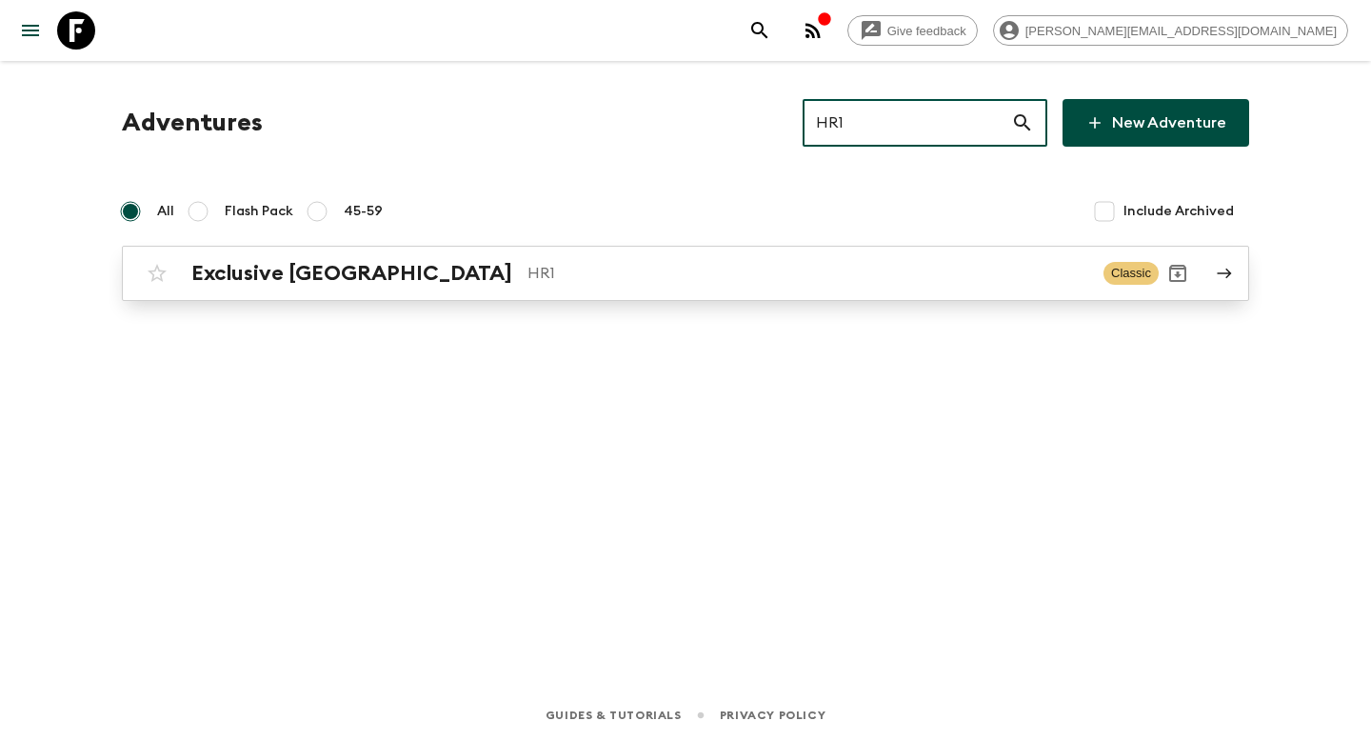
click at [644, 252] on link "Exclusive Croatia HR1 Classic" at bounding box center [685, 273] width 1127 height 55
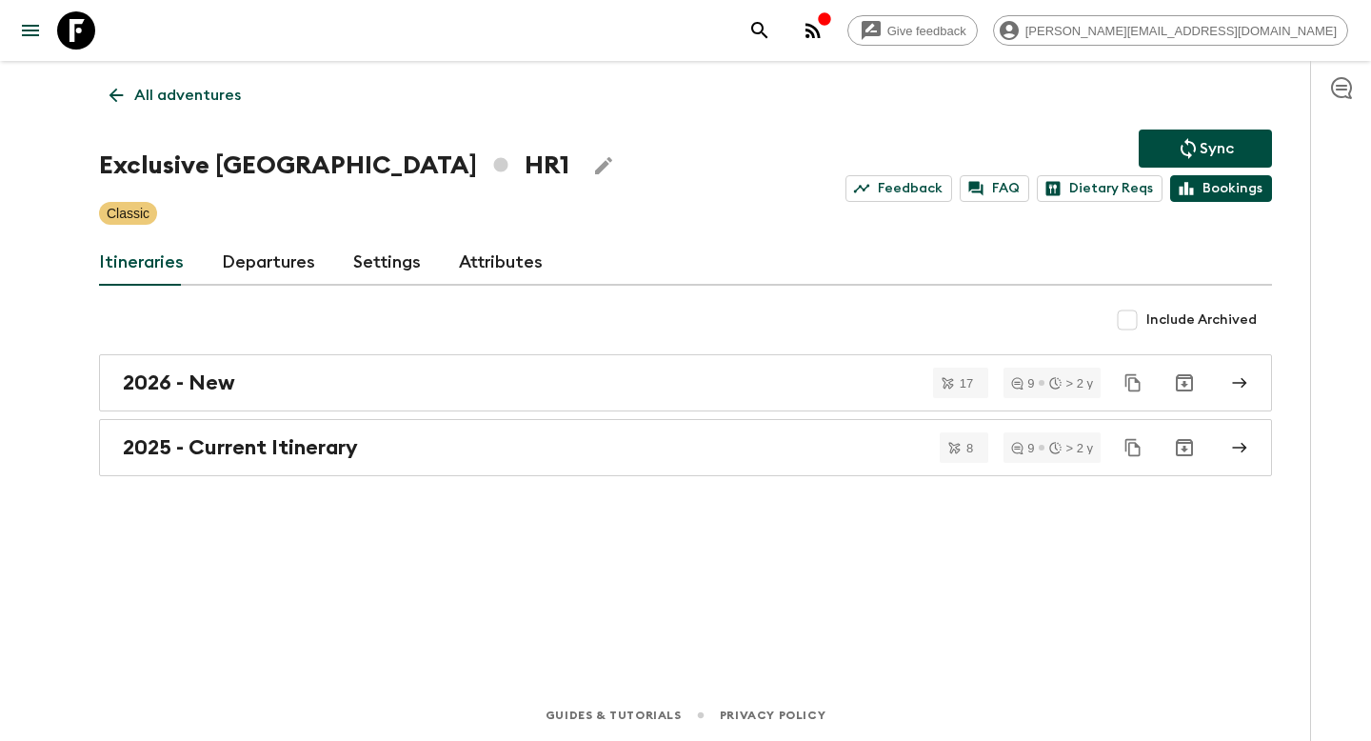
click at [1244, 197] on link "Bookings" at bounding box center [1221, 188] width 102 height 27
click at [198, 99] on p "All adventures" at bounding box center [187, 95] width 107 height 23
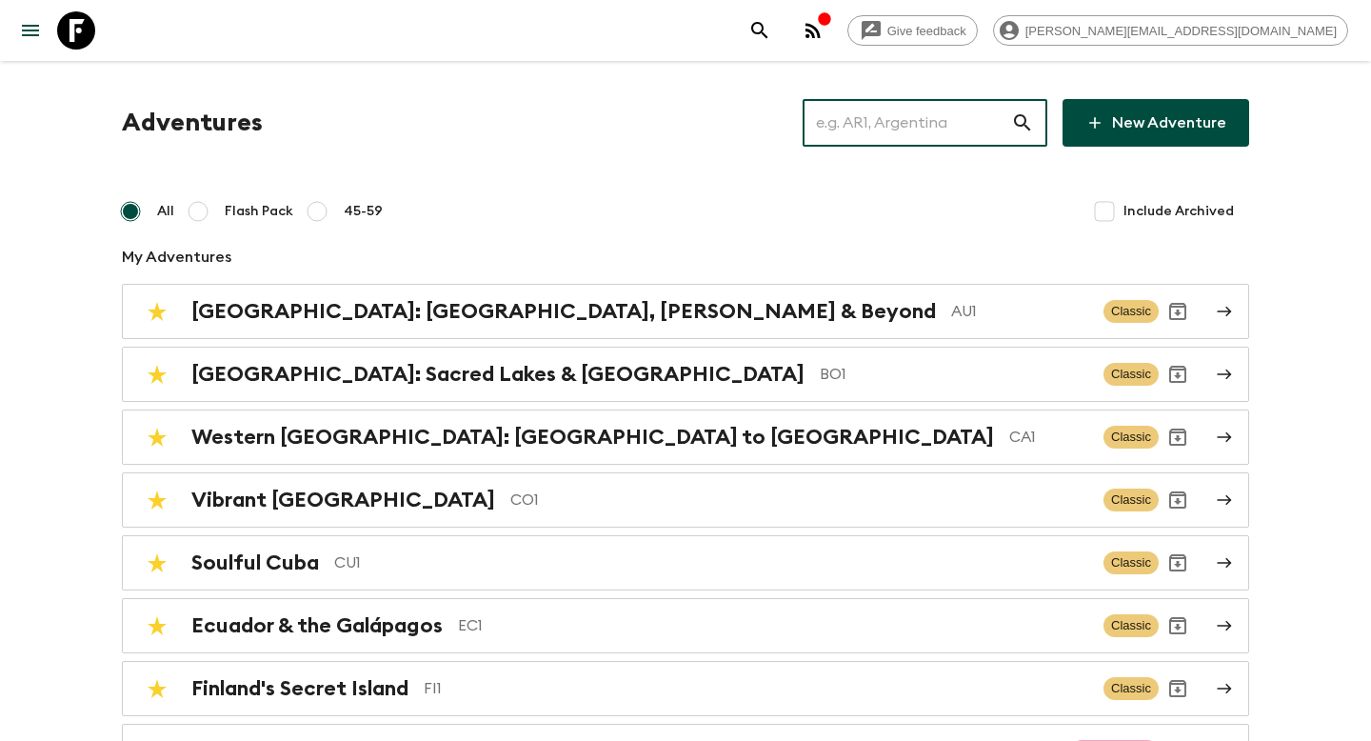
click at [849, 122] on input "text" at bounding box center [907, 122] width 209 height 53
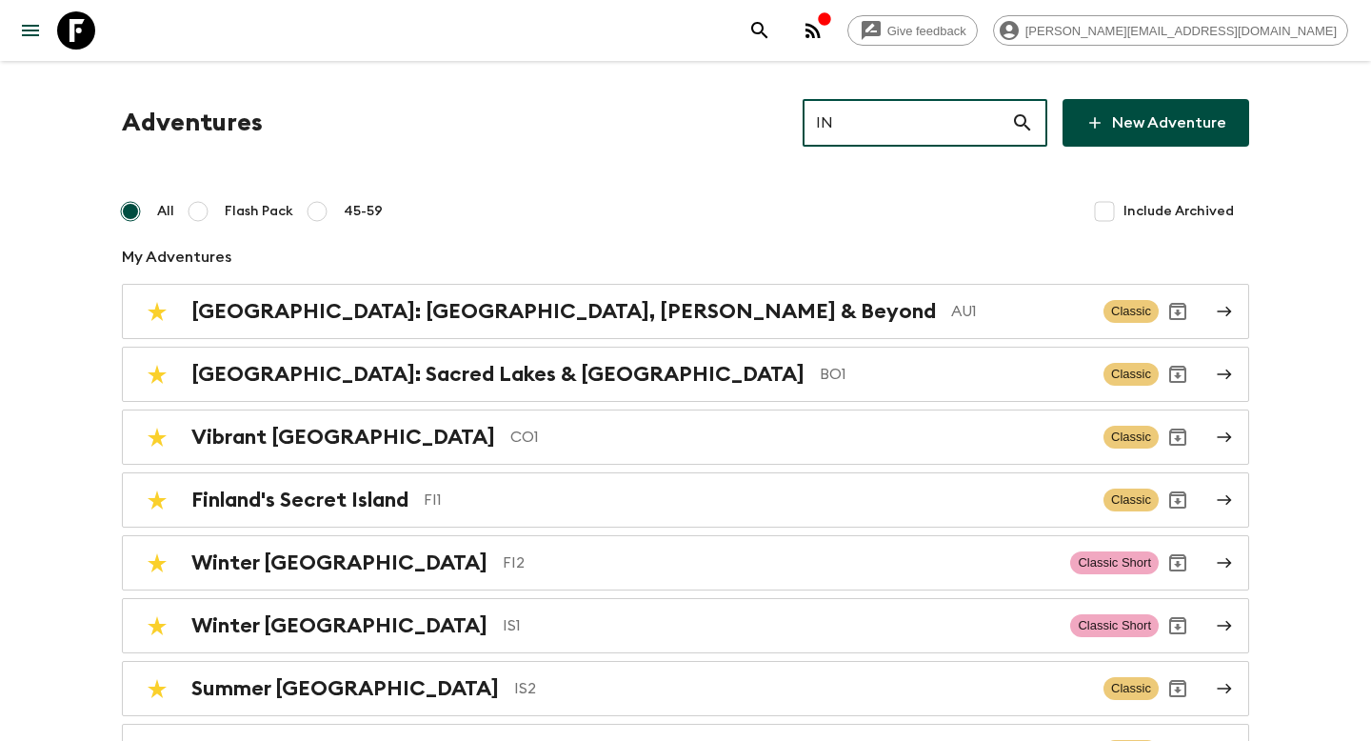
type input "IN2"
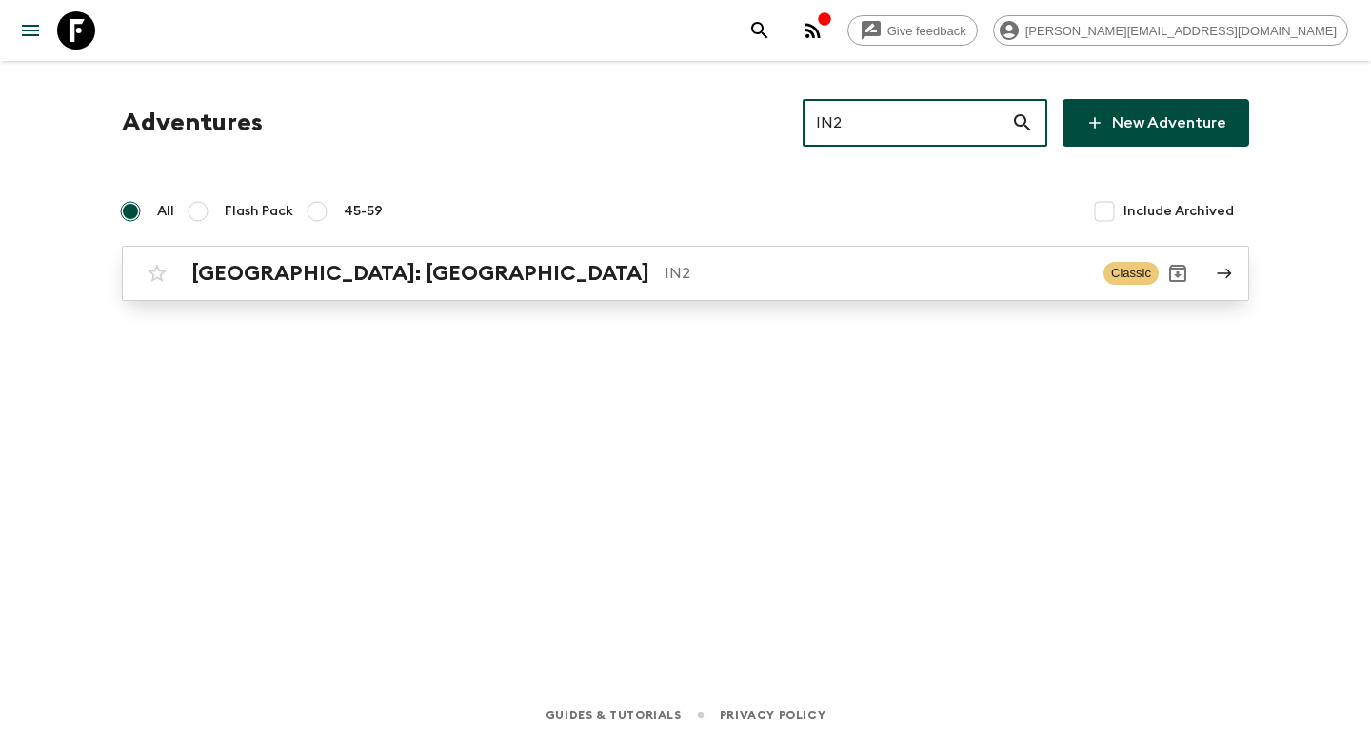
click at [708, 277] on p "IN2" at bounding box center [877, 273] width 424 height 23
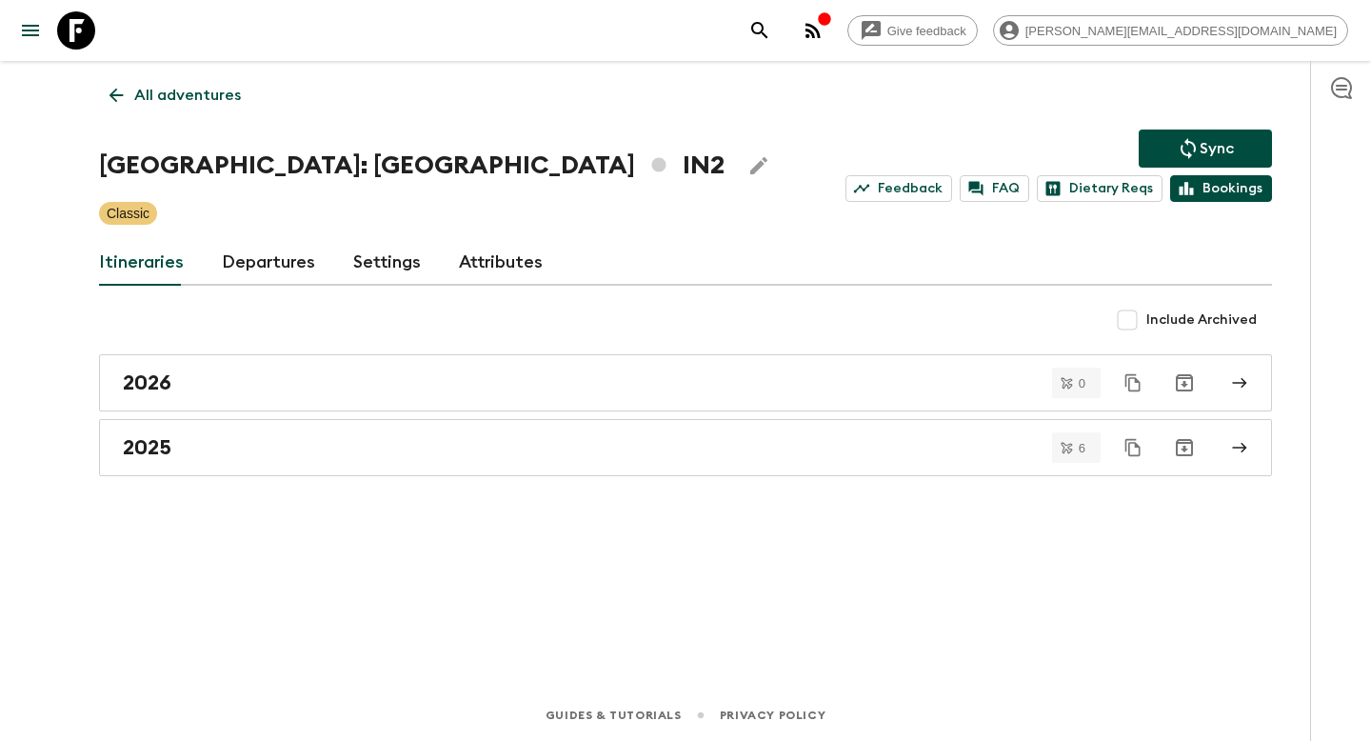
click at [1194, 192] on icon at bounding box center [1187, 188] width 14 height 13
click at [196, 76] on link "All adventures" at bounding box center [175, 95] width 152 height 38
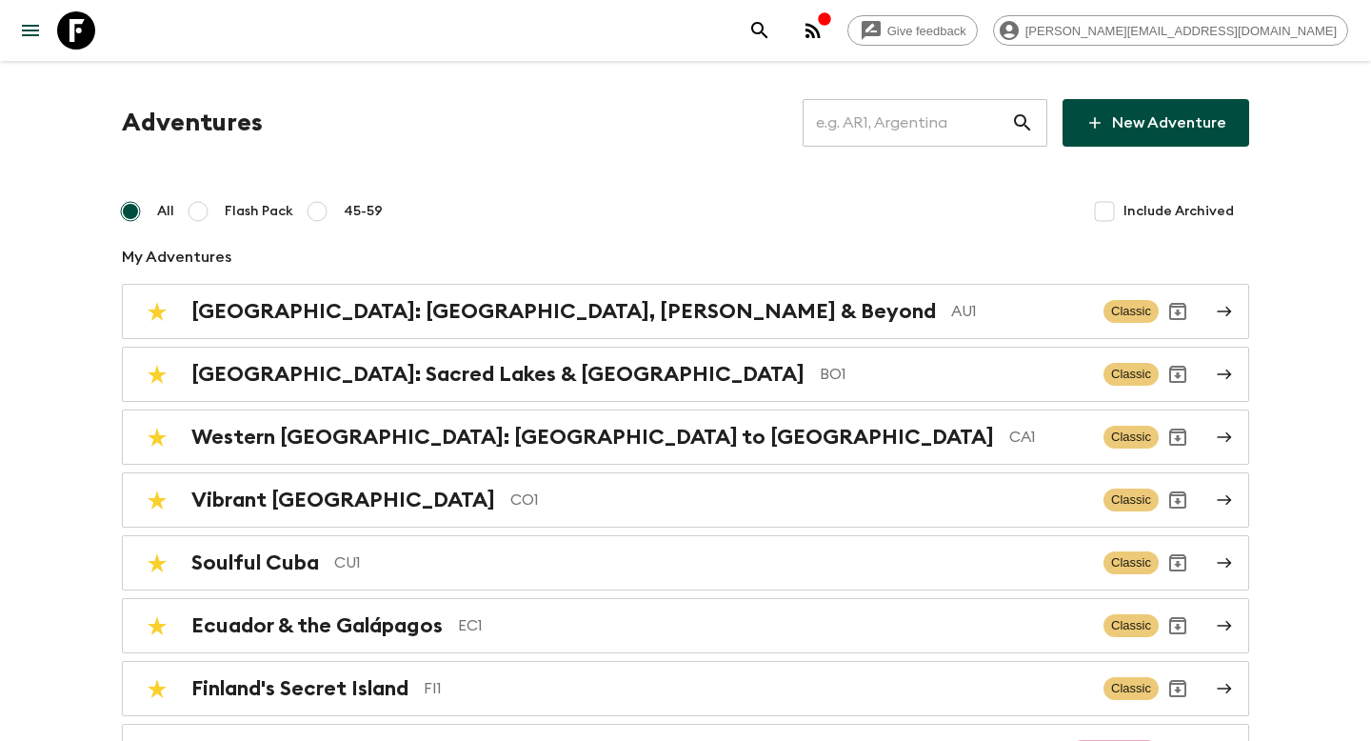
click at [950, 107] on input "text" at bounding box center [907, 122] width 209 height 53
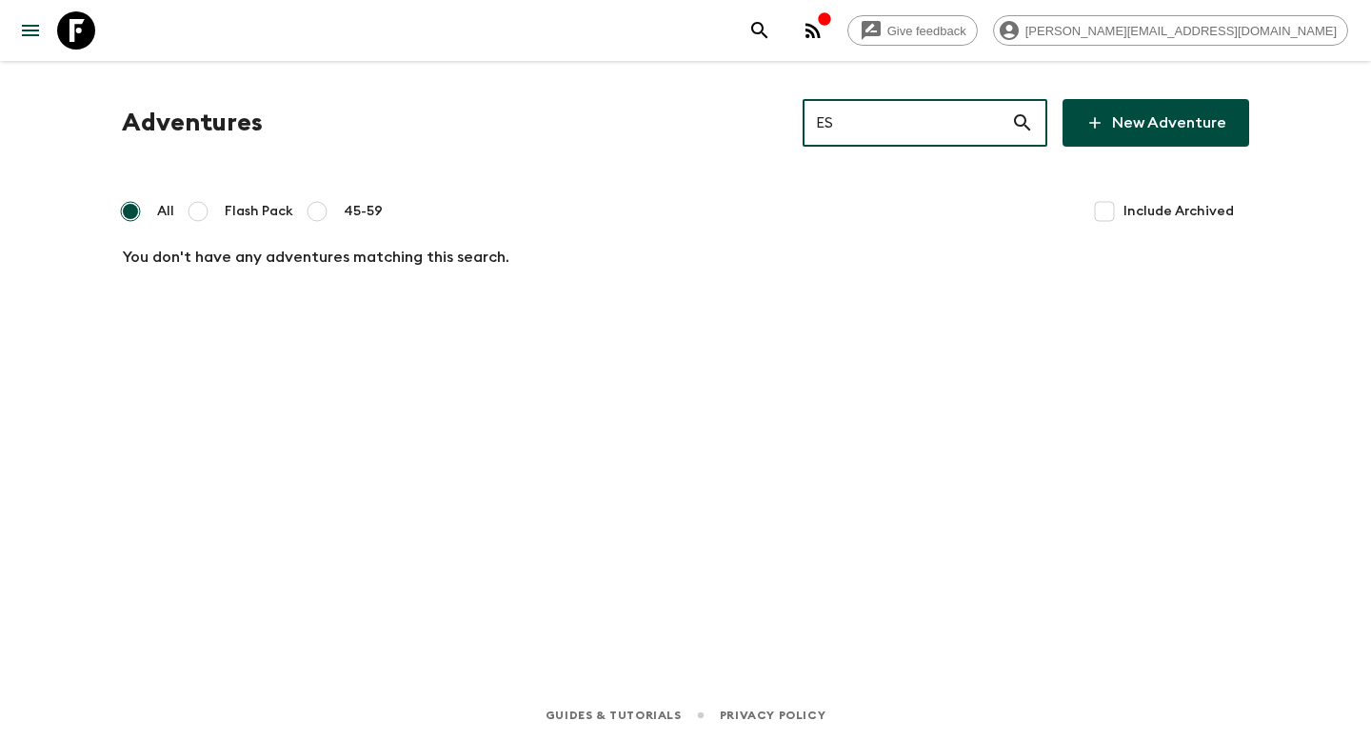
type input "E"
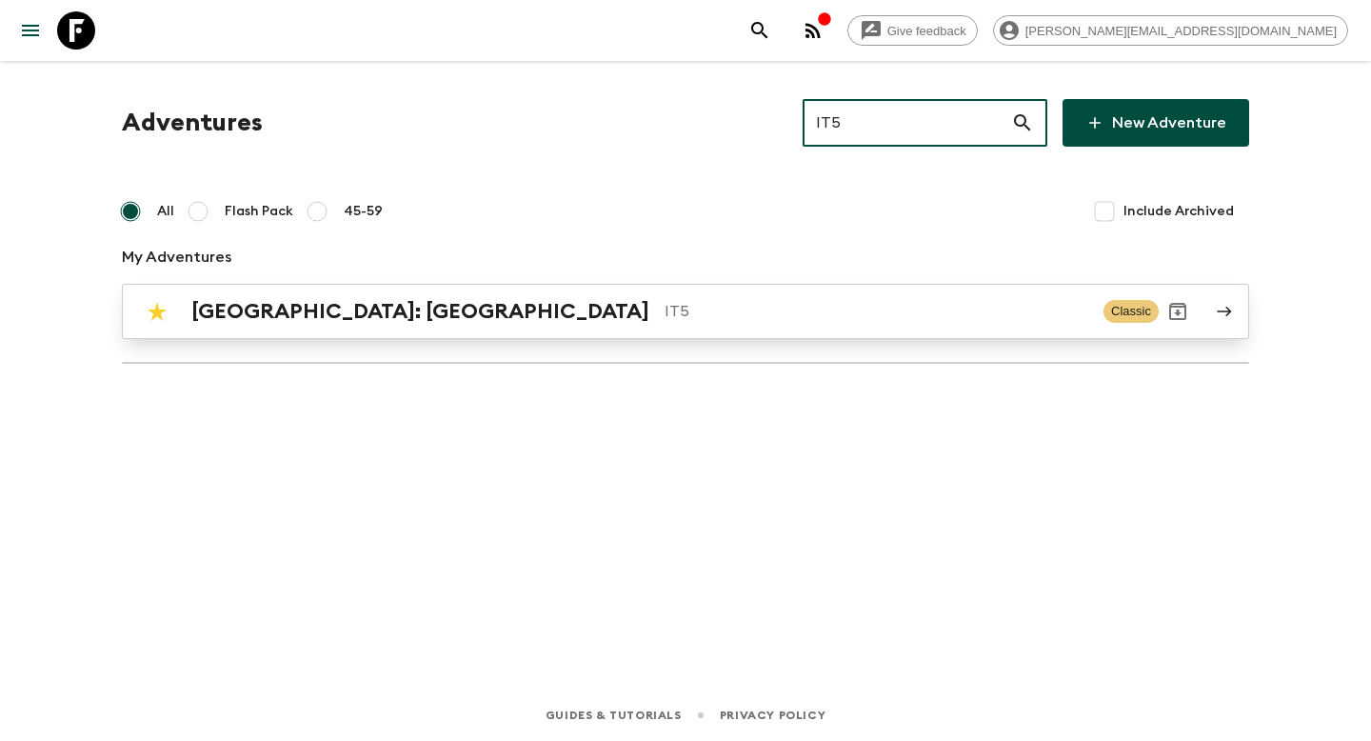
type input "IT5"
click at [748, 309] on p "IT5" at bounding box center [877, 311] width 424 height 23
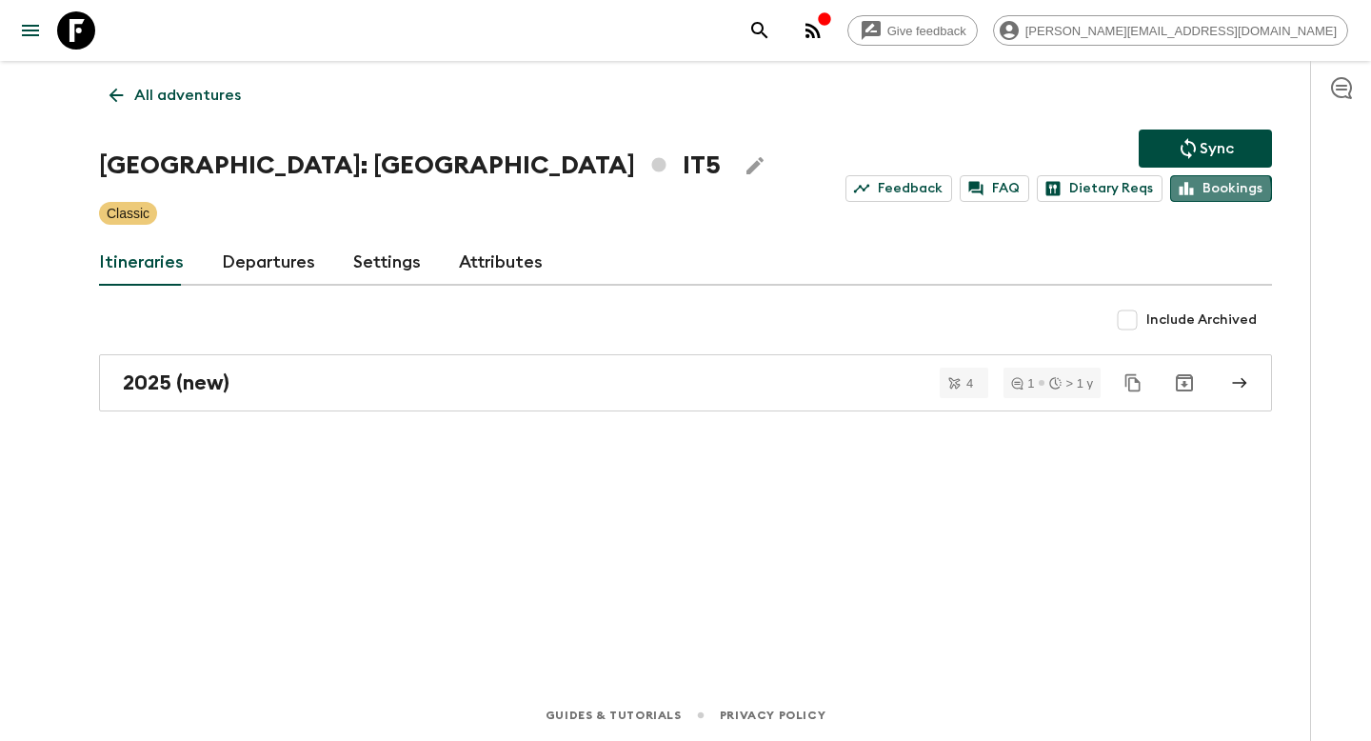
click at [1214, 190] on link "Bookings" at bounding box center [1221, 188] width 102 height 27
click at [841, 127] on div "All adventures Italy: Sicily IT5 Sync Feedback FAQ Dietary Reqs Bookings Classi…" at bounding box center [685, 348] width 1219 height 575
click at [169, 87] on p "All adventures" at bounding box center [187, 95] width 107 height 23
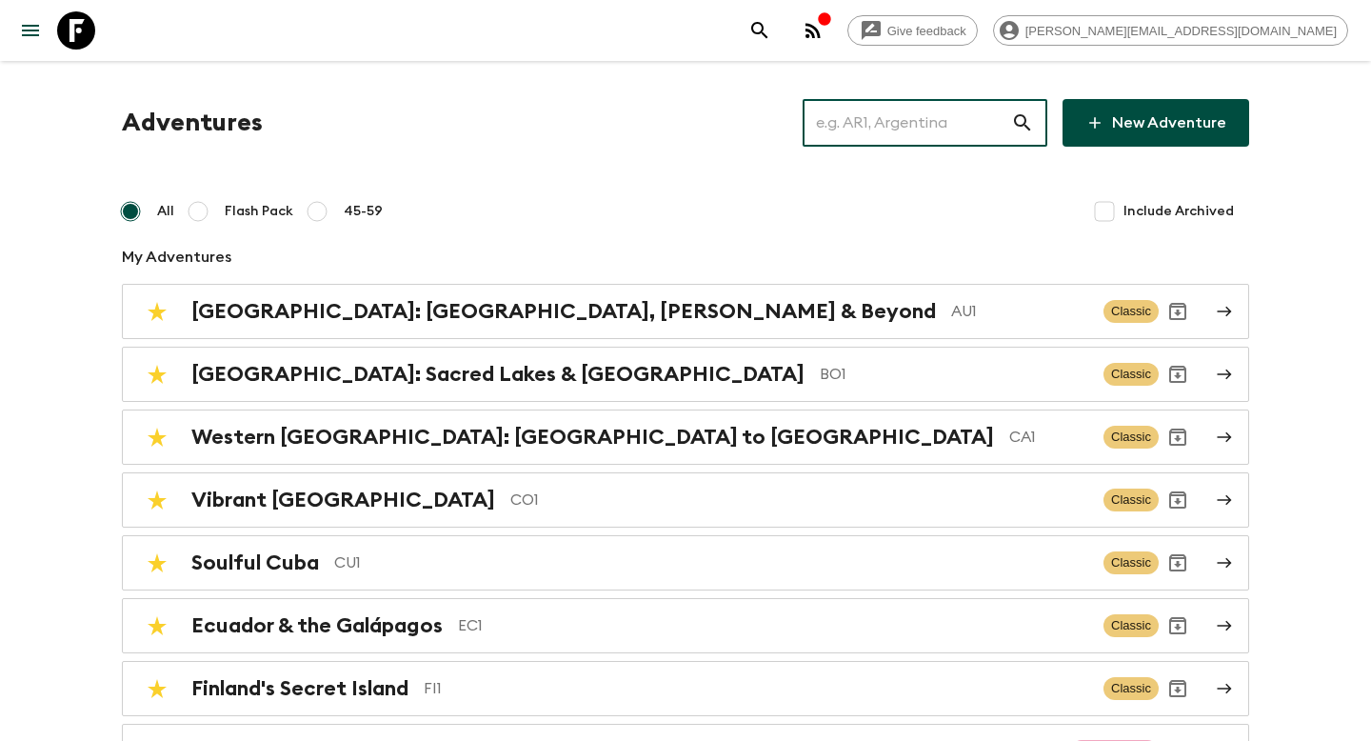
click at [901, 105] on input "text" at bounding box center [907, 122] width 209 height 53
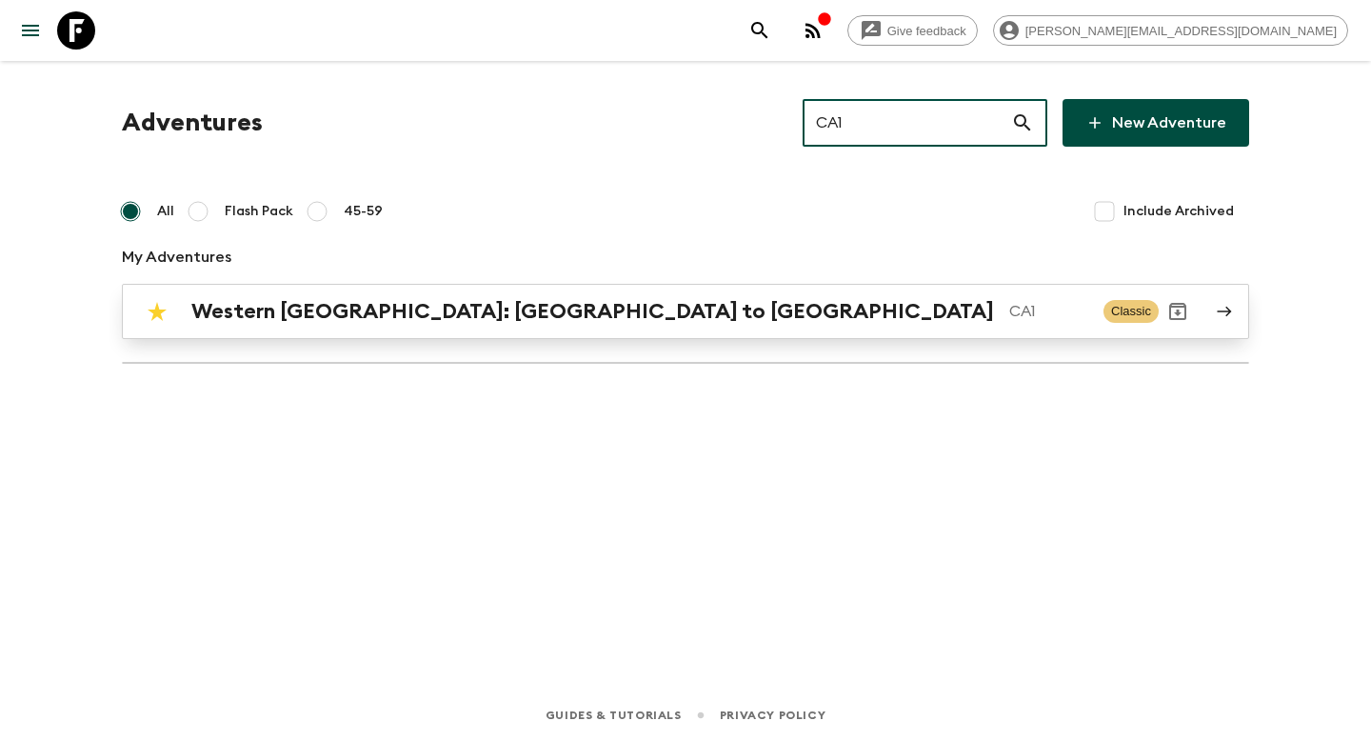
type input "CA1"
click at [600, 300] on div "Western Canada: Calgary to Vancouver CA1" at bounding box center [639, 311] width 897 height 25
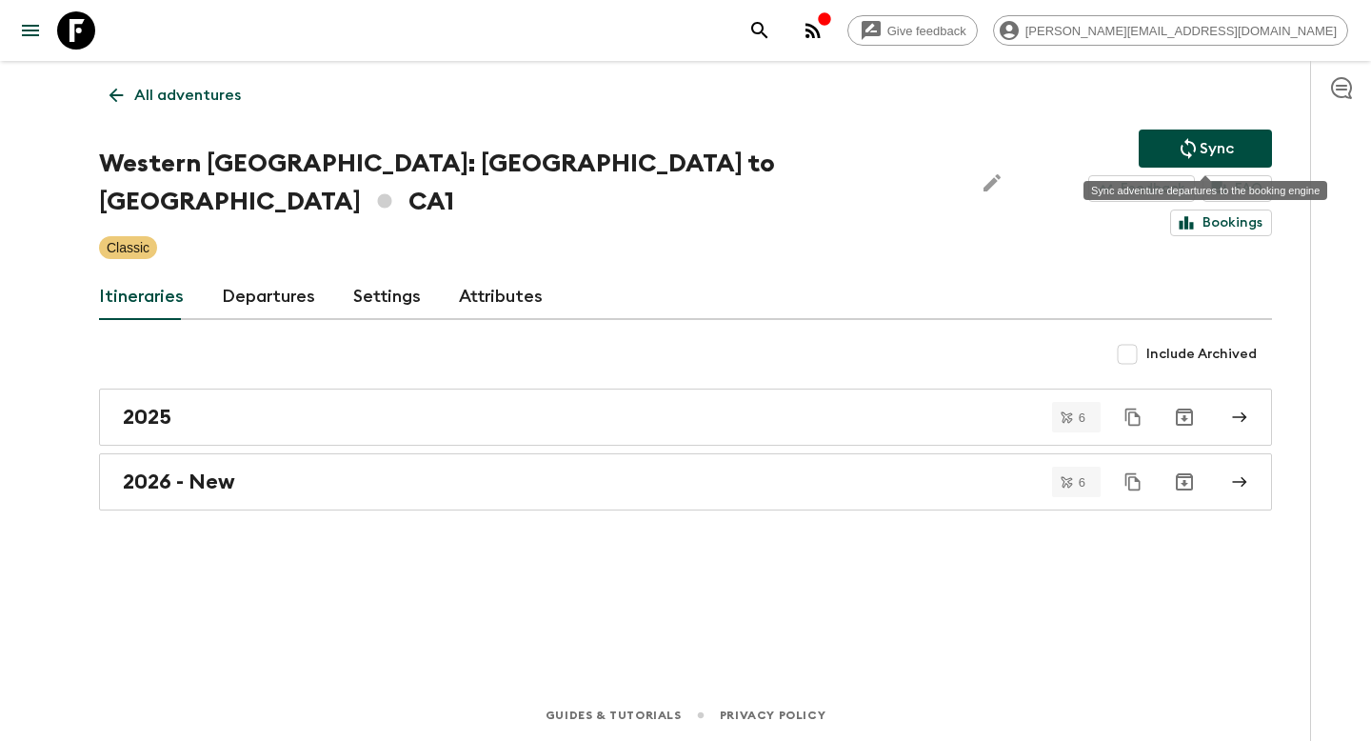
click at [1179, 173] on div "Sync adventure departures to the booking engine" at bounding box center [1206, 184] width 244 height 32
click at [1195, 184] on div "Sync adventure departures to the booking engine" at bounding box center [1206, 190] width 244 height 19
click at [1171, 274] on div "Itineraries Departures Settings Attributes" at bounding box center [685, 297] width 1173 height 46
click at [1198, 209] on link "Bookings" at bounding box center [1221, 222] width 102 height 27
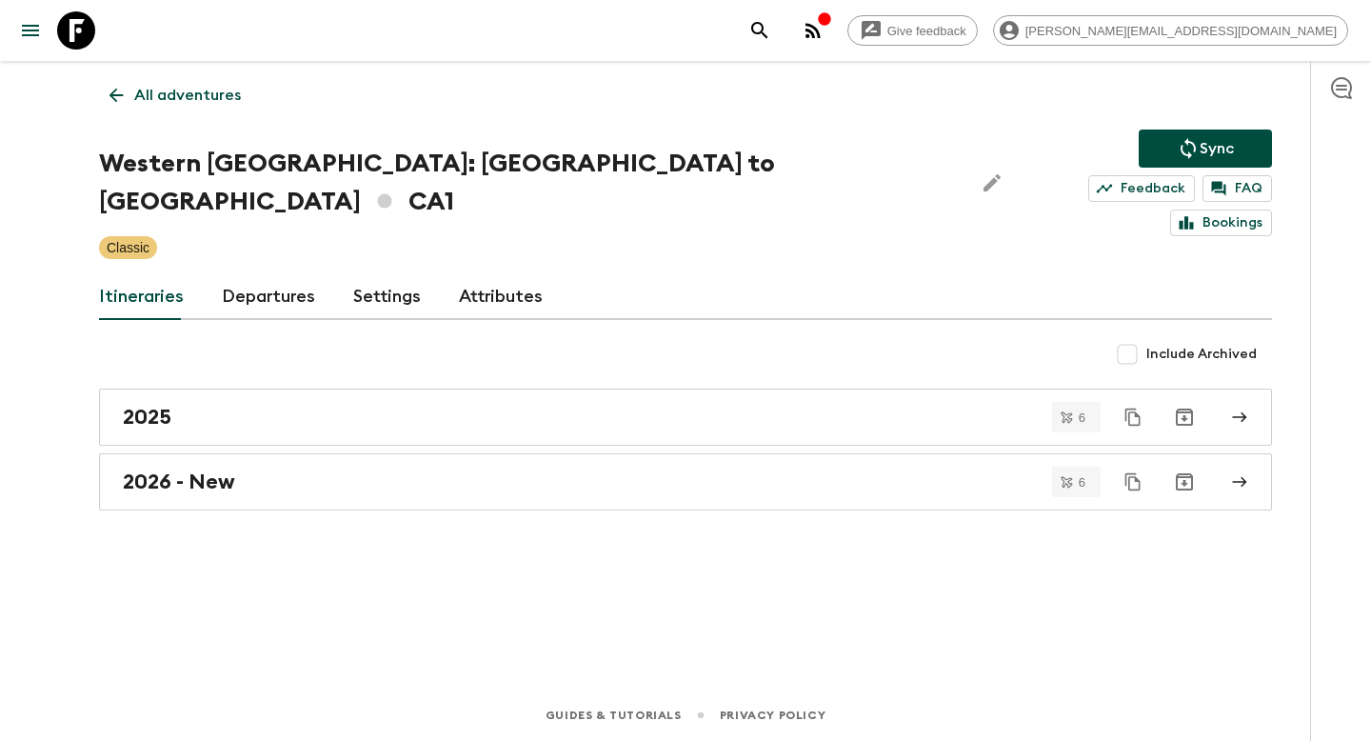
click at [171, 97] on p "All adventures" at bounding box center [187, 95] width 107 height 23
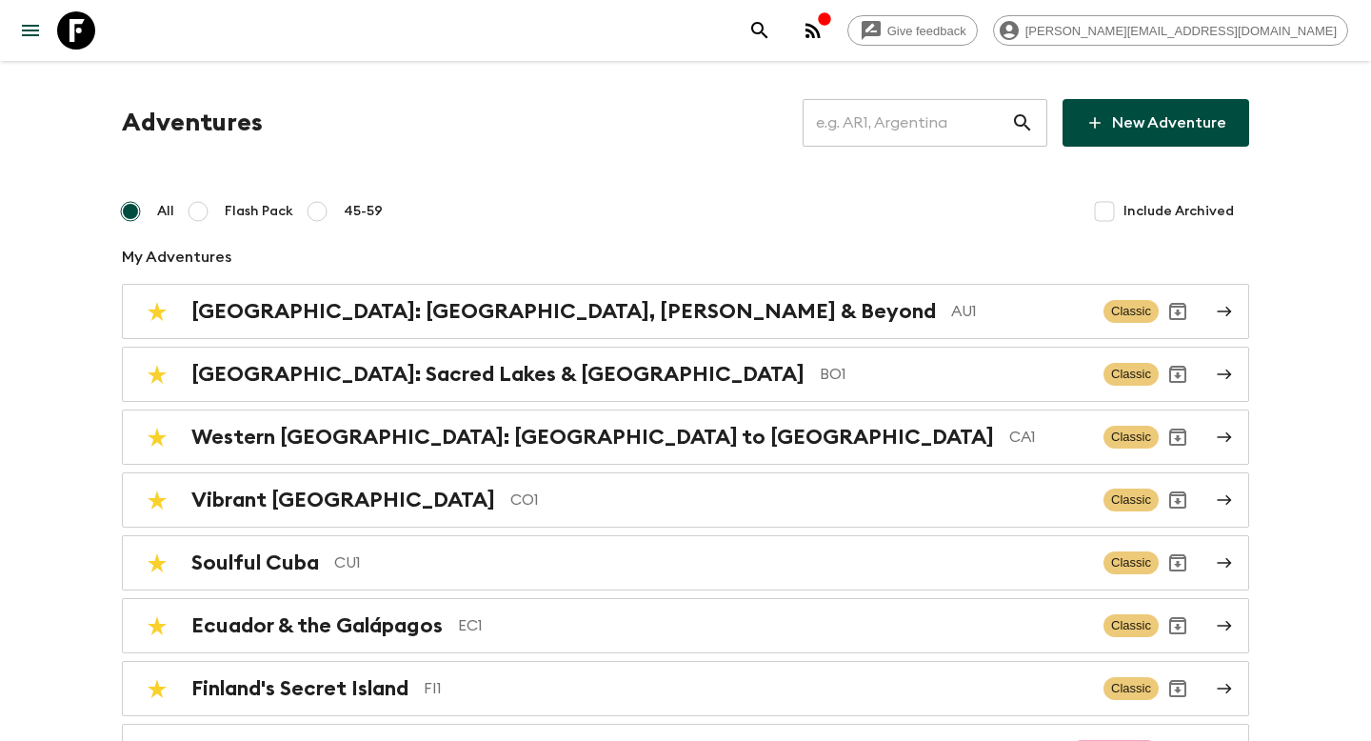
click at [916, 146] on input "text" at bounding box center [907, 122] width 209 height 53
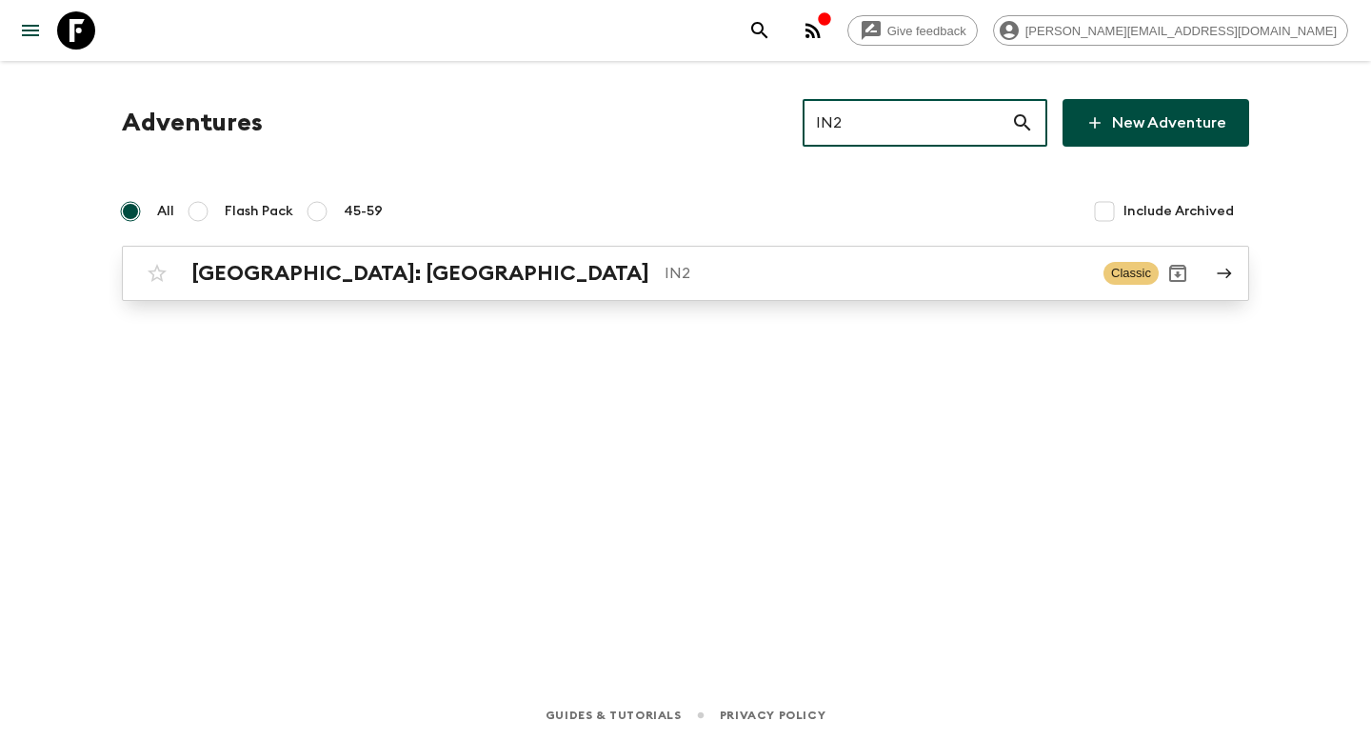
type input "IN2"
click at [765, 253] on link "South India: Kerala IN2 Classic" at bounding box center [685, 273] width 1127 height 55
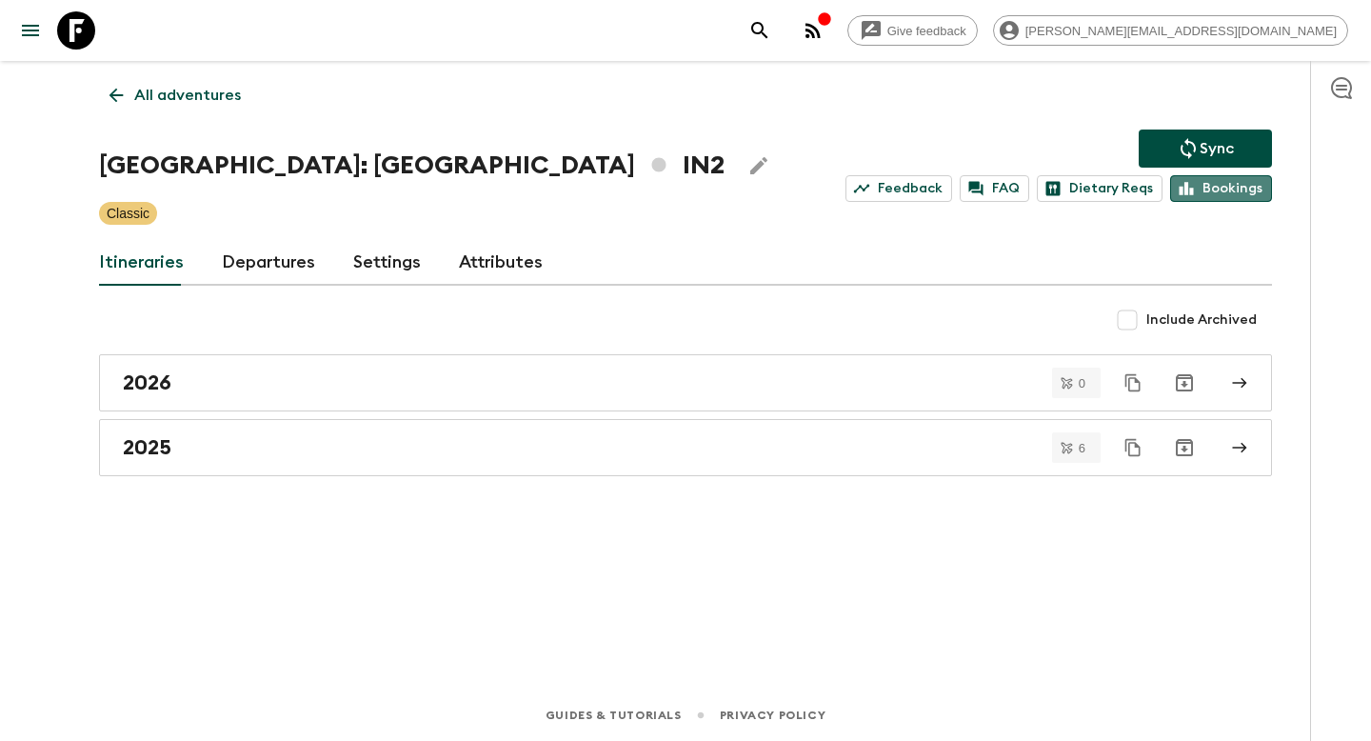
click at [1251, 196] on link "Bookings" at bounding box center [1221, 188] width 102 height 27
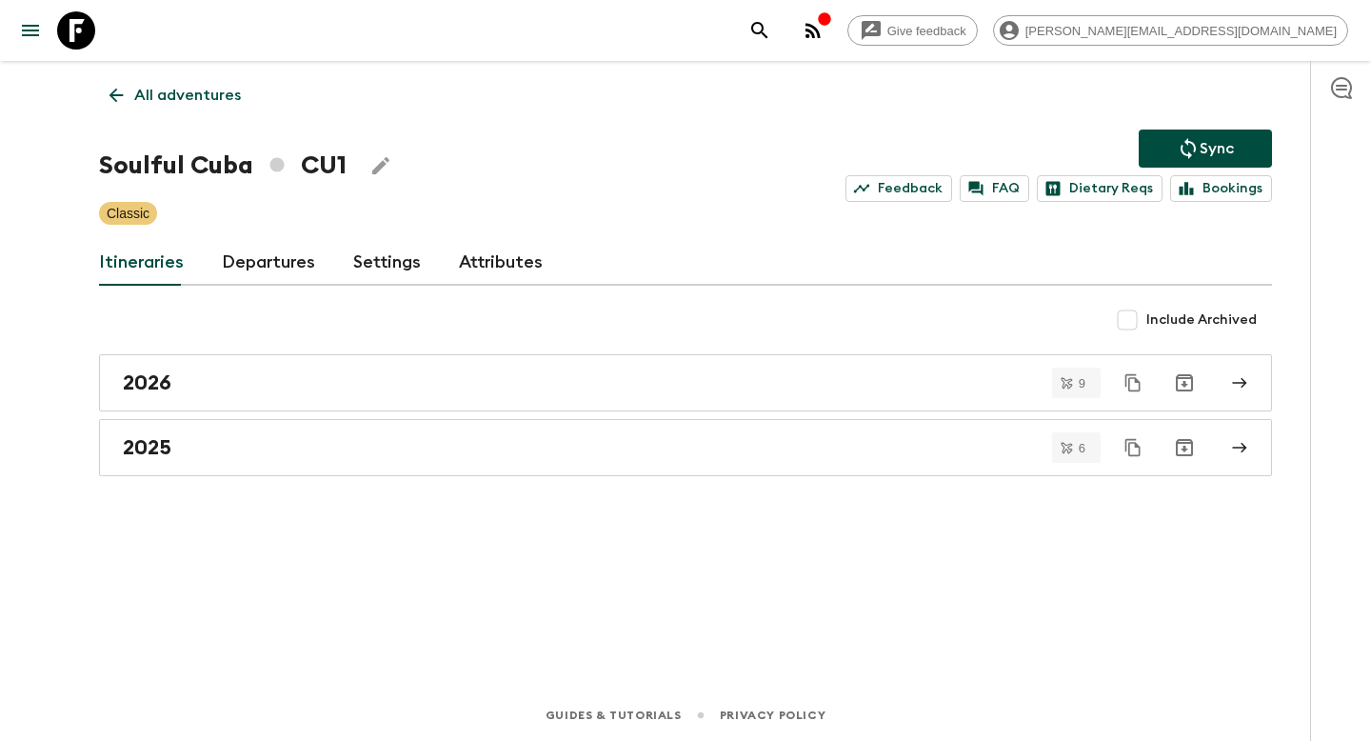
click at [175, 100] on p "All adventures" at bounding box center [187, 95] width 107 height 23
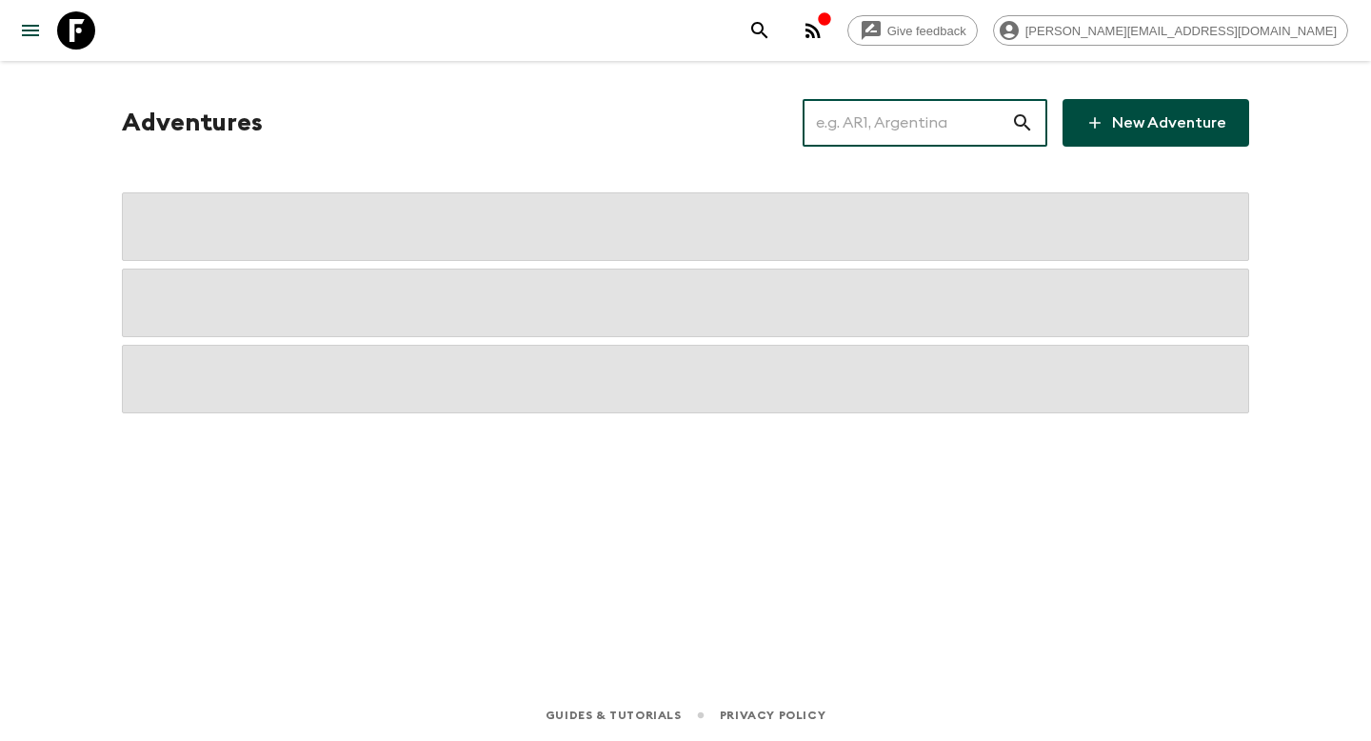
click at [883, 129] on input "text" at bounding box center [907, 122] width 209 height 53
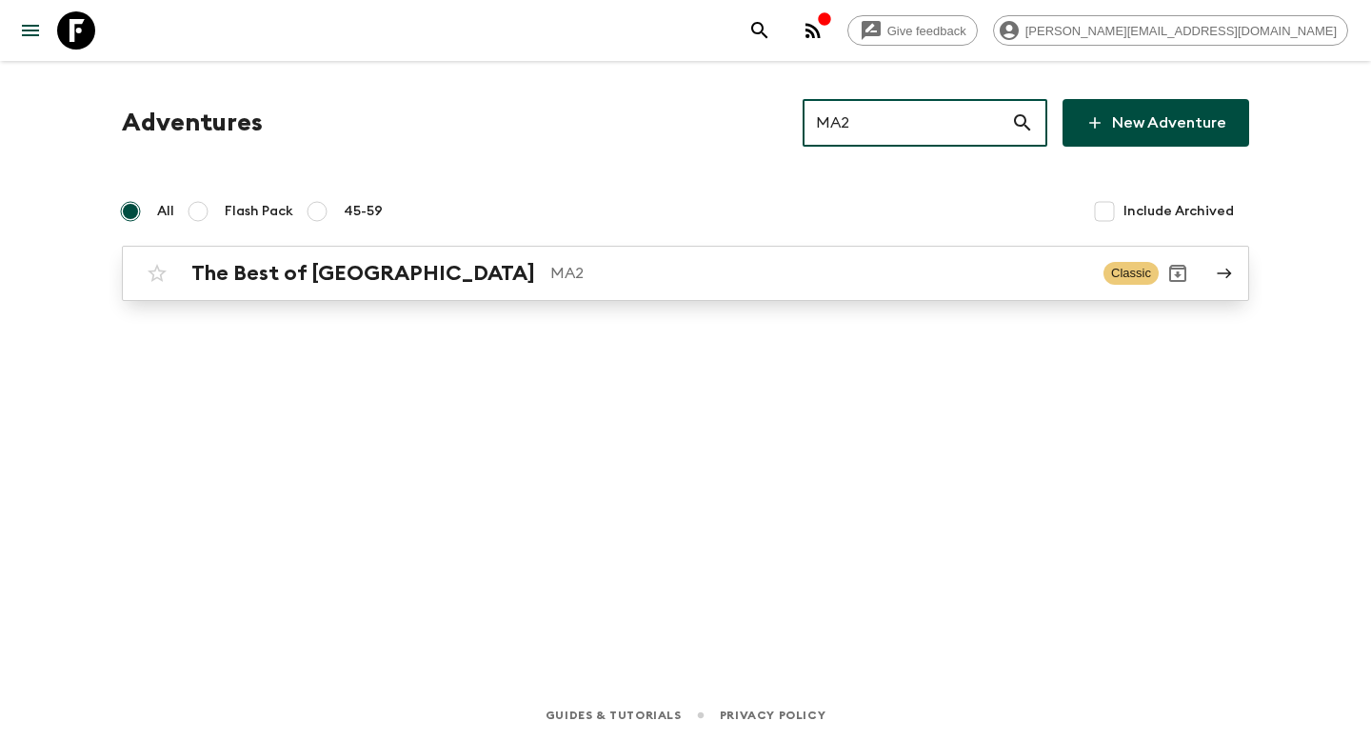
type input "MA2"
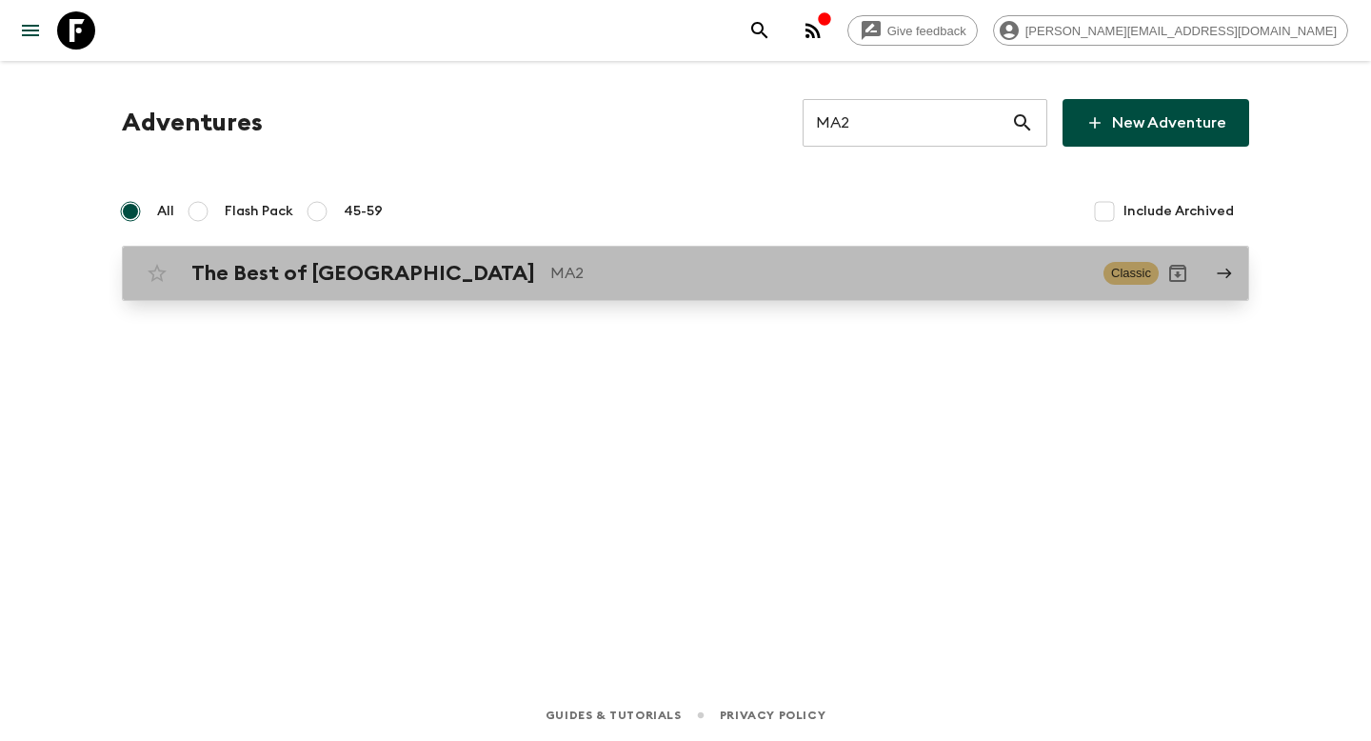
click at [802, 275] on p "MA2" at bounding box center [819, 273] width 538 height 23
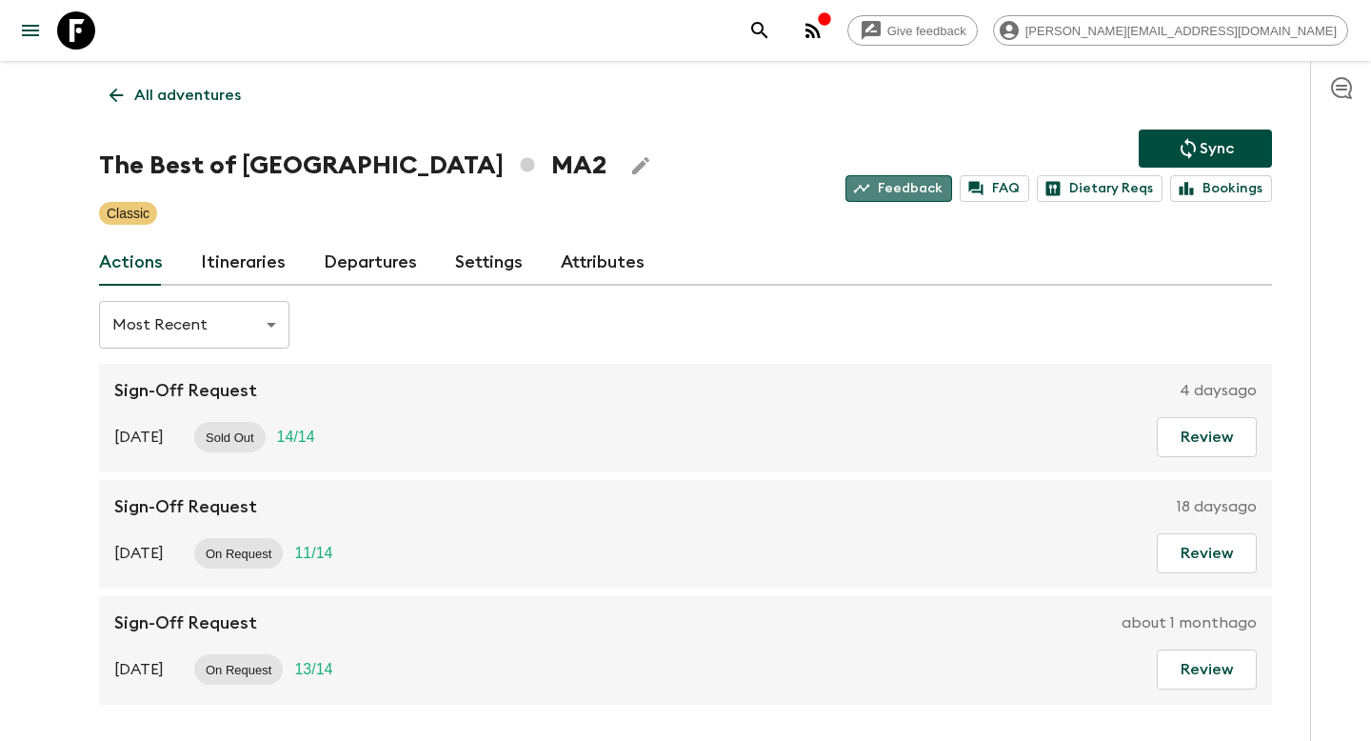
click at [916, 198] on link "Feedback" at bounding box center [899, 188] width 107 height 27
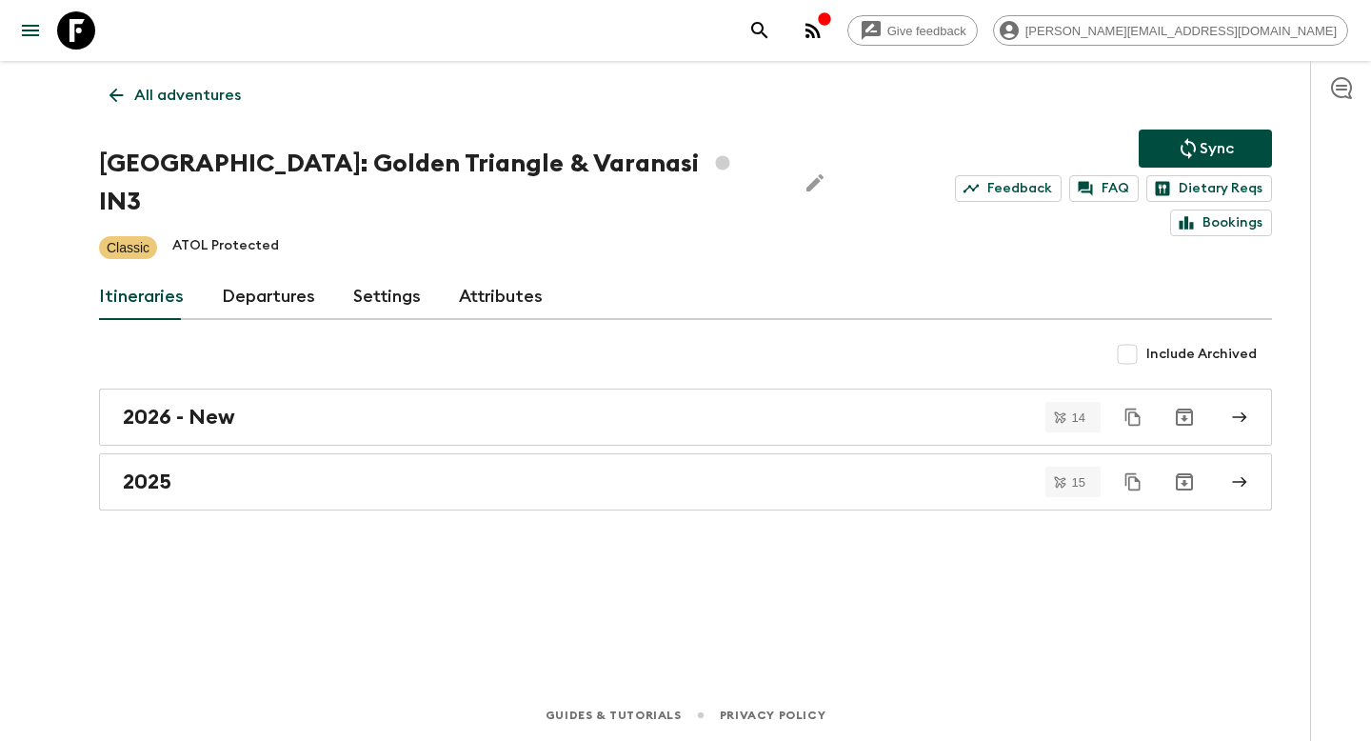
click at [197, 87] on p "All adventures" at bounding box center [187, 95] width 107 height 23
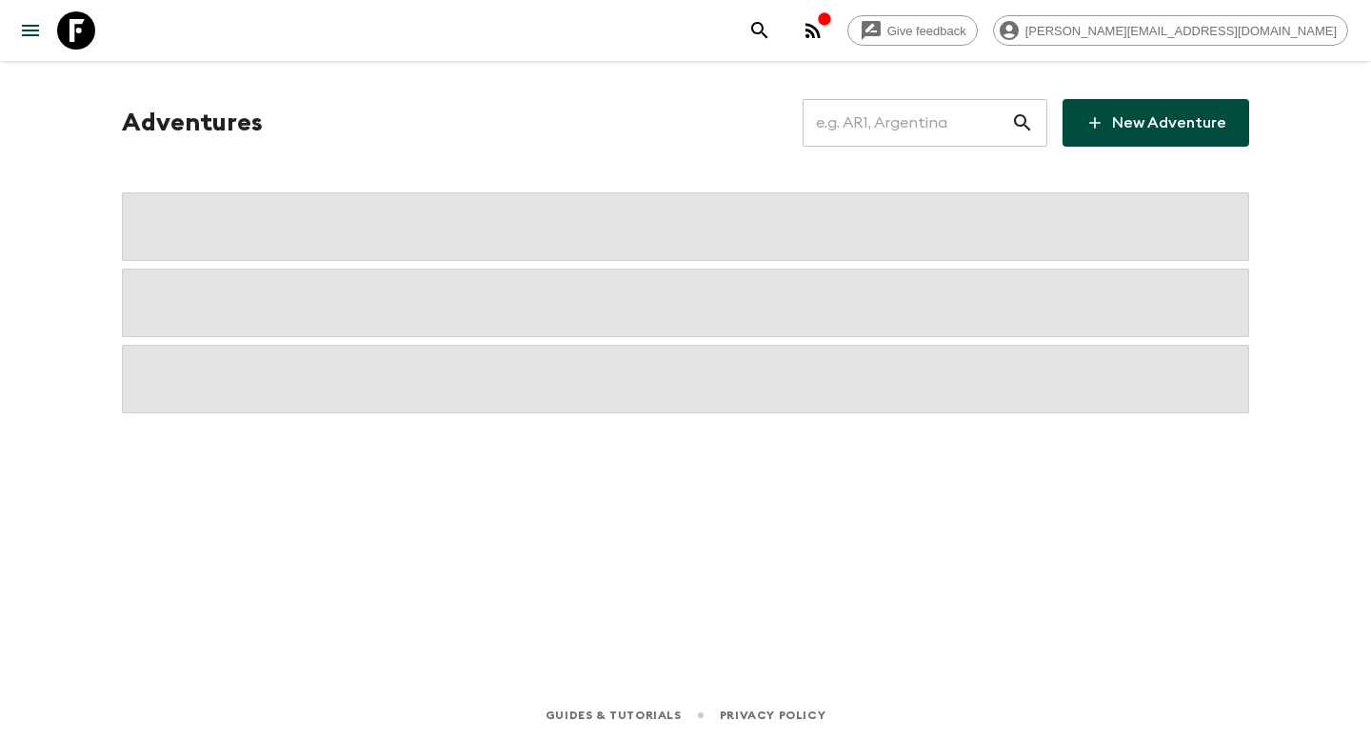
click at [963, 136] on input "text" at bounding box center [907, 122] width 209 height 53
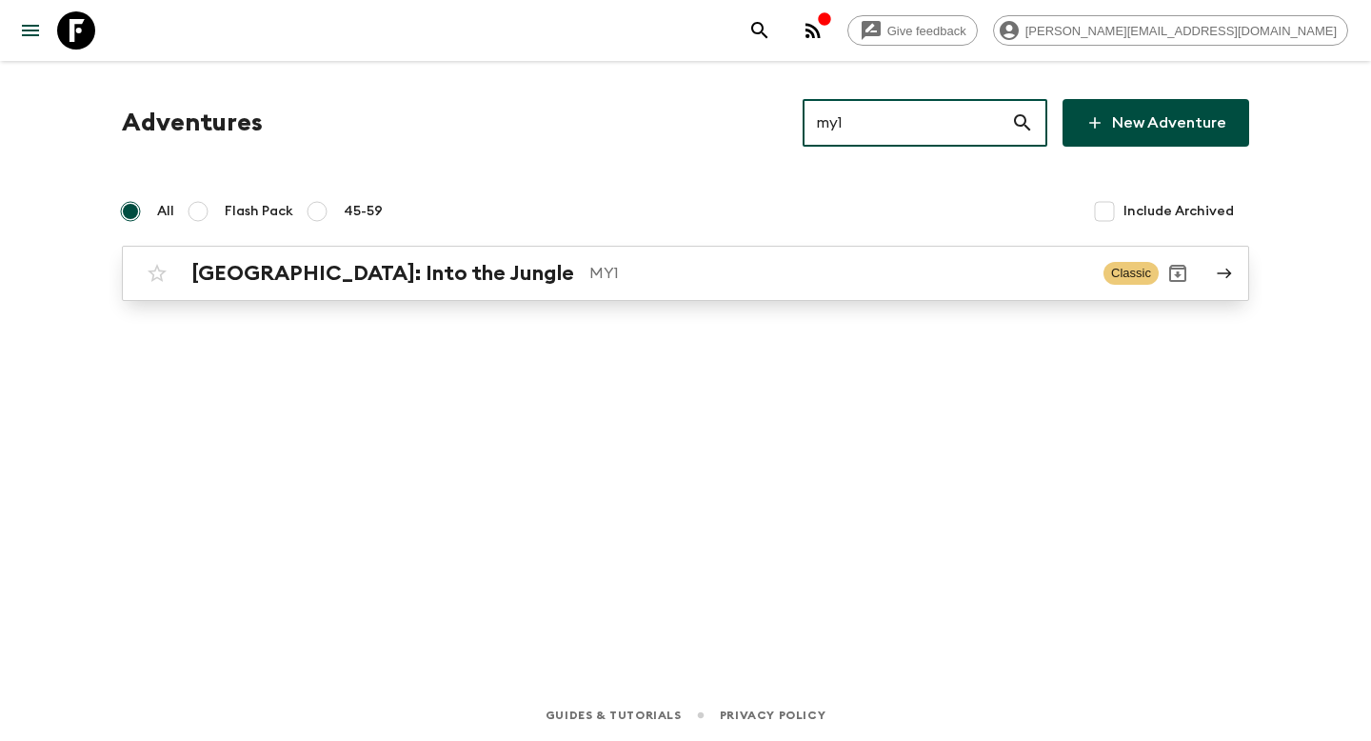
type input "my1"
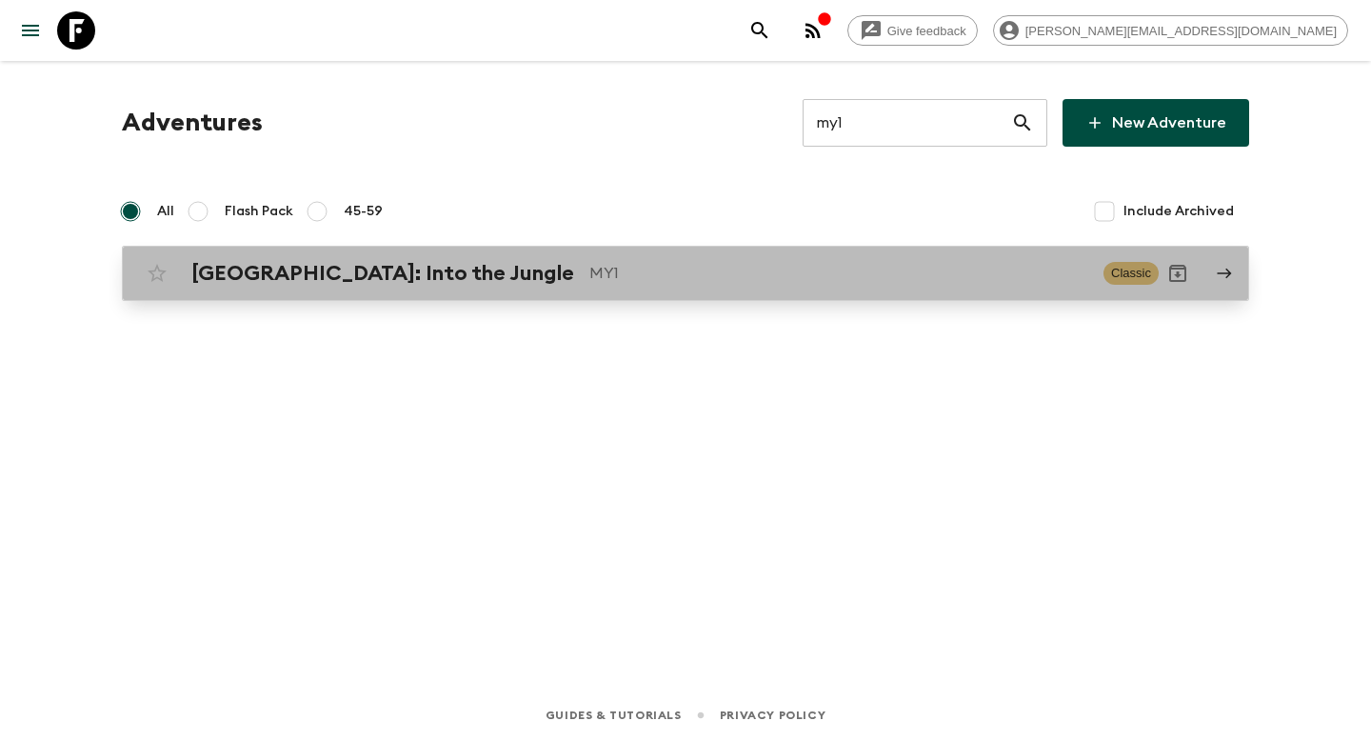
click at [615, 285] on div "[GEOGRAPHIC_DATA]: Into the Jungle MY1" at bounding box center [639, 273] width 897 height 25
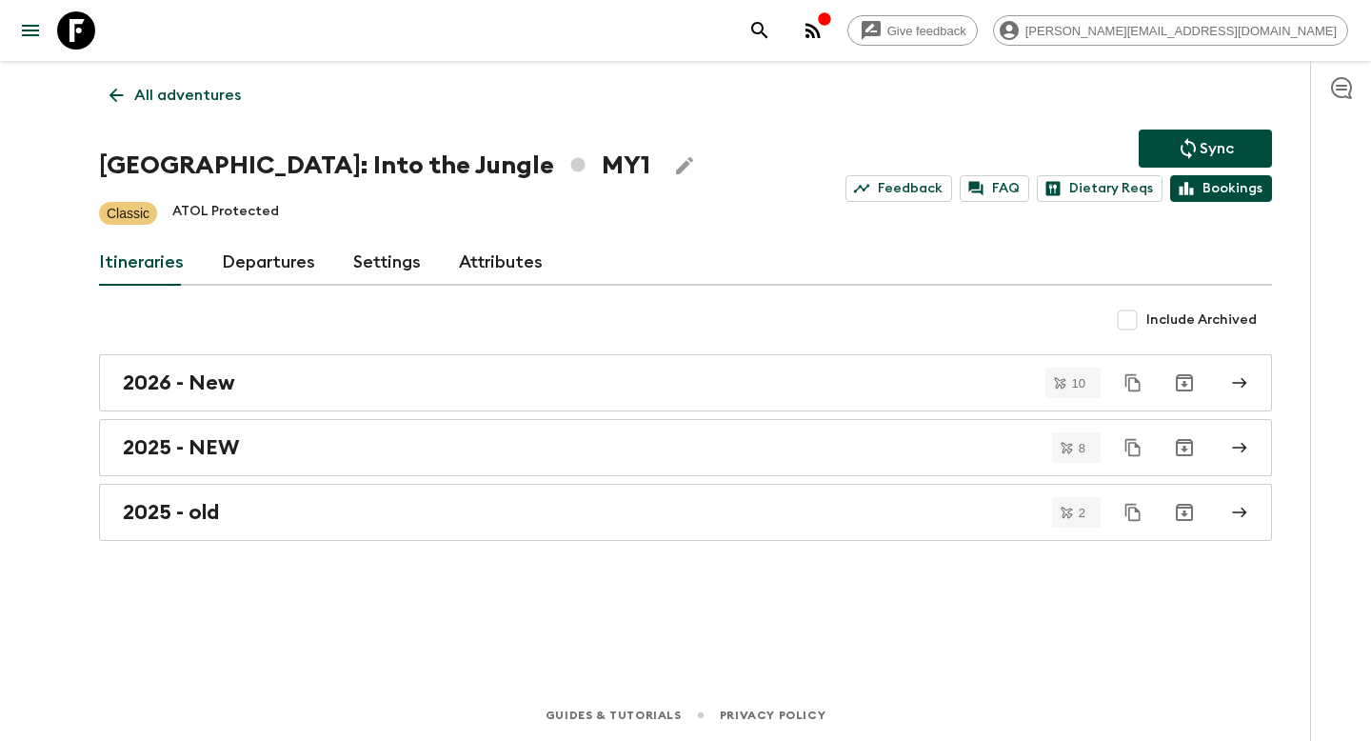
click at [1244, 192] on link "Bookings" at bounding box center [1221, 188] width 102 height 27
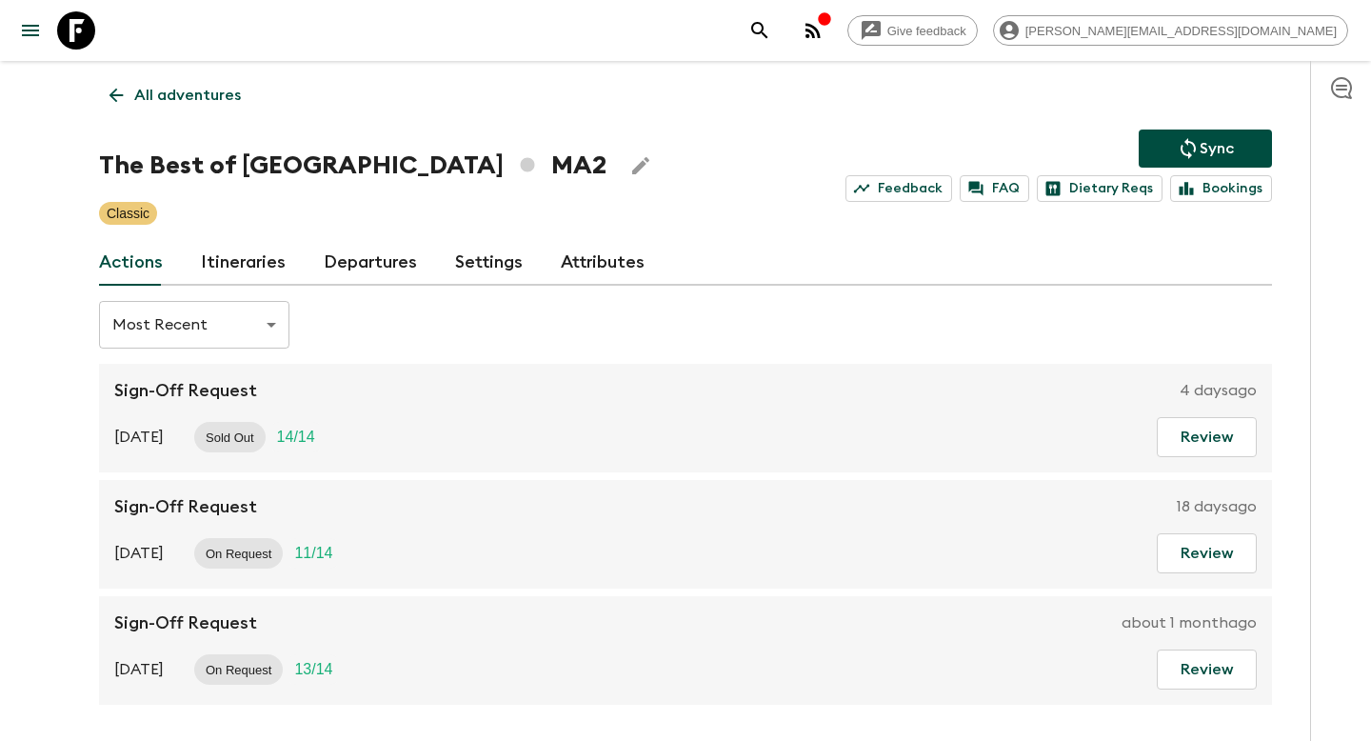
click at [183, 76] on link "All adventures" at bounding box center [175, 95] width 152 height 38
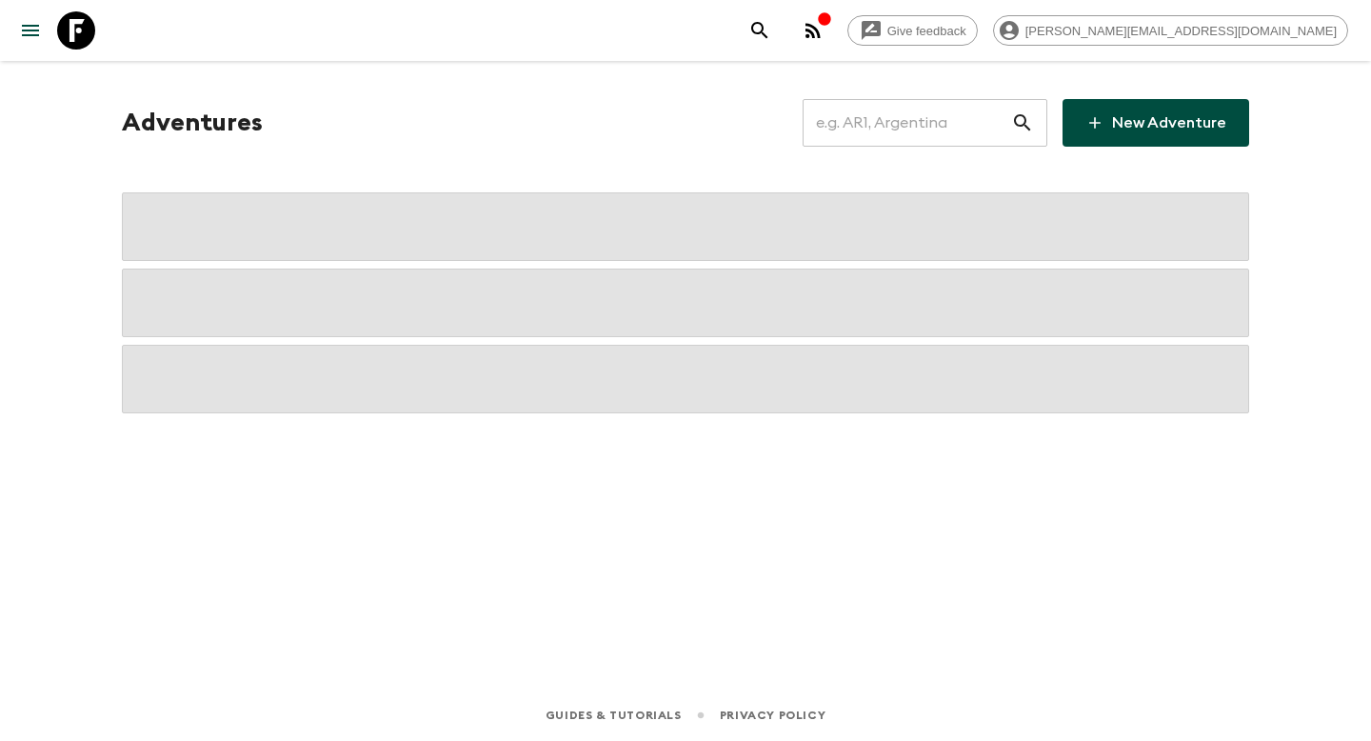
click at [968, 152] on div "Adventures ​ New Adventure" at bounding box center [685, 256] width 1173 height 314
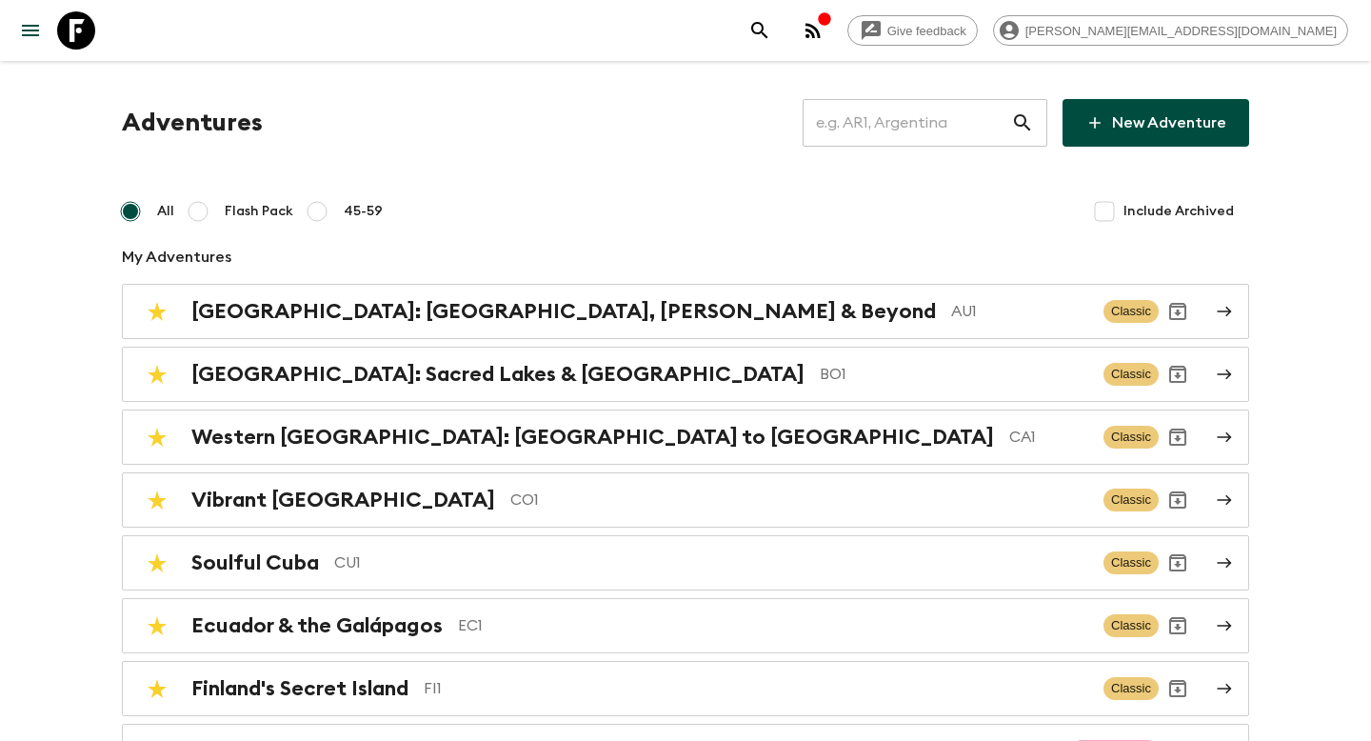
click at [967, 144] on input "text" at bounding box center [907, 122] width 209 height 53
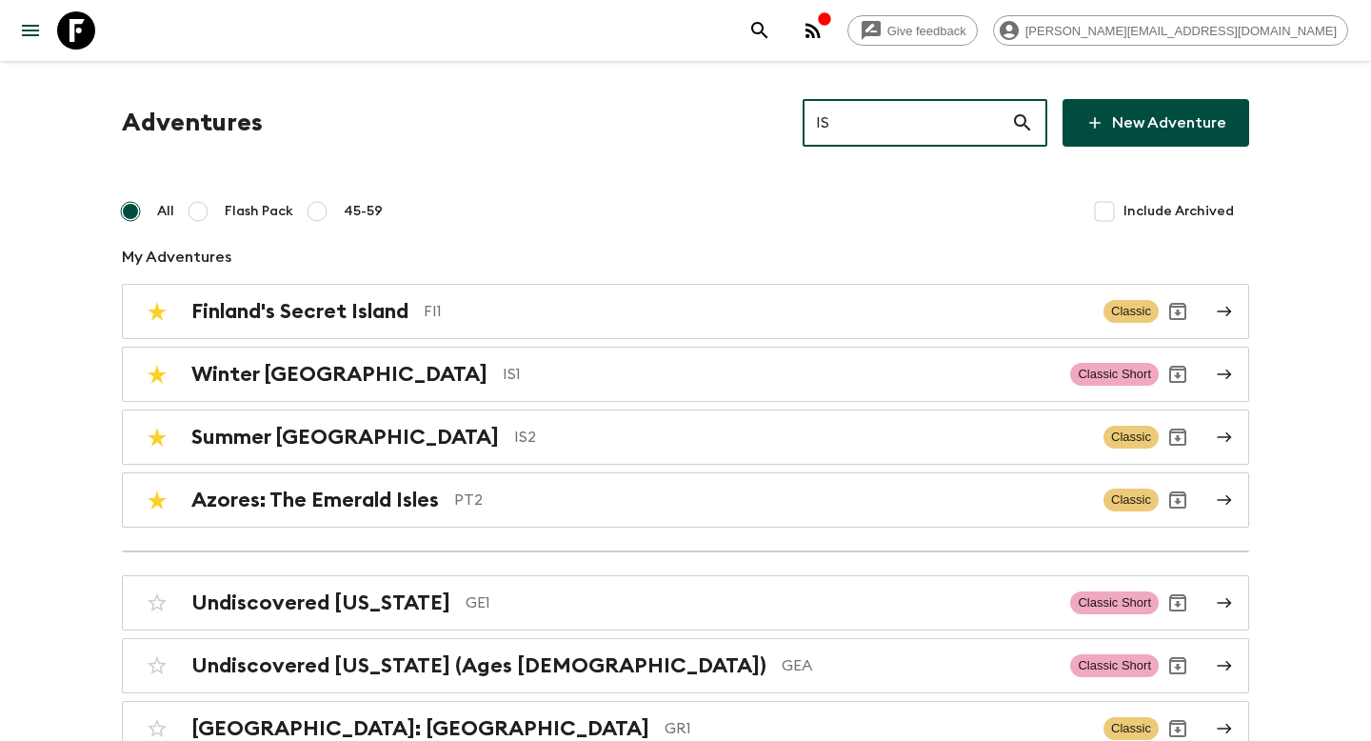
type input "IS1"
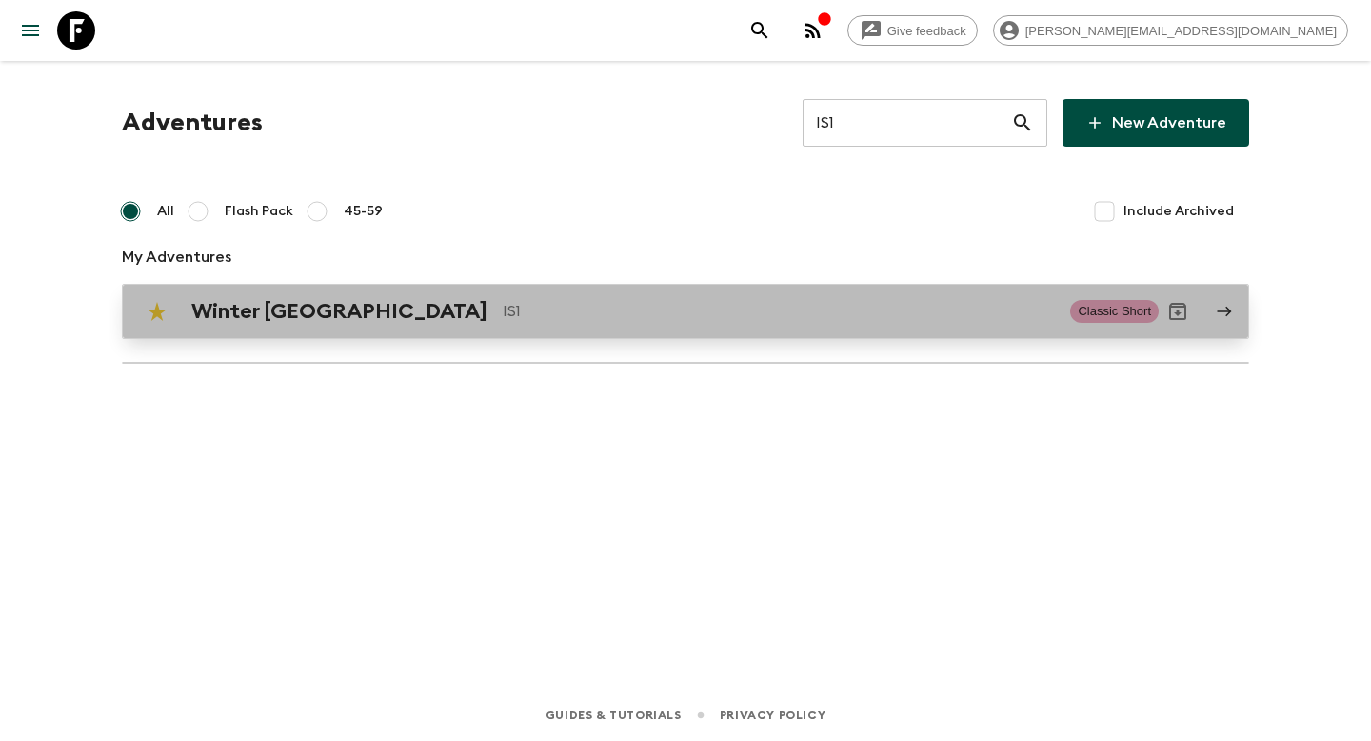
click at [649, 320] on p "IS1" at bounding box center [779, 311] width 552 height 23
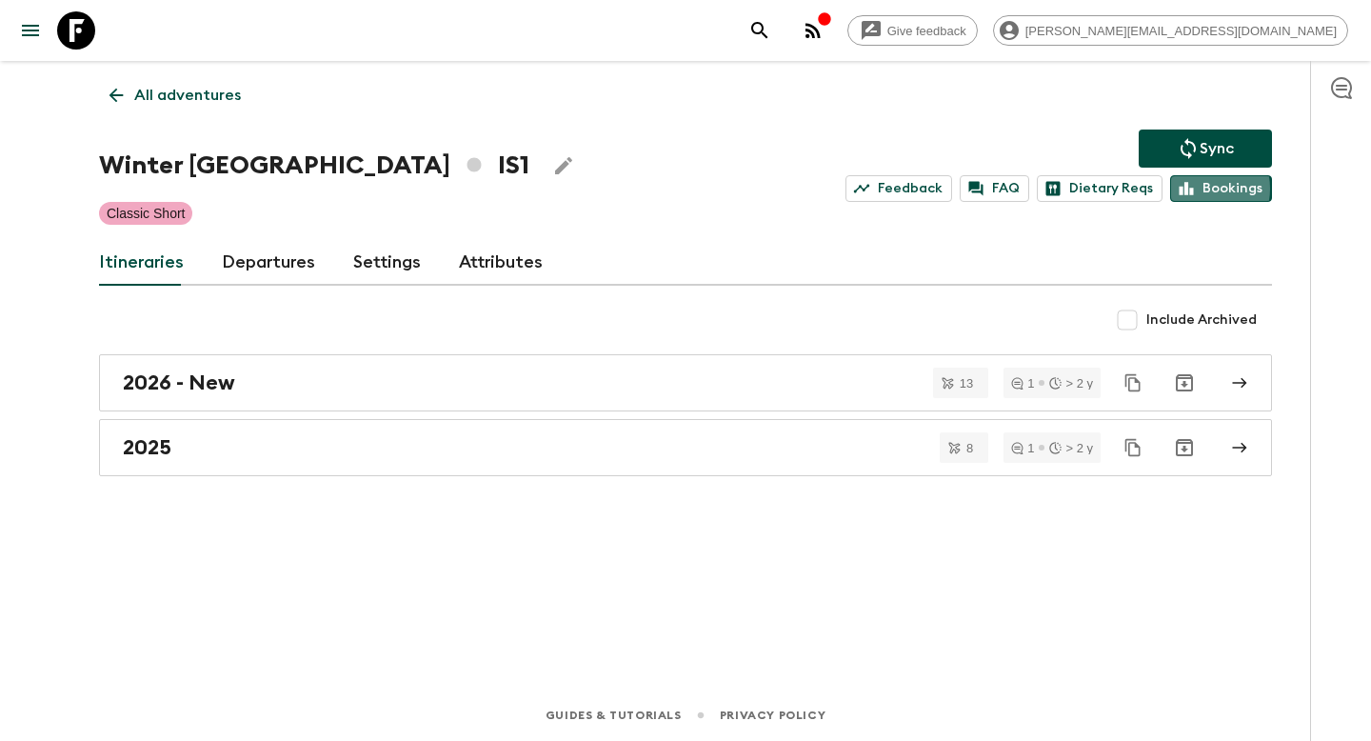
click at [1195, 189] on icon at bounding box center [1186, 188] width 17 height 17
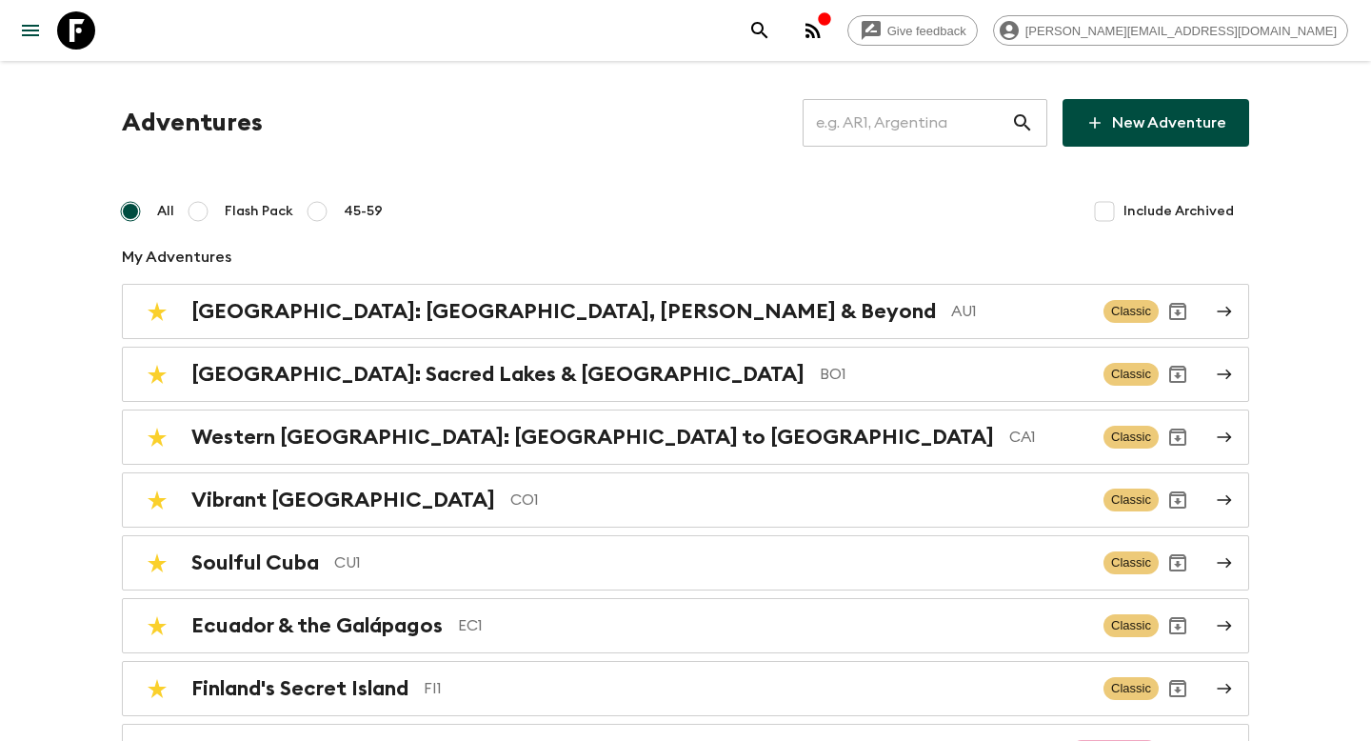
click at [912, 119] on input "text" at bounding box center [907, 122] width 209 height 53
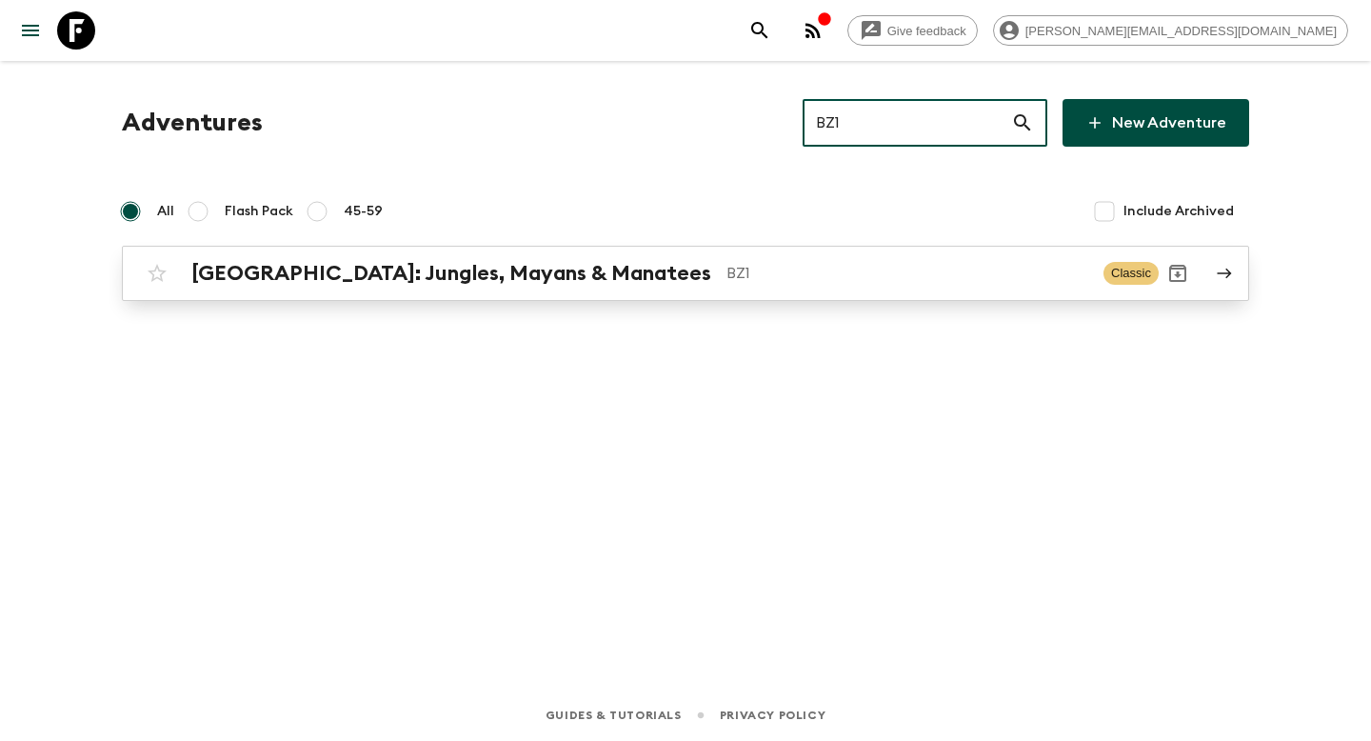
type input "BZ1"
click at [727, 277] on p "BZ1" at bounding box center [908, 273] width 362 height 23
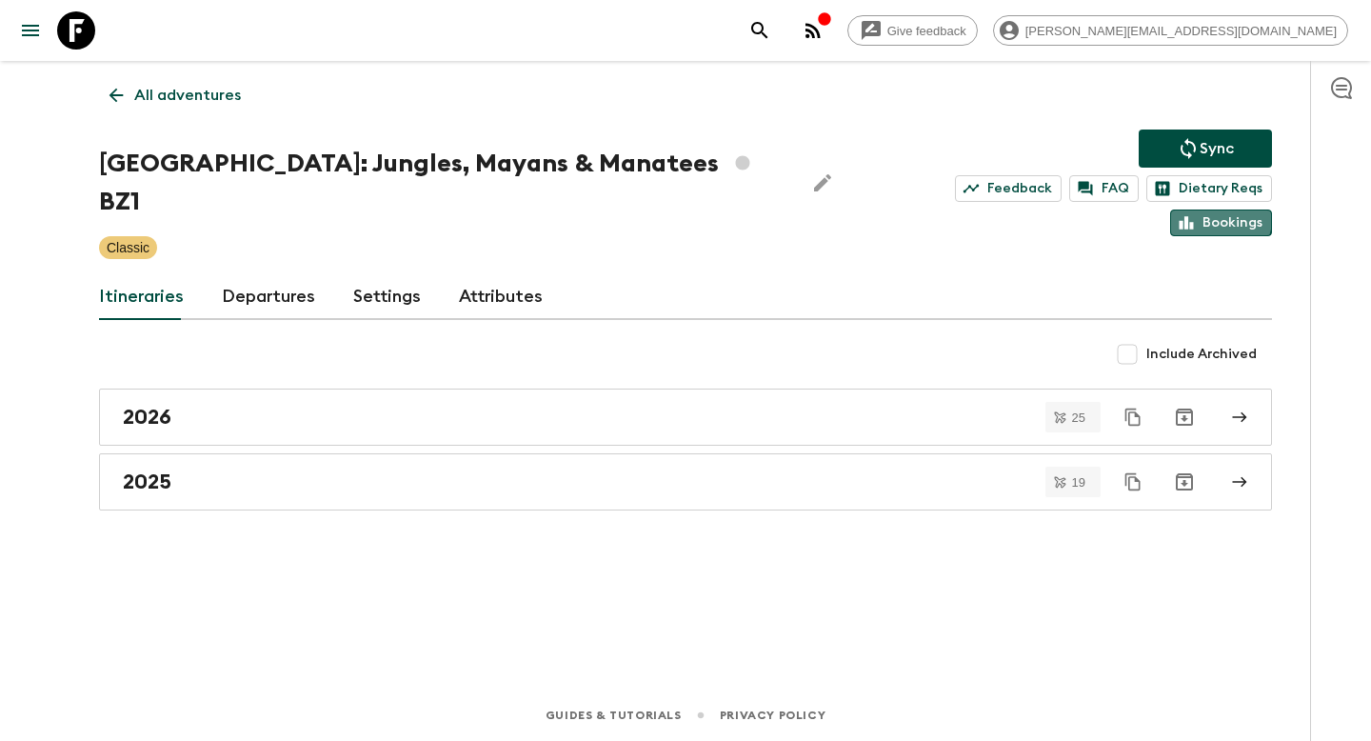
click at [1200, 209] on link "Bookings" at bounding box center [1221, 222] width 102 height 27
click at [215, 274] on div "Itineraries Departures Settings Attributes" at bounding box center [685, 297] width 1173 height 46
click at [233, 274] on link "Departures" at bounding box center [268, 297] width 93 height 46
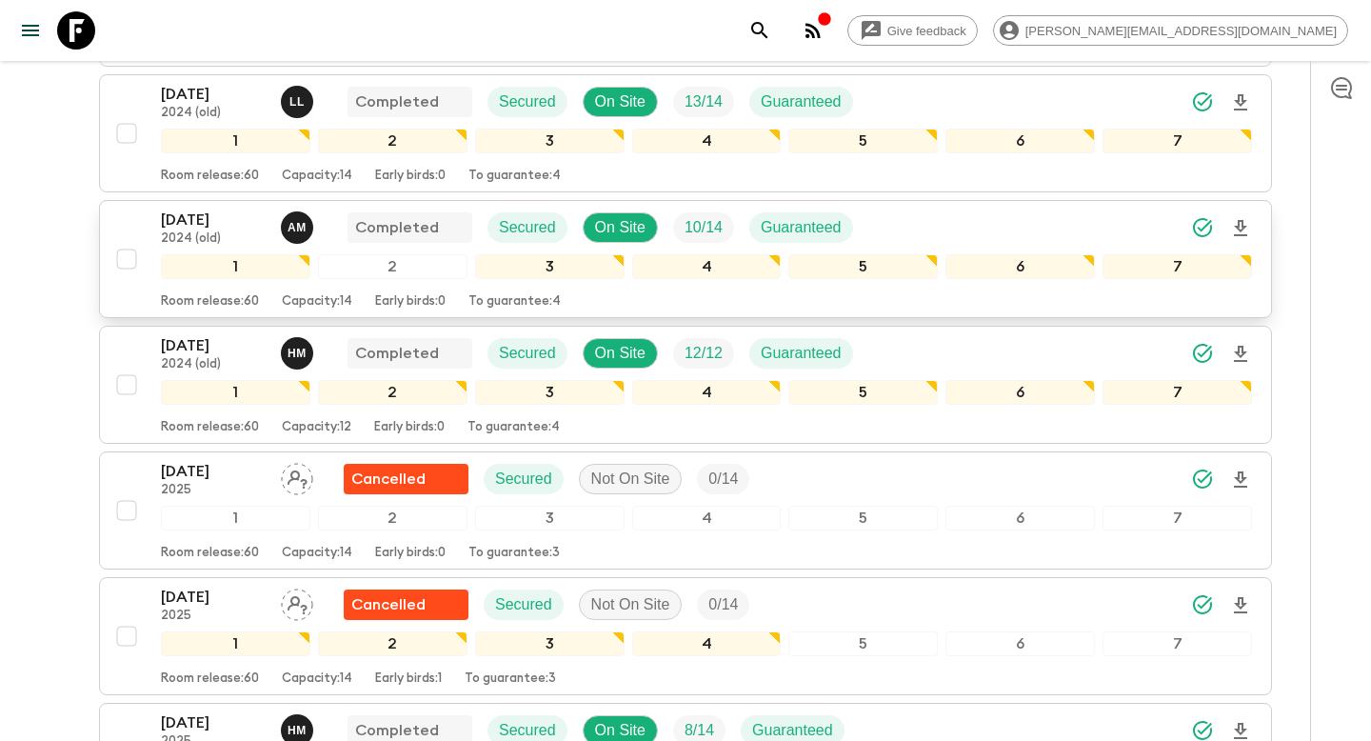
scroll to position [1021, 0]
